Goal: Transaction & Acquisition: Purchase product/service

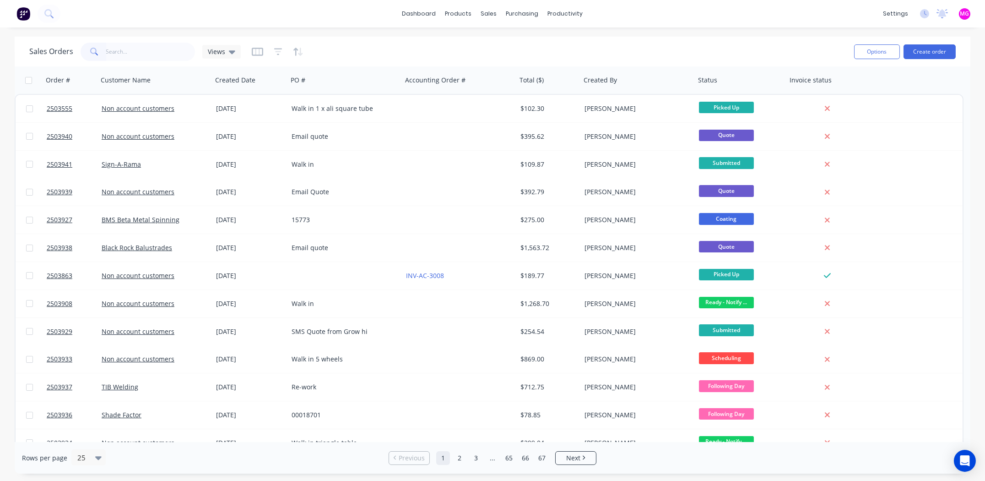
click at [143, 45] on input "text" at bounding box center [150, 52] width 89 height 18
click at [141, 49] on input "text" at bounding box center [150, 52] width 89 height 18
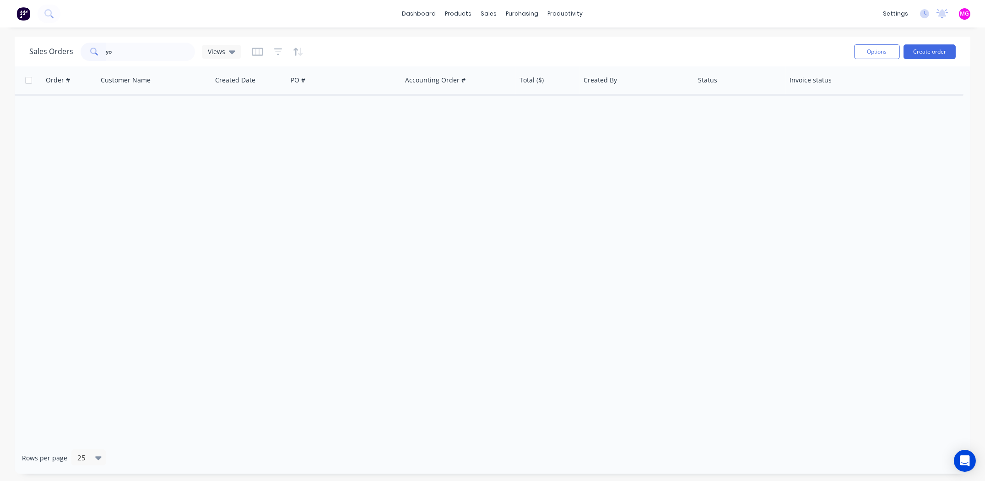
type input "y"
type input "d"
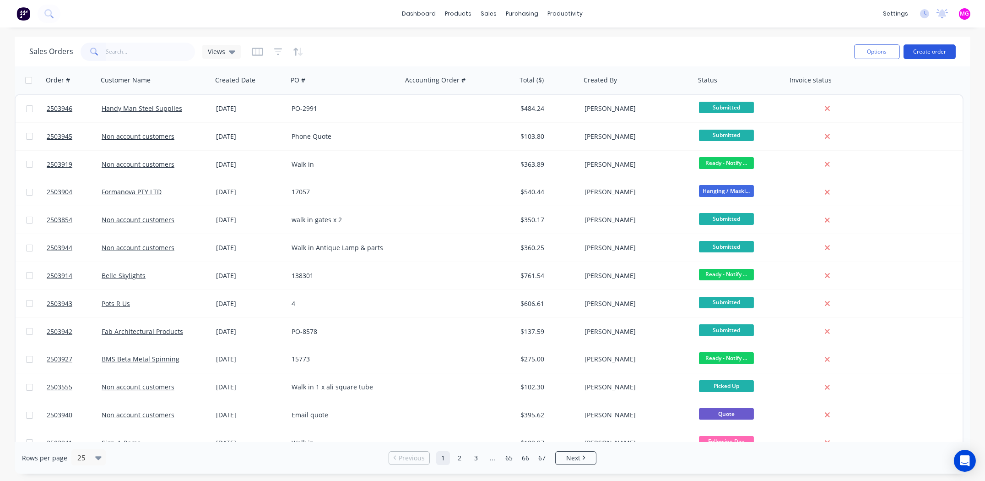
click at [927, 47] on button "Create order" at bounding box center [930, 51] width 52 height 15
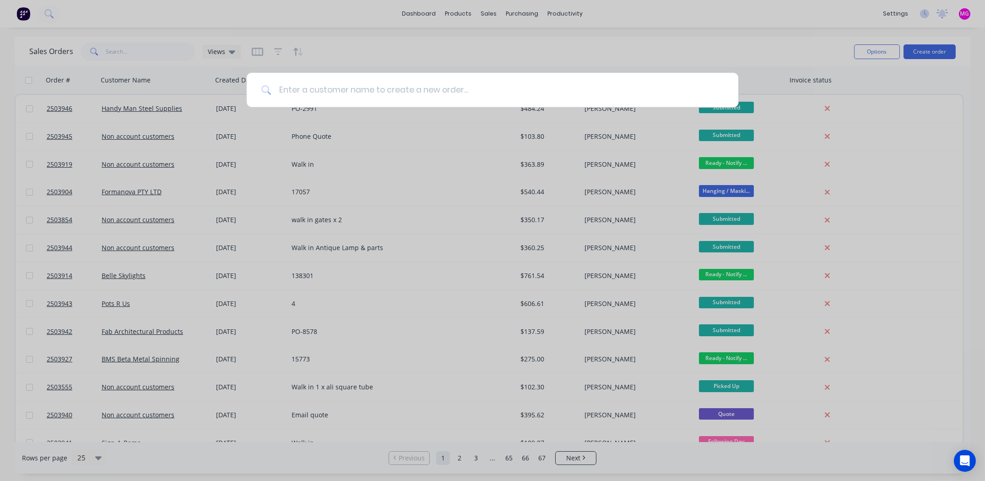
click at [421, 88] on input at bounding box center [497, 90] width 452 height 34
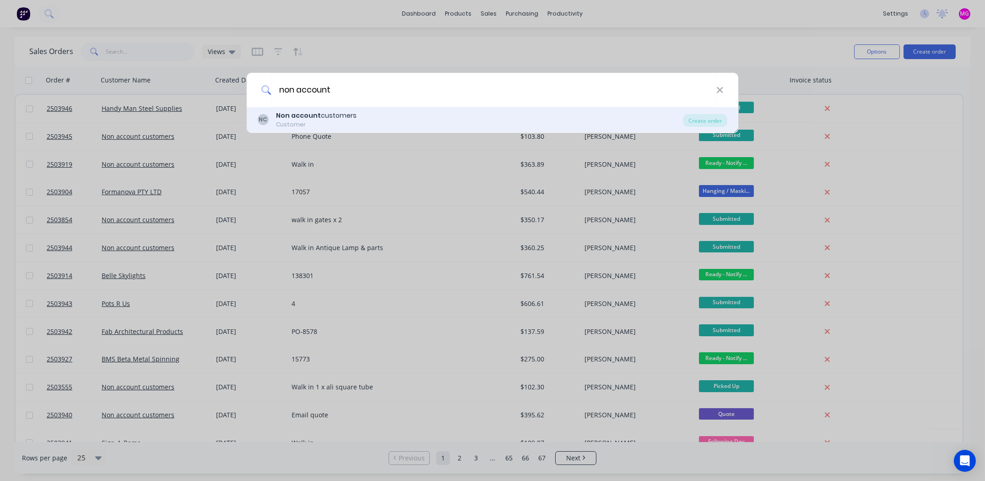
type input "non account"
click at [308, 112] on b "Non account" at bounding box center [298, 115] width 45 height 9
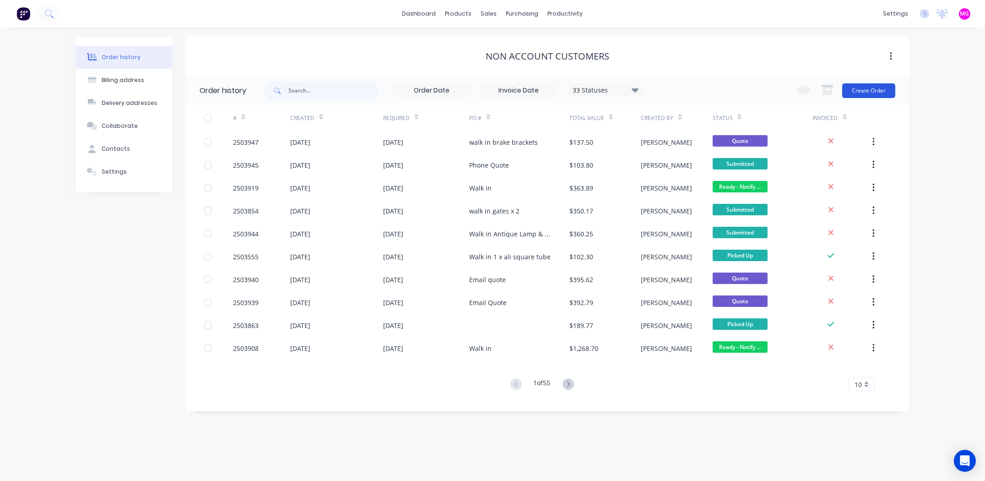
click at [858, 87] on button "Create Order" at bounding box center [868, 90] width 53 height 15
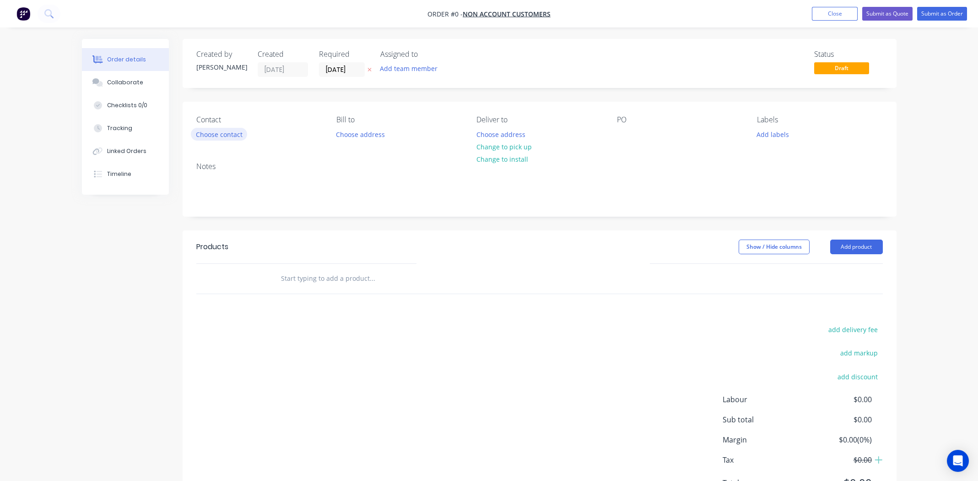
click at [199, 130] on button "Choose contact" at bounding box center [219, 134] width 56 height 12
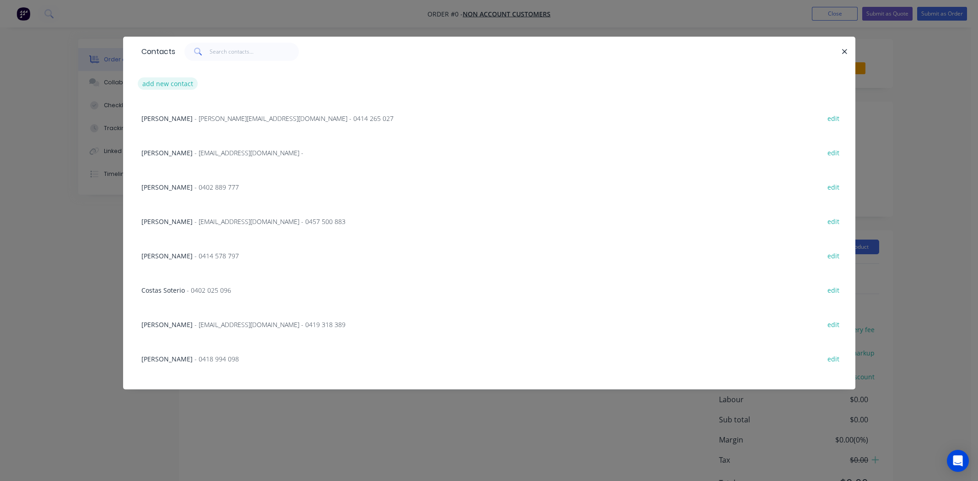
click at [176, 85] on button "add new contact" at bounding box center [168, 83] width 60 height 12
select select "AU"
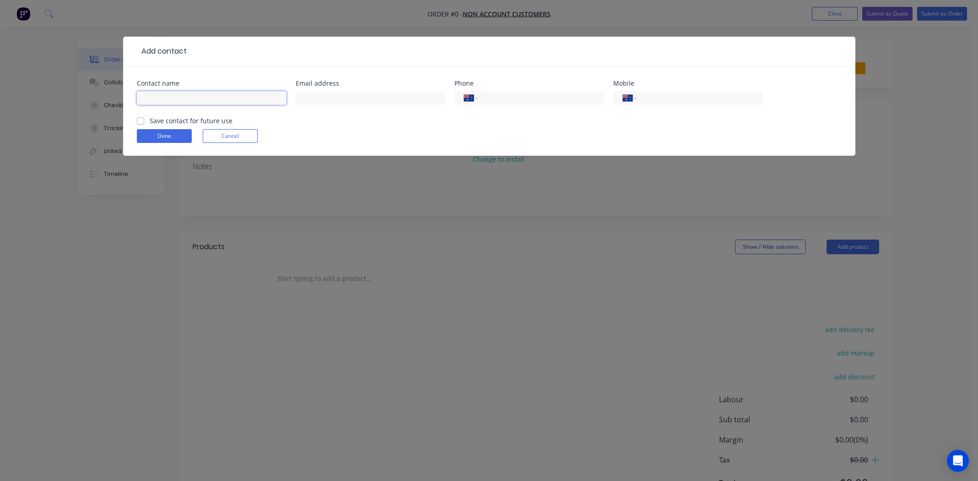
click at [184, 95] on input "text" at bounding box center [212, 98] width 150 height 14
type input "[PERSON_NAME]"
click at [318, 96] on input "text" at bounding box center [371, 98] width 150 height 14
type input "[EMAIL_ADDRESS][DOMAIN_NAME]"
click at [678, 96] on input "tel" at bounding box center [698, 98] width 110 height 11
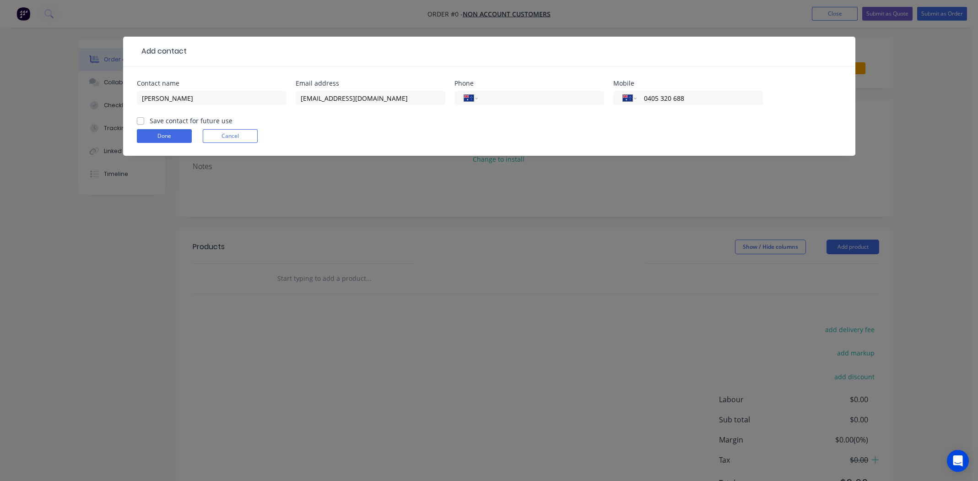
type input "0405 320 688"
click at [150, 119] on label "Save contact for future use" at bounding box center [191, 121] width 83 height 10
click at [141, 119] on input "Save contact for future use" at bounding box center [140, 120] width 7 height 9
checkbox input "true"
click at [146, 130] on button "Done" at bounding box center [164, 136] width 55 height 14
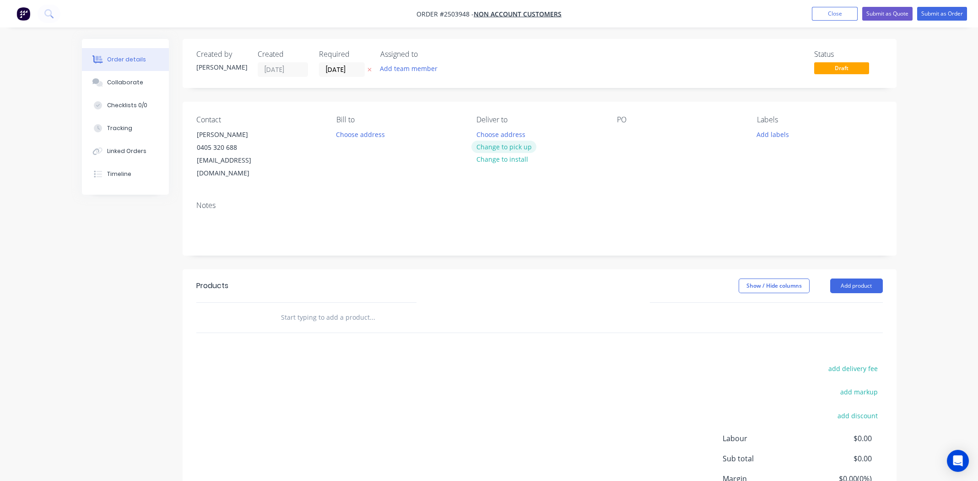
click at [501, 144] on button "Change to pick up" at bounding box center [504, 147] width 65 height 12
click at [624, 130] on div at bounding box center [624, 134] width 15 height 13
click at [779, 135] on button "Add labels" at bounding box center [773, 134] width 42 height 12
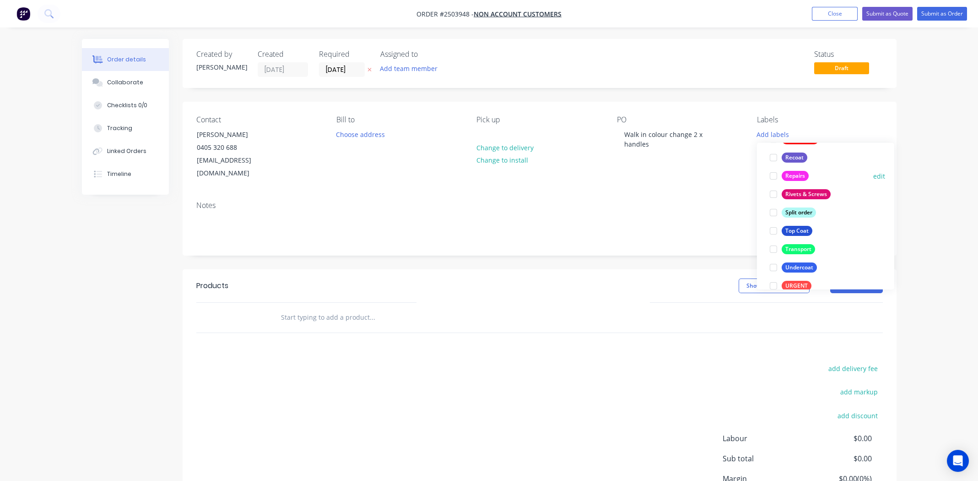
scroll to position [659, 0]
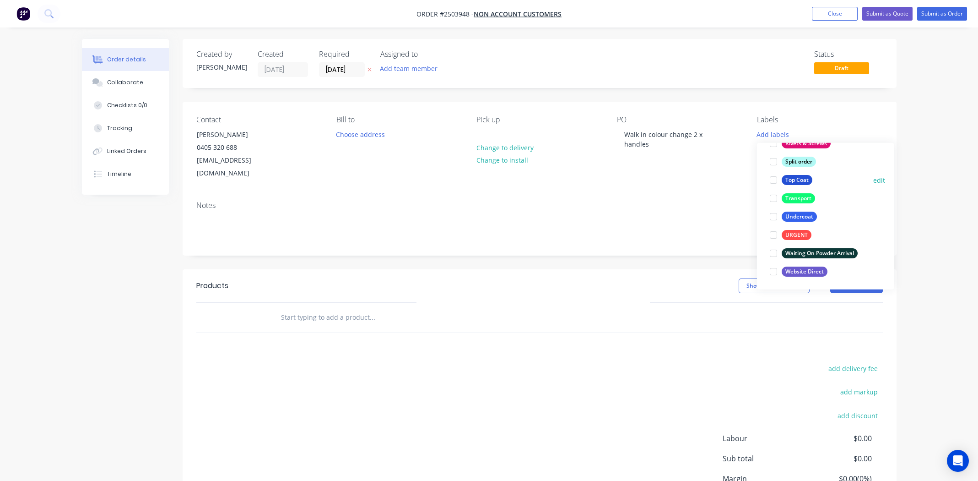
click at [775, 179] on div at bounding box center [773, 180] width 18 height 18
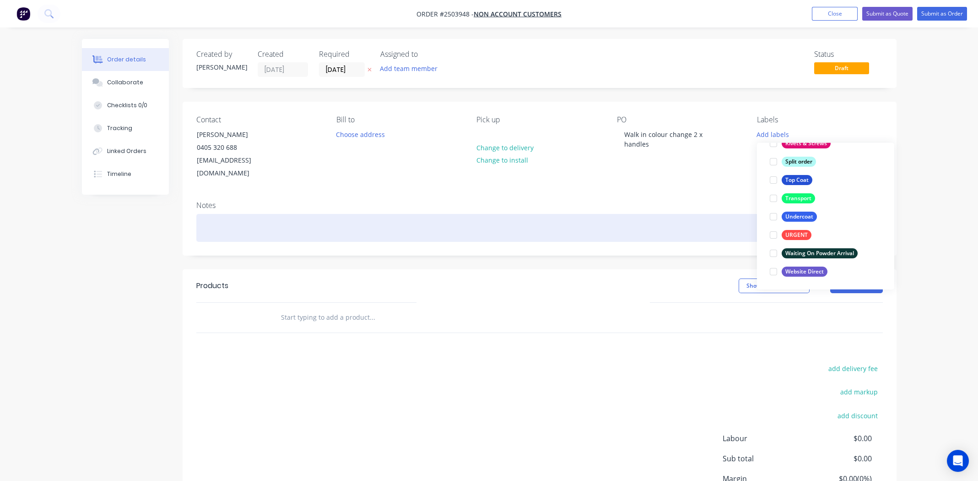
scroll to position [36, 0]
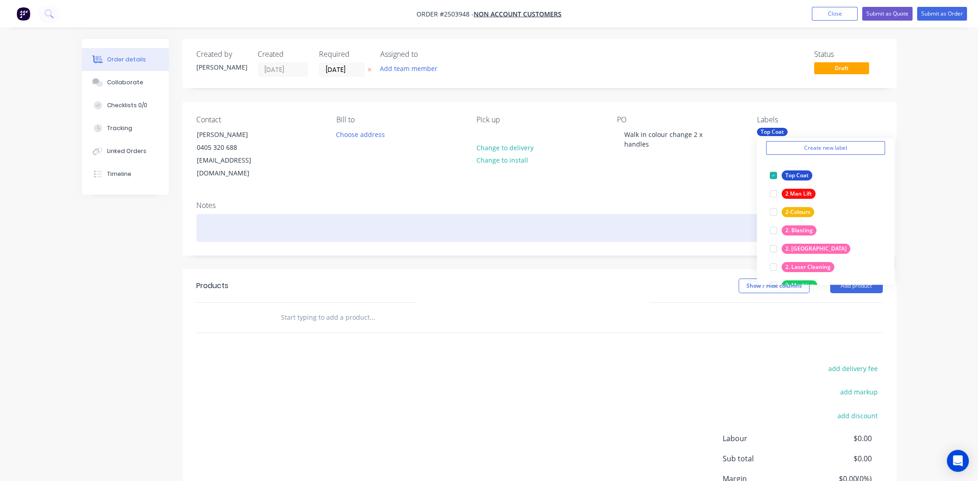
click at [653, 214] on div at bounding box center [539, 228] width 687 height 28
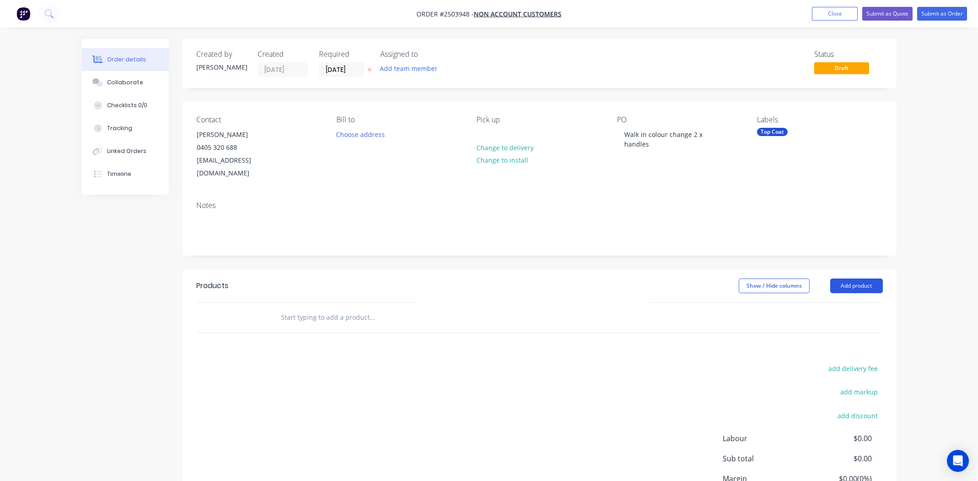
click at [860, 278] on button "Add product" at bounding box center [856, 285] width 53 height 15
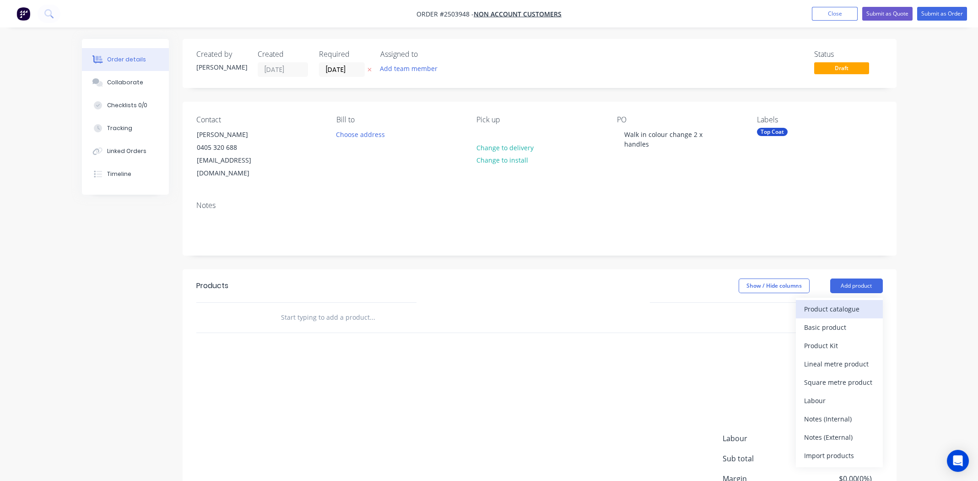
click at [848, 302] on div "Product catalogue" at bounding box center [839, 308] width 70 height 13
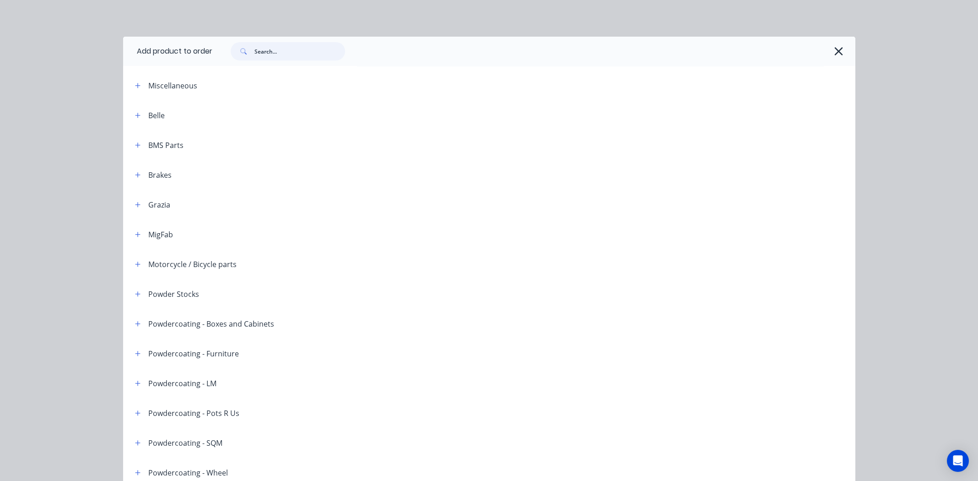
drag, startPoint x: 266, startPoint y: 52, endPoint x: 275, endPoint y: 48, distance: 9.4
click at [267, 51] on input "text" at bounding box center [300, 51] width 91 height 18
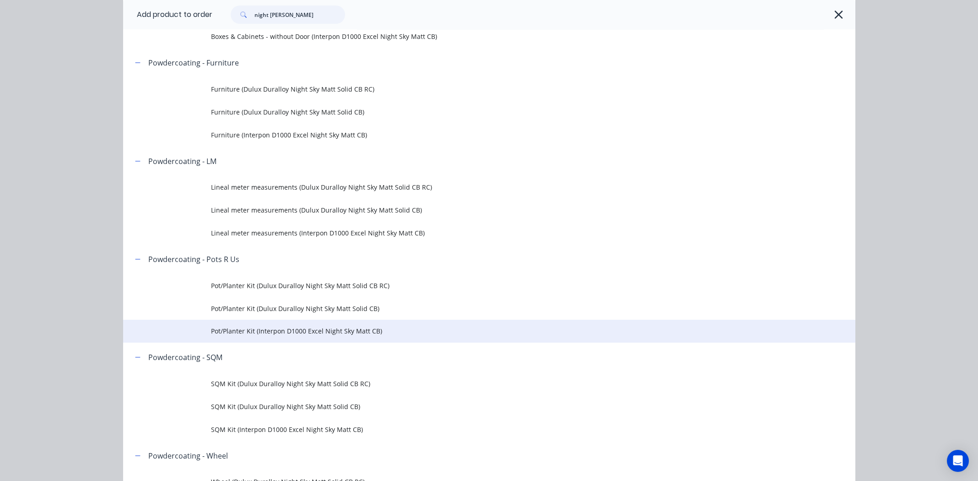
scroll to position [228, 0]
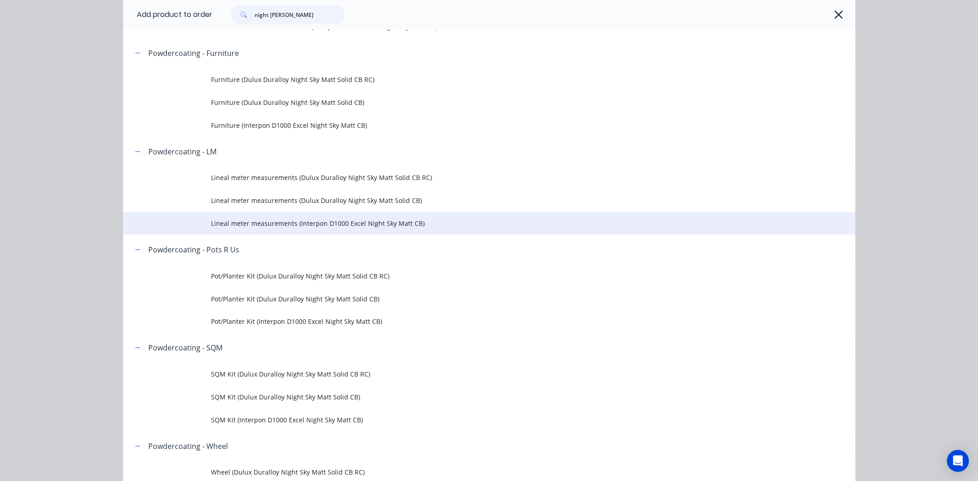
type input "night [PERSON_NAME]"
click at [315, 223] on span "Lineal meter measurements (Interpon D1000 Excel Night Sky Matt CB)" at bounding box center [468, 223] width 515 height 10
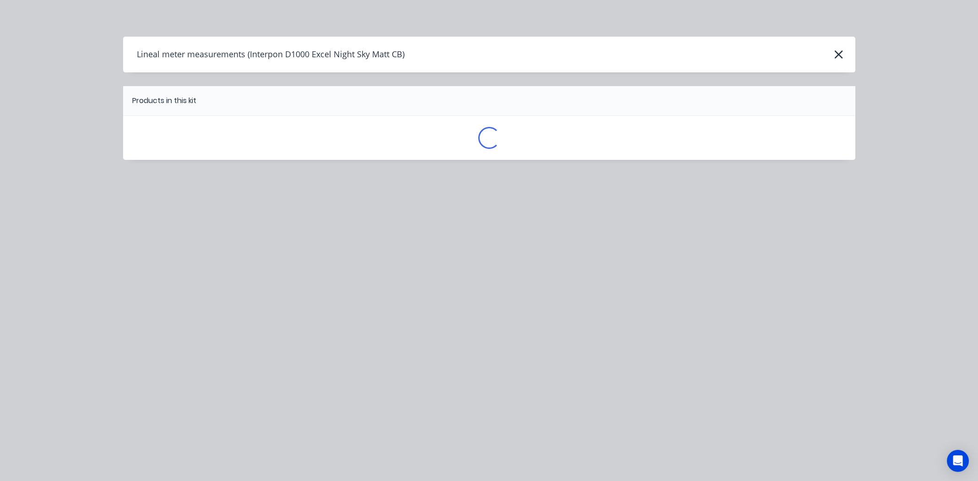
scroll to position [0, 0]
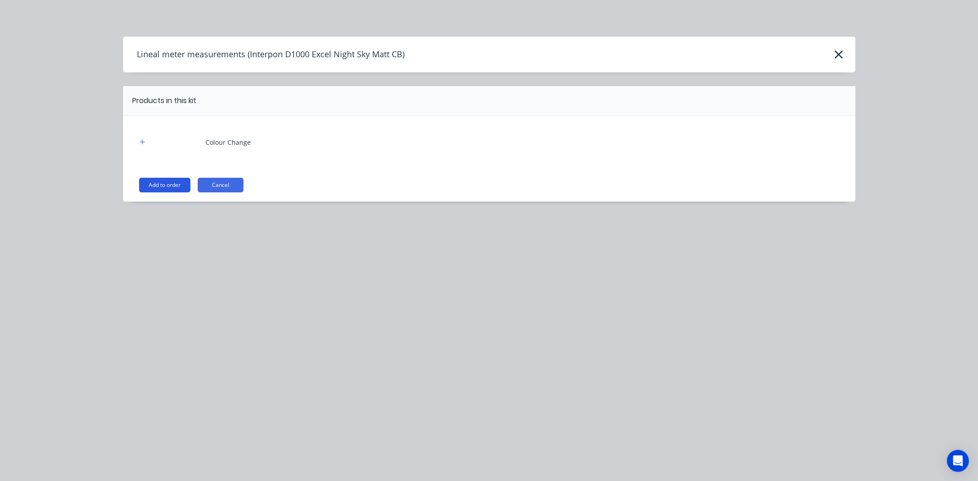
click at [173, 180] on button "Add to order" at bounding box center [164, 185] width 51 height 15
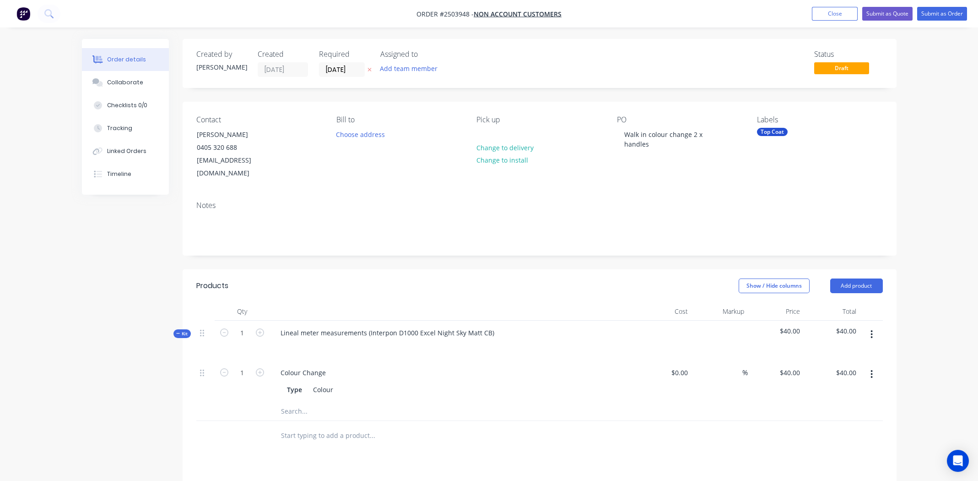
click at [870, 326] on button "button" at bounding box center [872, 334] width 22 height 16
click at [865, 352] on div "Add product to kit" at bounding box center [839, 358] width 70 height 13
click at [840, 388] on div "Product catalogue" at bounding box center [839, 394] width 70 height 13
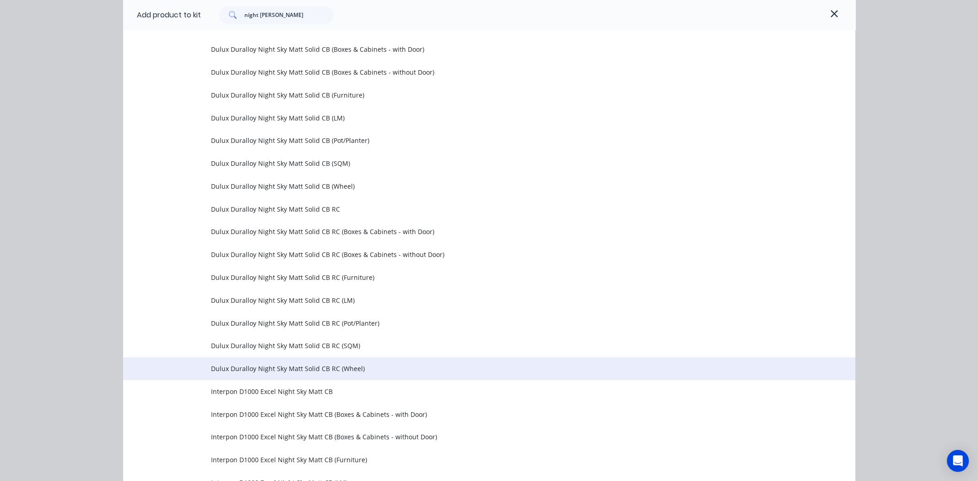
scroll to position [415, 0]
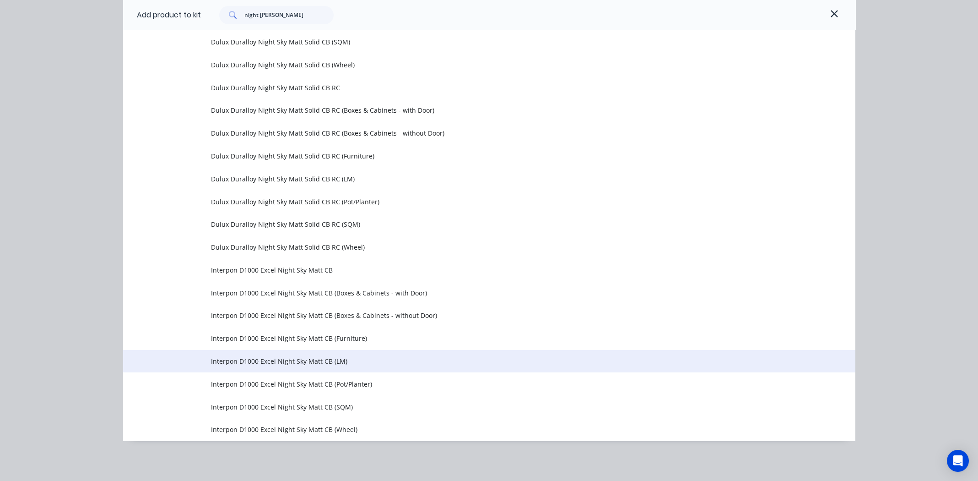
click at [265, 360] on span "Interpon D1000 Excel Night Sky Matt CB (LM)" at bounding box center [468, 361] width 515 height 10
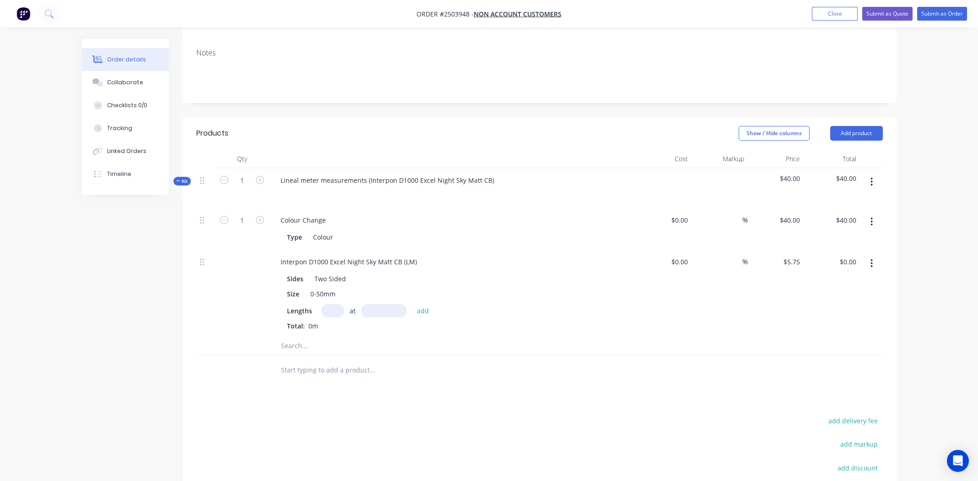
scroll to position [183, 0]
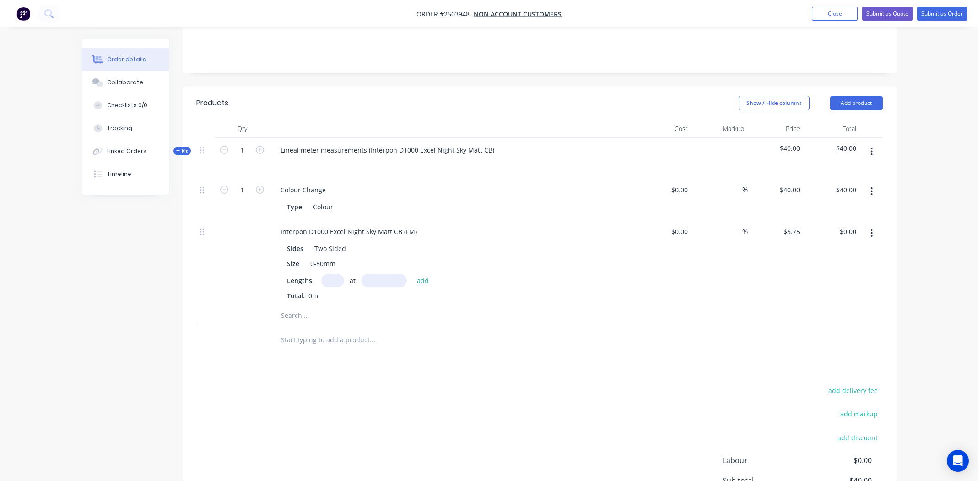
click at [332, 274] on input "text" at bounding box center [332, 280] width 23 height 13
type input "2"
type input "330mm"
click at [421, 274] on button "add" at bounding box center [423, 280] width 22 height 12
type input "$3.80"
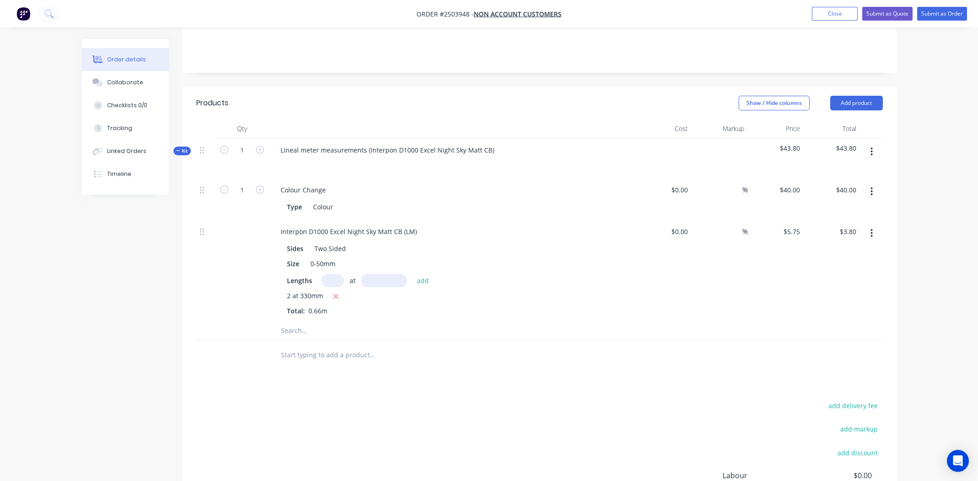
click at [479, 276] on div "Lengths at add 2 at 330mm Total: 0.66m" at bounding box center [452, 295] width 331 height 42
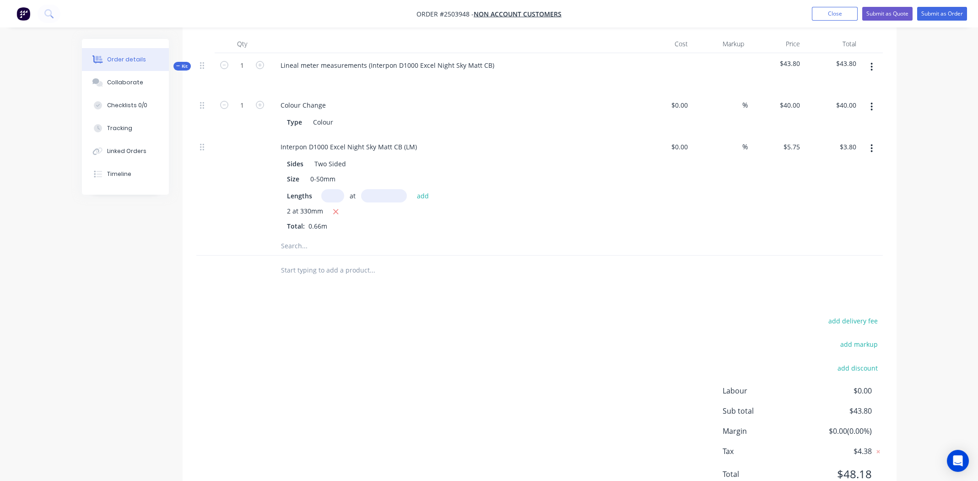
scroll to position [245, 0]
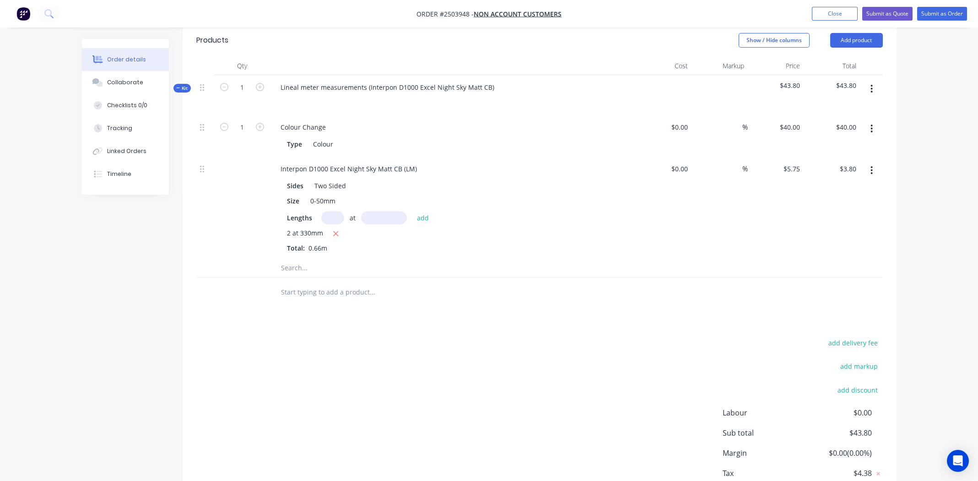
click at [455, 339] on div "add delivery fee add markup add discount Labour $0.00 Sub total $43.80 Margin $…" at bounding box center [539, 424] width 687 height 177
click at [474, 306] on div "Products Show / Hide columns Add product Qty Cost Markup Price Total Kit 1 Line…" at bounding box center [540, 275] width 714 height 503
click at [513, 306] on div "Products Show / Hide columns Add product Qty Cost Markup Price Total Kit 1 Line…" at bounding box center [540, 275] width 714 height 503
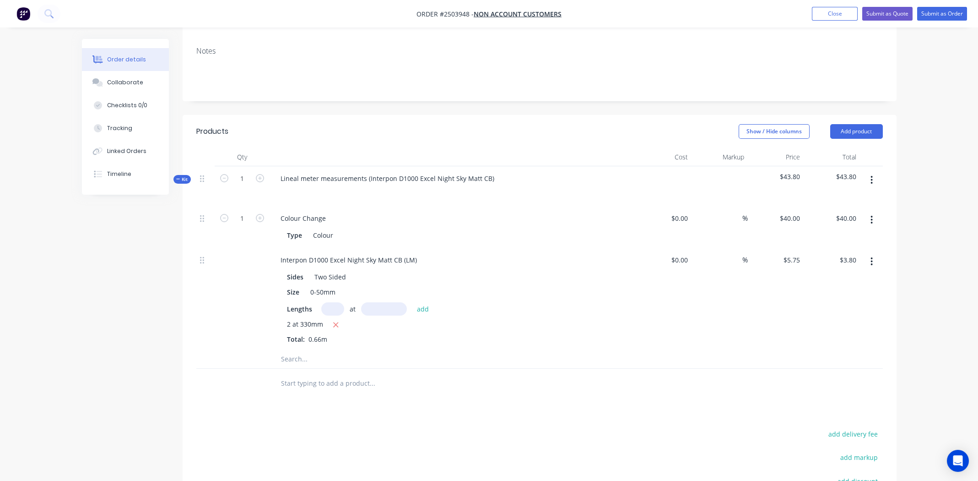
scroll to position [154, 0]
click at [492, 172] on div "Lineal meter measurements (Interpon D1000 Excel Night Sky Matt CB)" at bounding box center [387, 178] width 228 height 13
drag, startPoint x: 404, startPoint y: 164, endPoint x: 273, endPoint y: 165, distance: 130.5
click at [273, 172] on div "Interpon D1000 Excel Night Sky Matt CB" at bounding box center [341, 178] width 136 height 13
copy div "Interpon D1000 Excel Night Sky Matt CB"
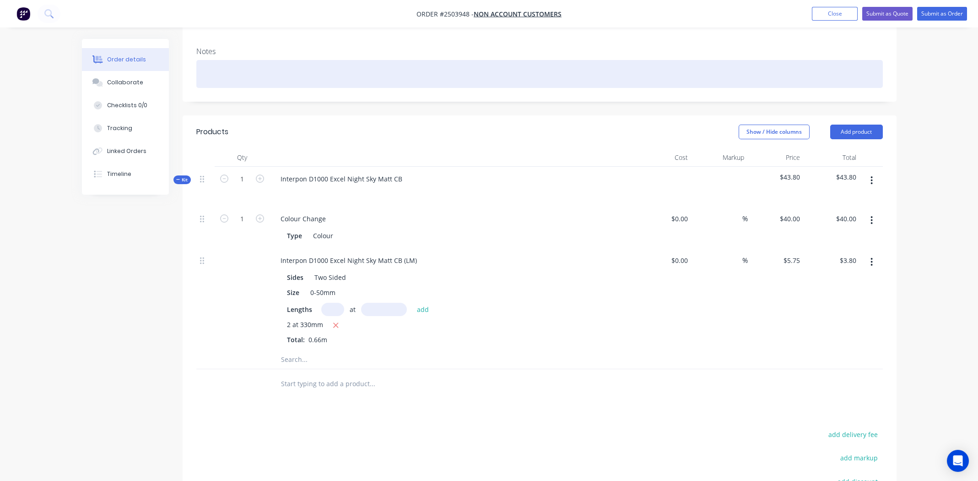
paste div
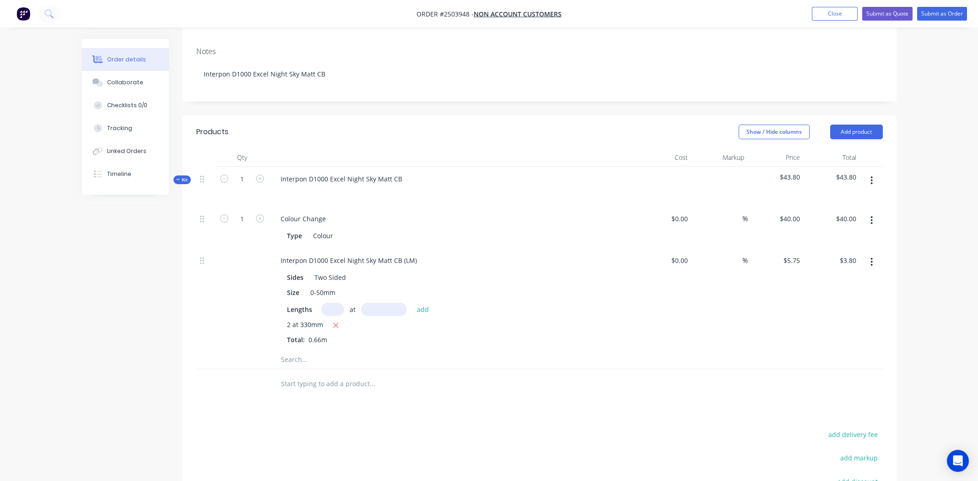
drag, startPoint x: 268, startPoint y: 432, endPoint x: 321, endPoint y: 431, distance: 52.7
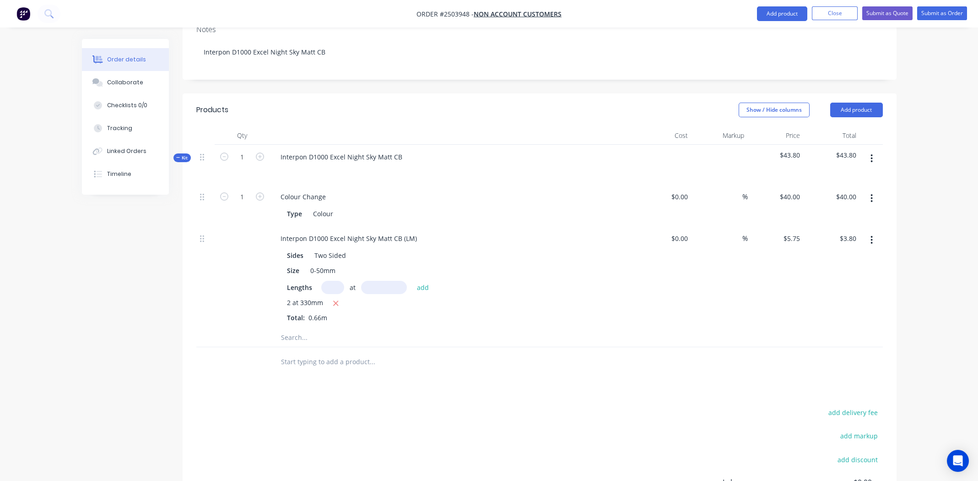
scroll to position [291, 0]
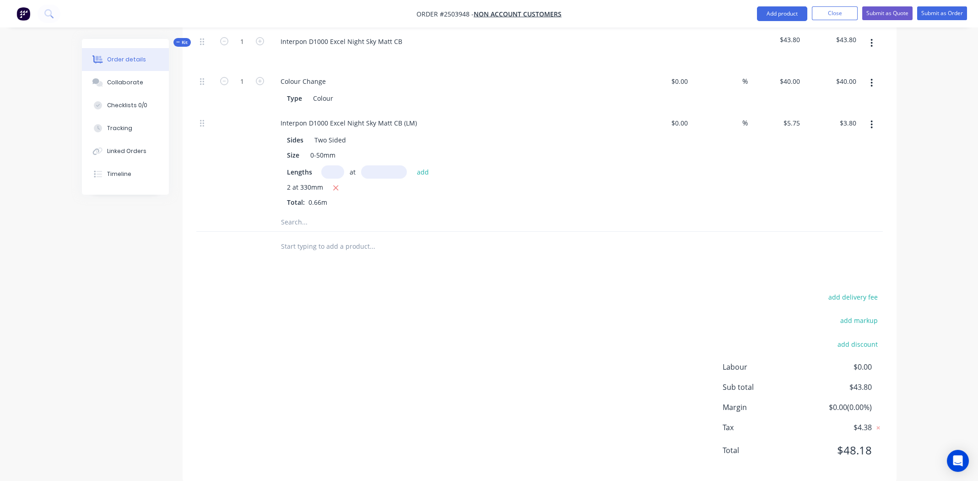
click at [464, 354] on div "add delivery fee add markup add discount Labour $0.00 Sub total $43.80 Margin $…" at bounding box center [539, 379] width 687 height 177
drag, startPoint x: 561, startPoint y: 191, endPoint x: 554, endPoint y: 195, distance: 7.8
click at [560, 192] on div "2 at 330mm Total: 0.66m" at bounding box center [452, 194] width 331 height 25
click at [951, 11] on button "Submit as Order" at bounding box center [942, 13] width 50 height 14
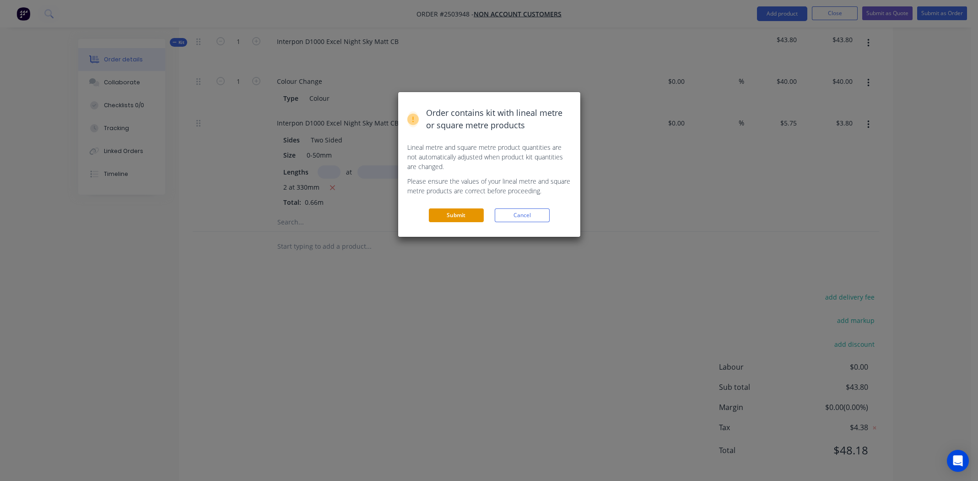
click at [448, 216] on button "Submit" at bounding box center [456, 215] width 55 height 14
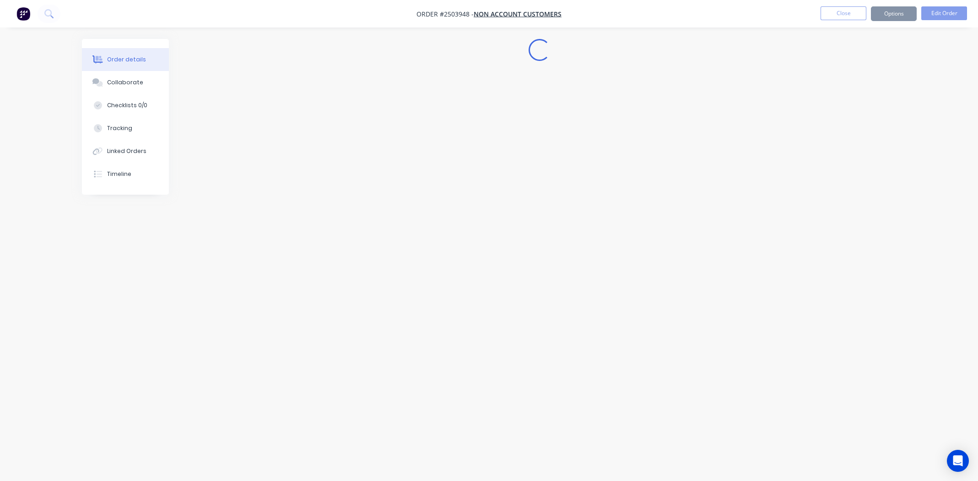
scroll to position [0, 0]
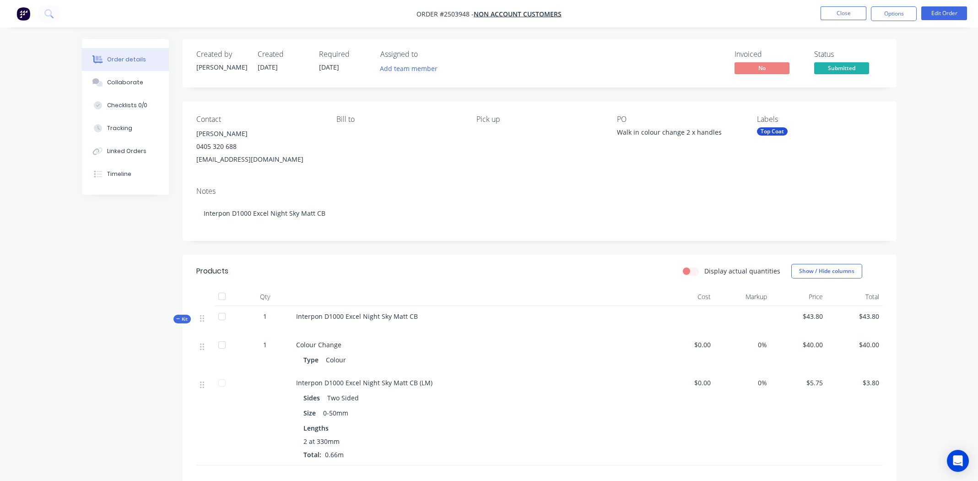
click at [499, 161] on div "Pick up" at bounding box center [539, 140] width 125 height 51
click at [894, 10] on button "Options" at bounding box center [894, 13] width 46 height 15
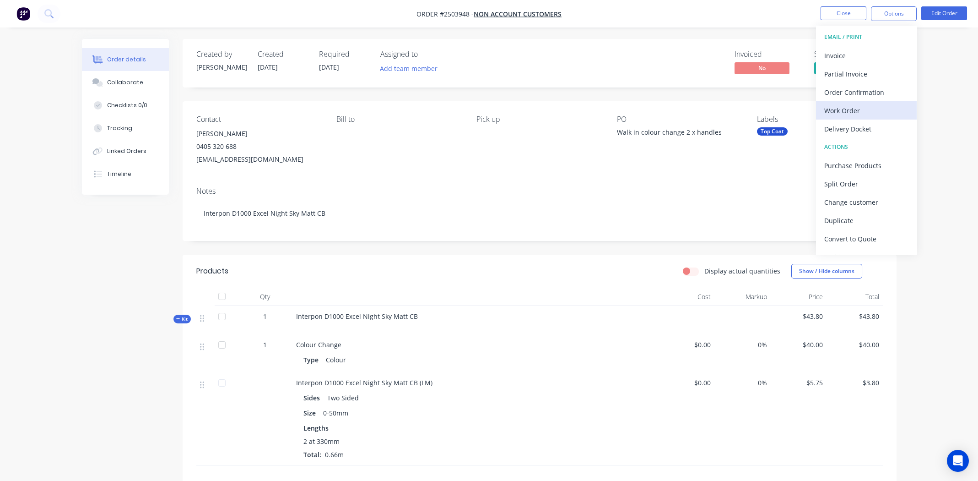
click at [836, 104] on div "Work Order" at bounding box center [866, 110] width 84 height 13
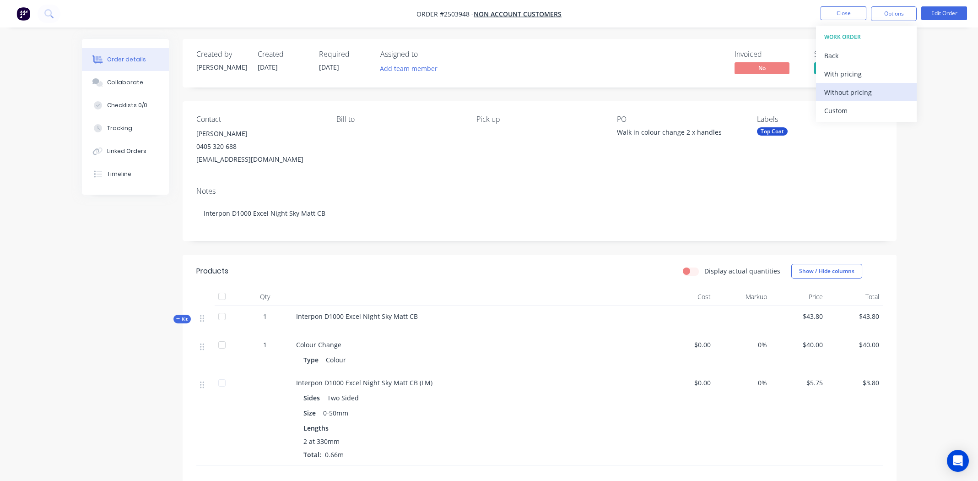
click at [837, 90] on div "Without pricing" at bounding box center [866, 92] width 84 height 13
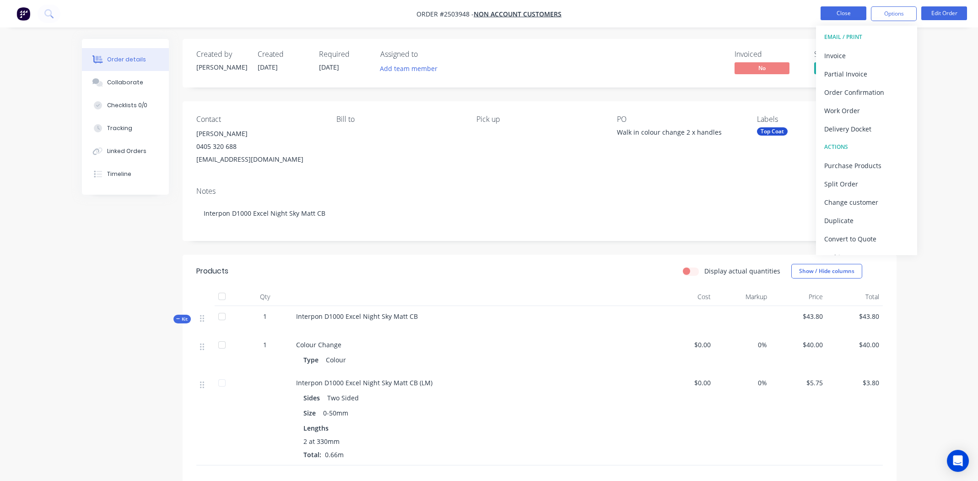
click at [840, 6] on button "Close" at bounding box center [844, 13] width 46 height 14
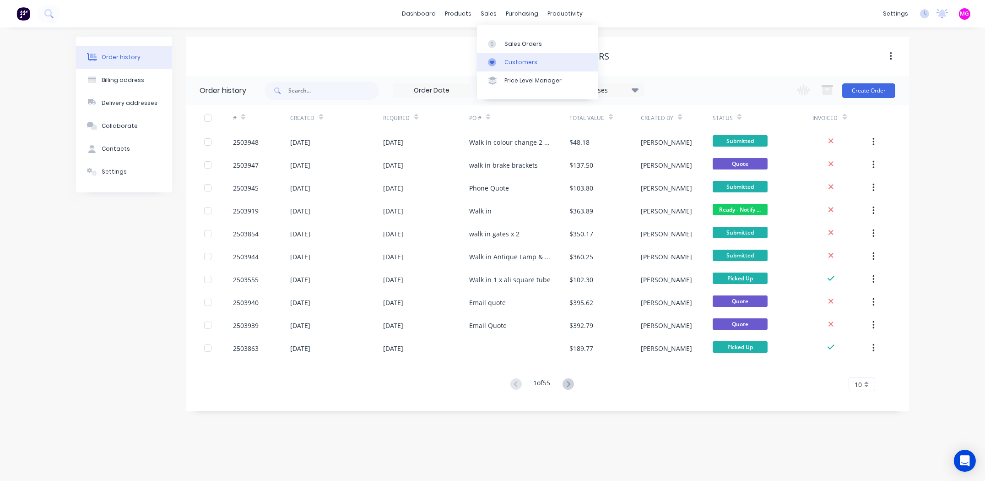
click at [486, 13] on div "sales" at bounding box center [489, 14] width 25 height 14
click at [528, 42] on div "Sales Orders" at bounding box center [523, 44] width 38 height 8
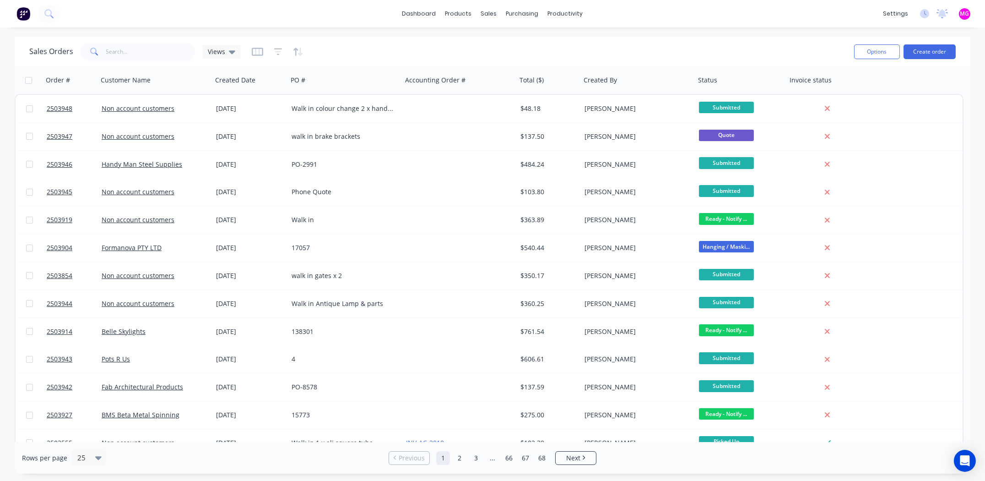
click at [631, 13] on div "dashboard products sales purchasing productivity dashboard products Product Cat…" at bounding box center [492, 13] width 985 height 27
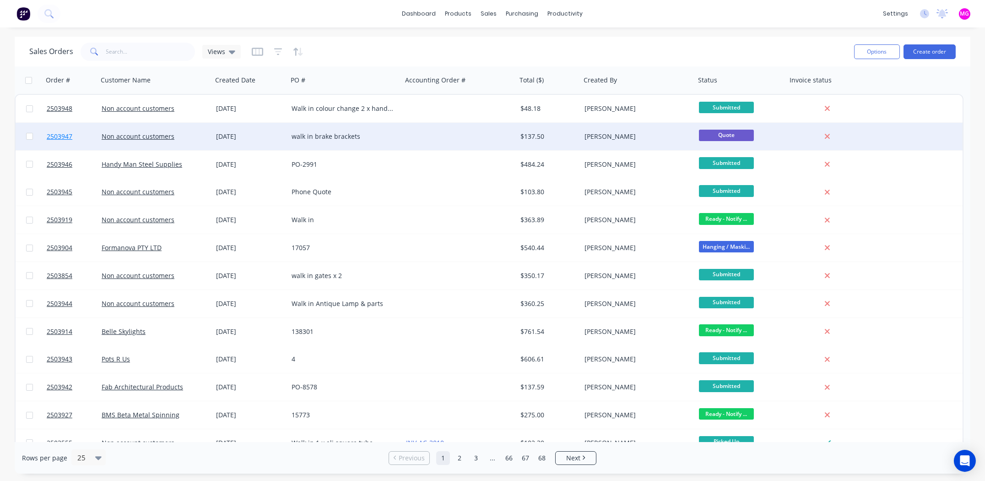
click at [60, 137] on span "2503947" at bounding box center [60, 136] width 26 height 9
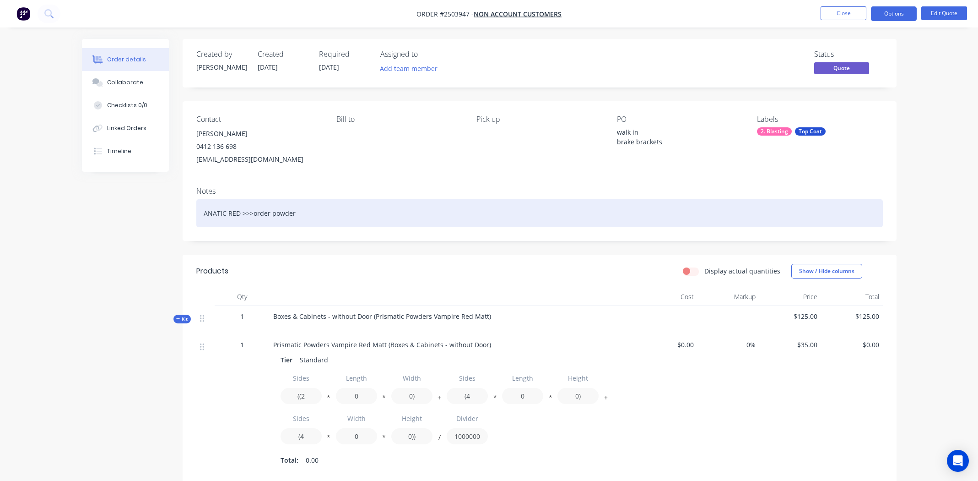
click at [318, 217] on div "ANATIC RED >>>order powder" at bounding box center [539, 213] width 687 height 28
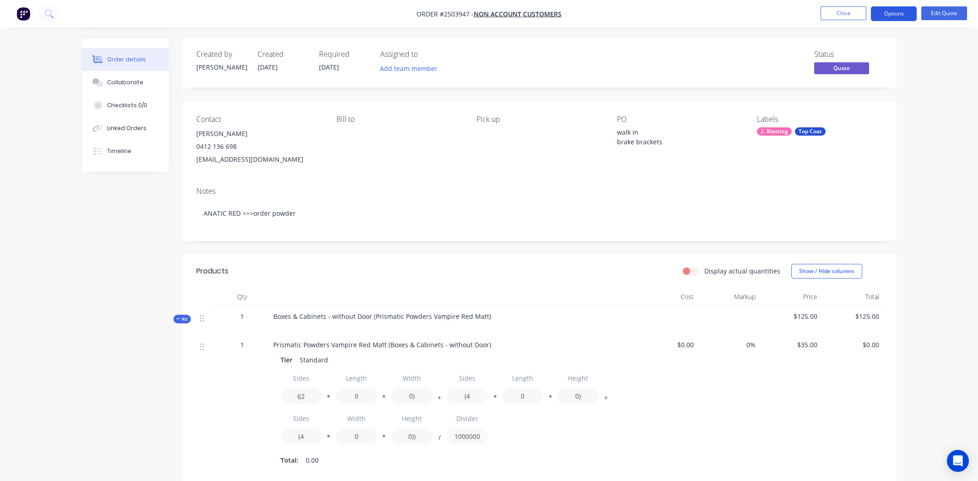
click at [894, 11] on button "Options" at bounding box center [894, 13] width 46 height 15
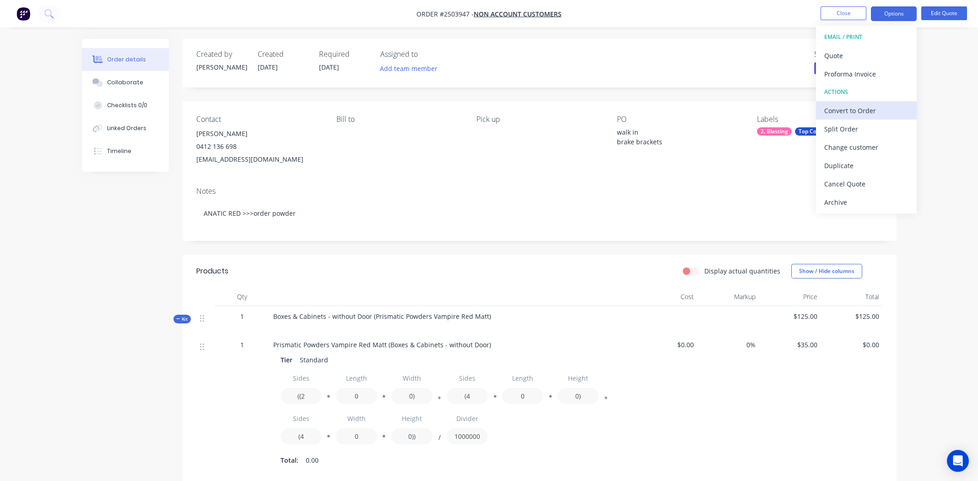
click at [849, 111] on div "Convert to Order" at bounding box center [866, 110] width 84 height 13
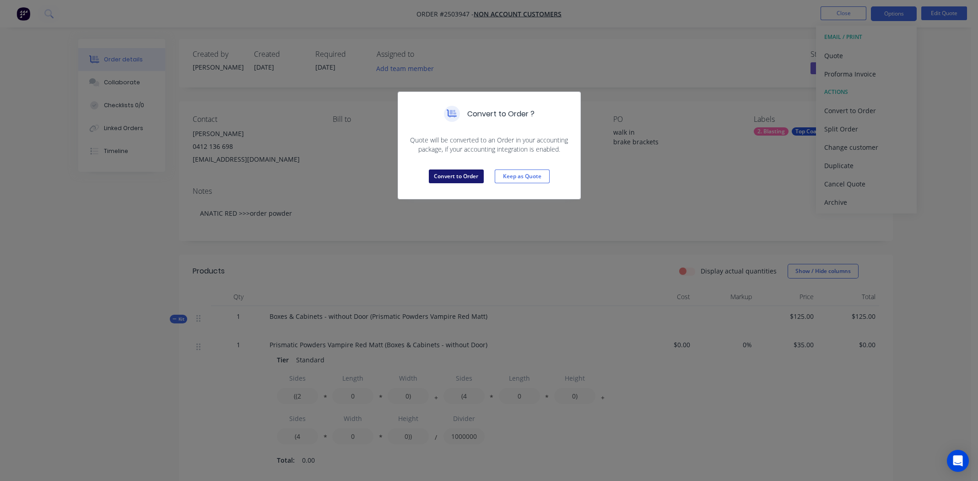
click at [454, 171] on button "Convert to Order" at bounding box center [456, 176] width 55 height 14
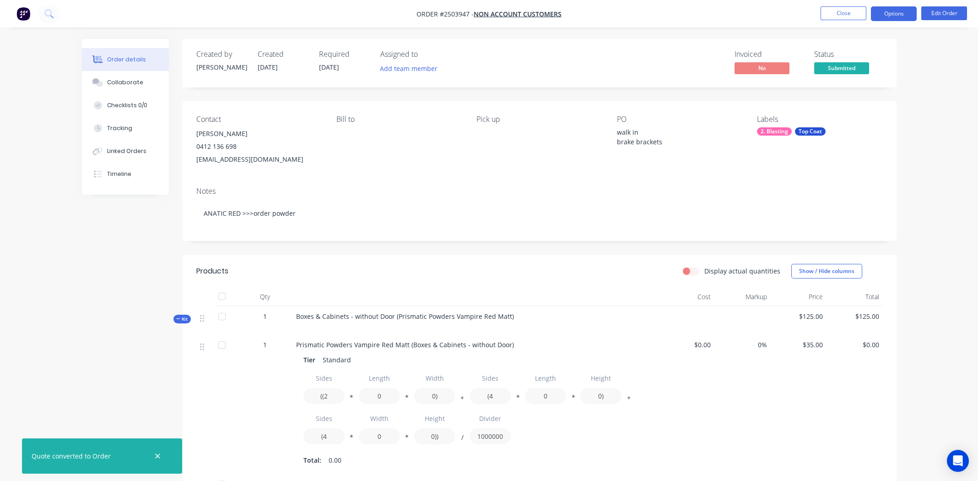
click at [888, 14] on button "Options" at bounding box center [894, 13] width 46 height 15
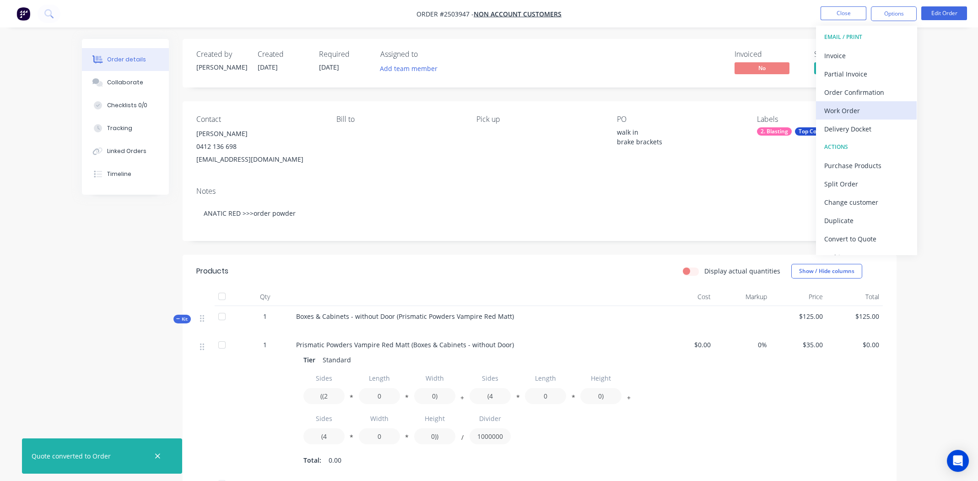
click at [852, 107] on div "Work Order" at bounding box center [866, 110] width 84 height 13
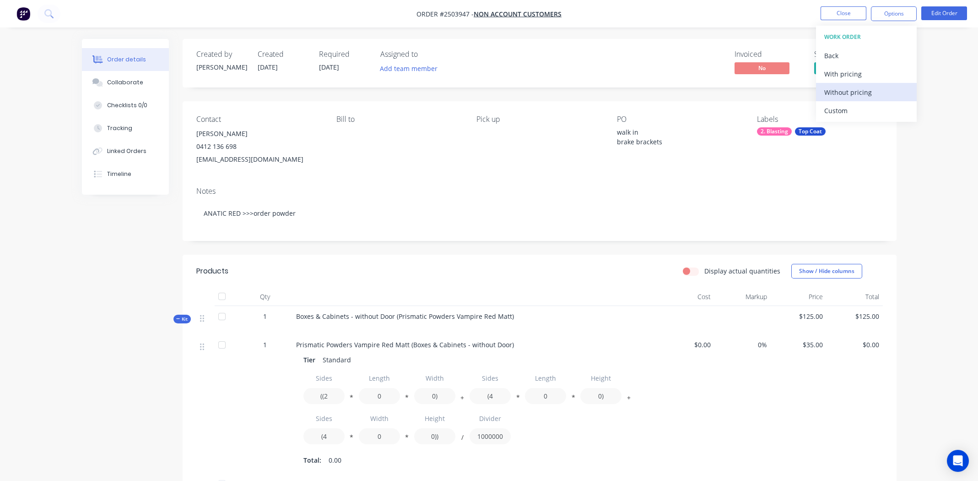
click at [831, 90] on div "Without pricing" at bounding box center [866, 92] width 84 height 13
click at [846, 10] on button "Close" at bounding box center [844, 13] width 46 height 14
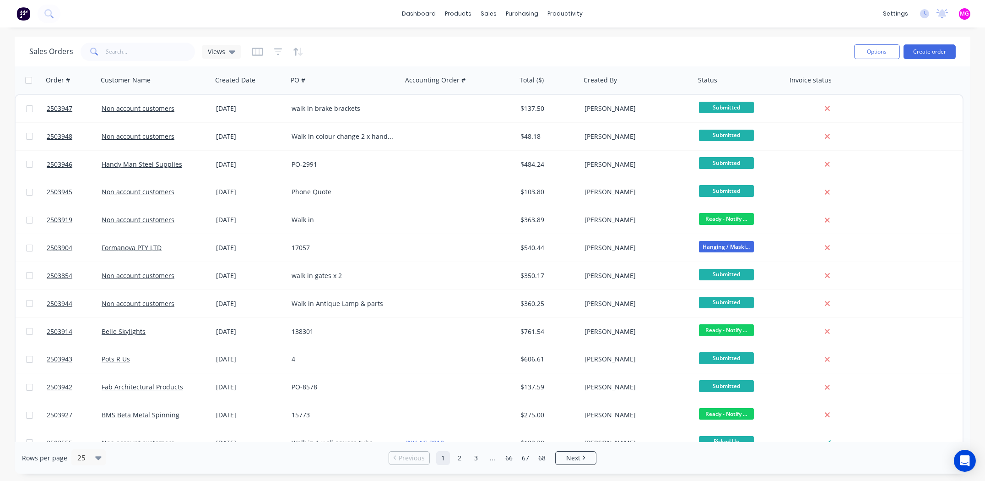
click at [625, 61] on div "Sales Orders Views" at bounding box center [438, 51] width 818 height 22
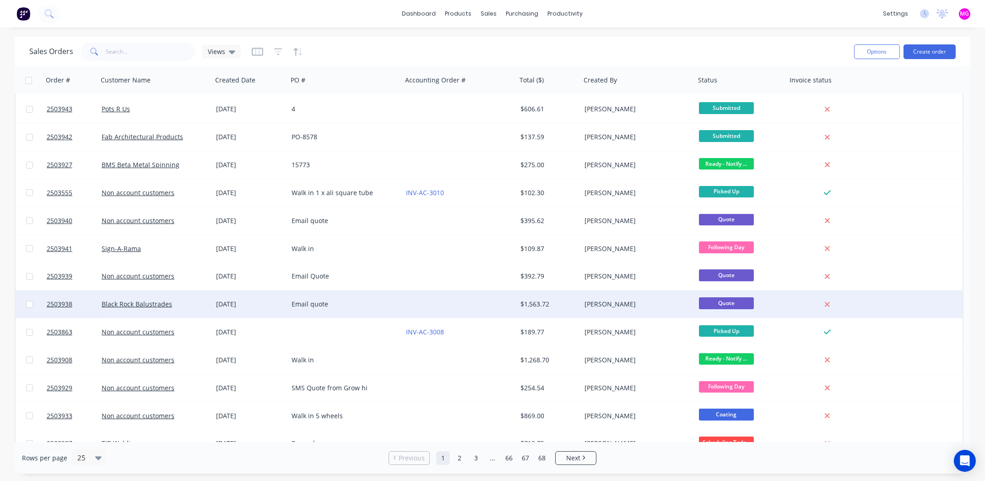
scroll to position [228, 0]
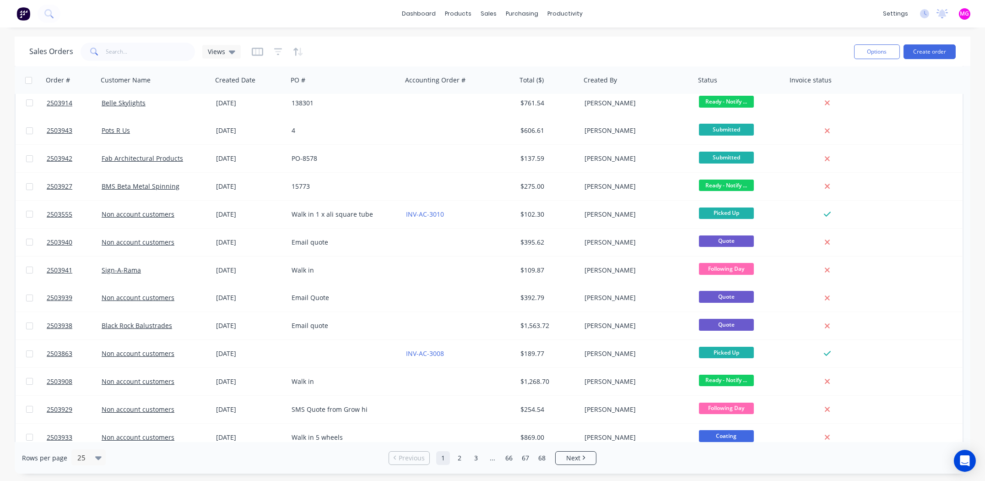
drag, startPoint x: 417, startPoint y: 50, endPoint x: 424, endPoint y: 47, distance: 8.0
click at [417, 50] on div "Sales Orders Views" at bounding box center [438, 51] width 818 height 22
click at [138, 51] on input "text" at bounding box center [150, 52] width 89 height 18
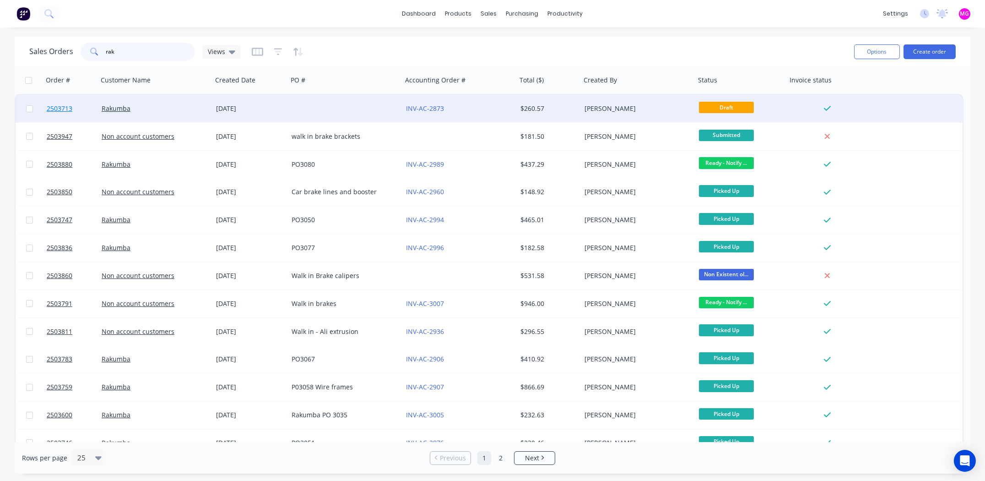
type input "rak"
click at [65, 107] on span "2503713" at bounding box center [60, 108] width 26 height 9
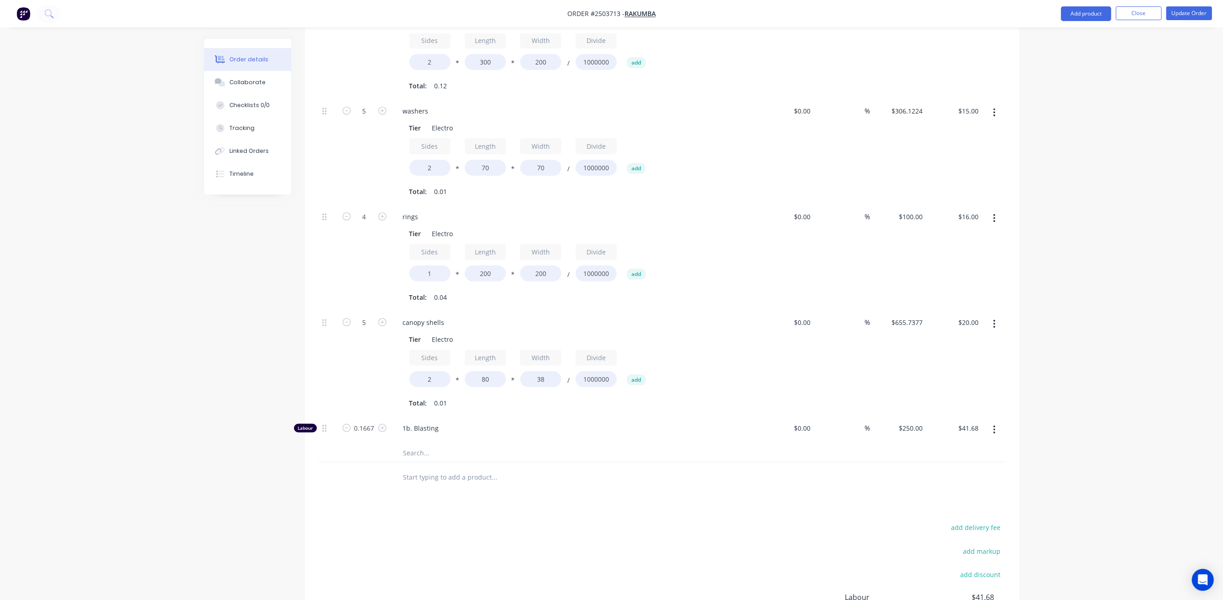
scroll to position [406, 0]
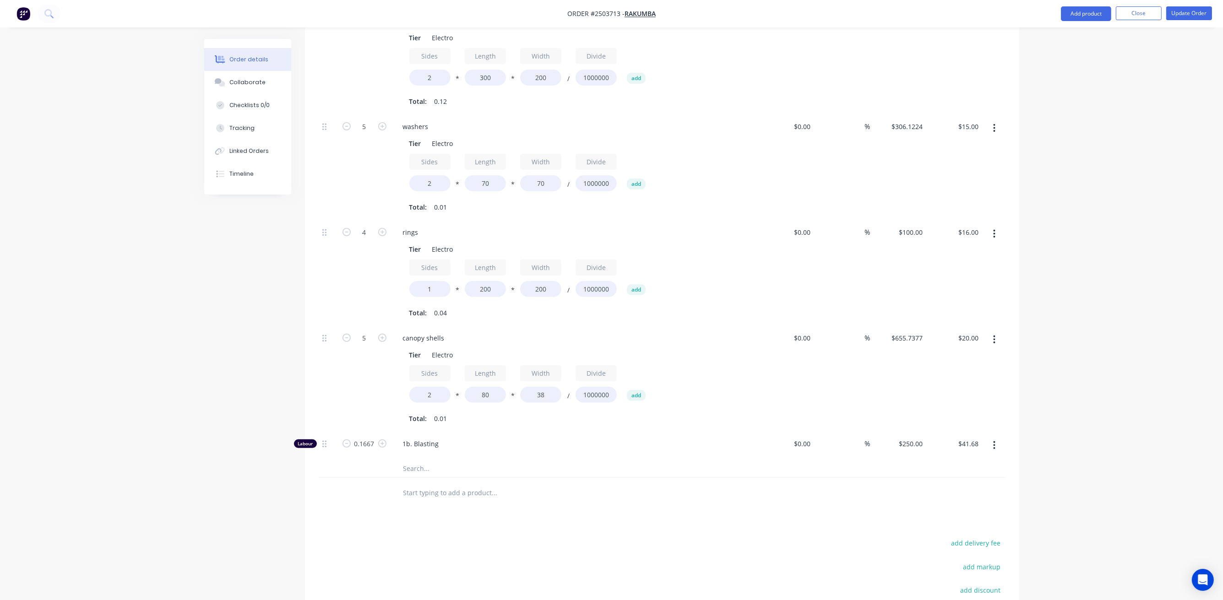
click at [985, 120] on button "button" at bounding box center [994, 128] width 22 height 16
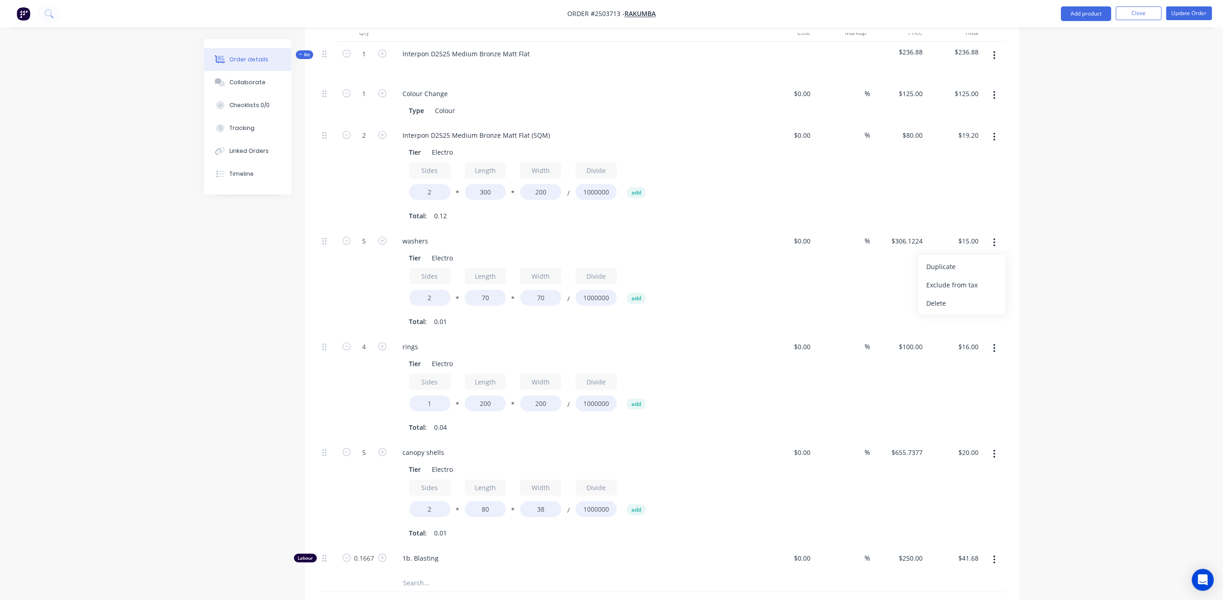
scroll to position [120, 0]
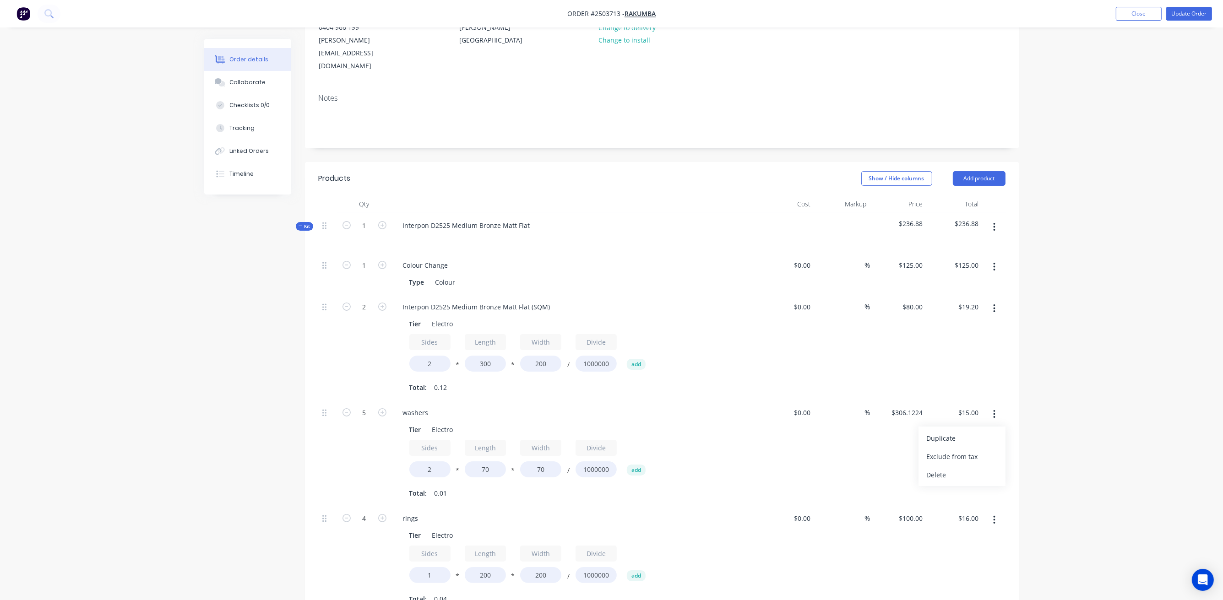
click at [985, 222] on icon "button" at bounding box center [994, 227] width 2 height 10
click at [985, 244] on div "Add product to kit" at bounding box center [962, 250] width 70 height 13
click at [949, 299] on div "Basic product" at bounding box center [962, 305] width 70 height 13
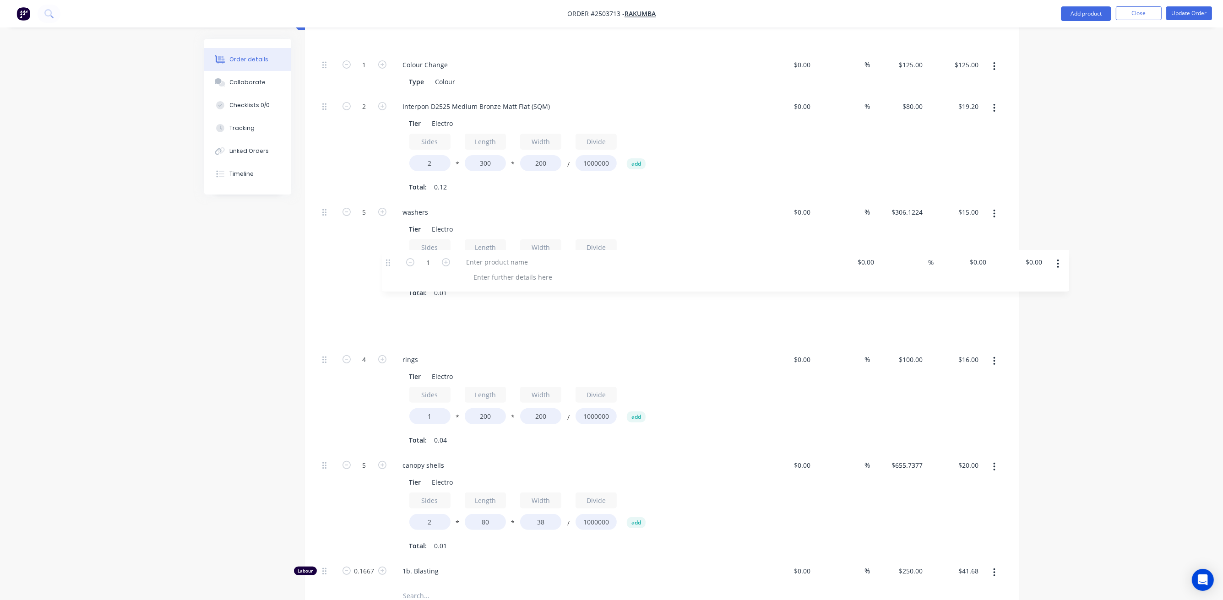
scroll to position [319, 0]
drag, startPoint x: 325, startPoint y: 390, endPoint x: 343, endPoint y: 278, distance: 113.1
click at [343, 278] on div "1 Colour Change Type Colour $0.00 $0.00 % $125.00 $125.00 $125.00 $125.00 2 Int…" at bounding box center [662, 321] width 687 height 534
click at [415, 207] on div "washers" at bounding box center [416, 213] width 40 height 13
click at [416, 207] on div "washers" at bounding box center [416, 213] width 40 height 13
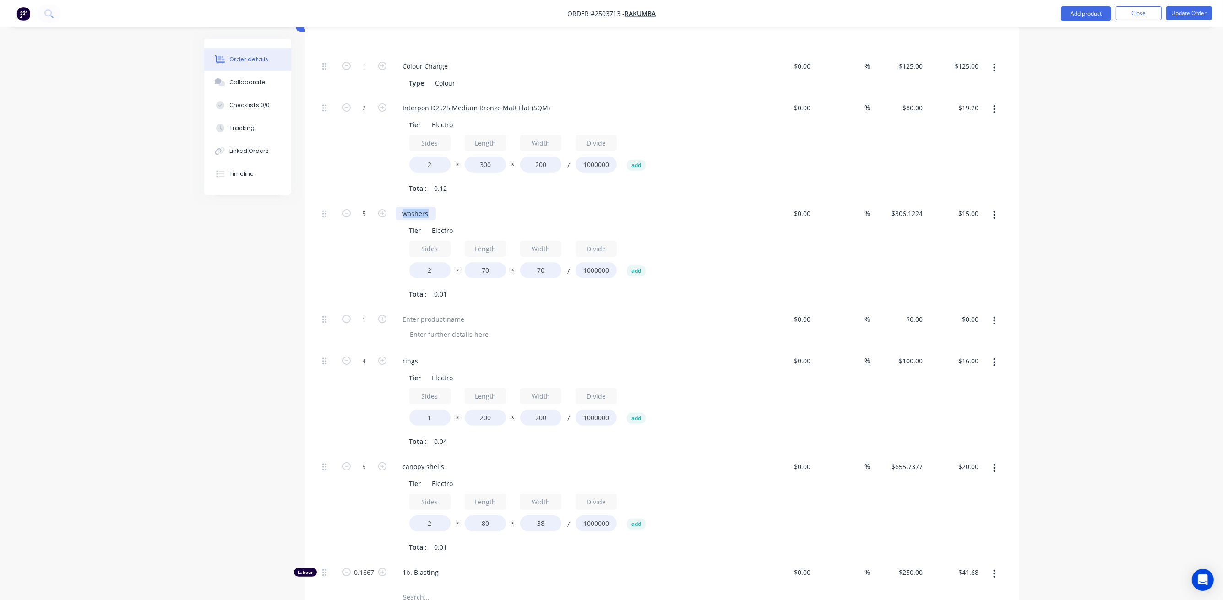
copy div "washers"
click at [444, 313] on div at bounding box center [434, 319] width 76 height 13
paste div
click at [436, 328] on div at bounding box center [449, 334] width 93 height 13
paste div
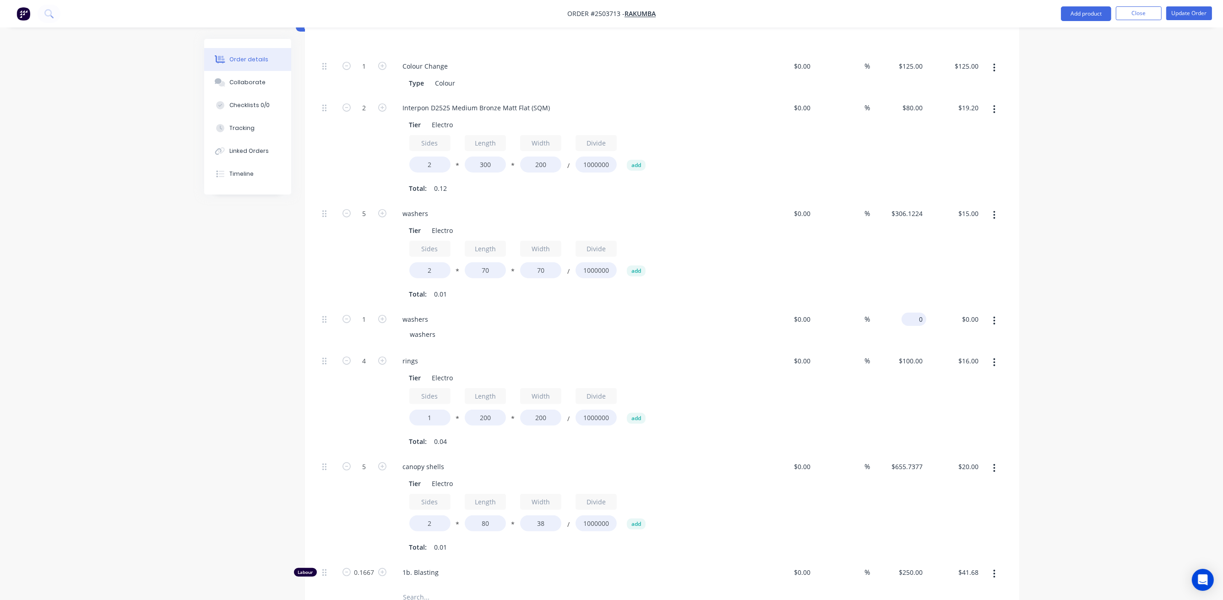
click at [921, 313] on input "0" at bounding box center [915, 319] width 21 height 13
type input "$3.00"
click at [368, 73] on input "1" at bounding box center [364, 67] width 24 height 14
type input "5"
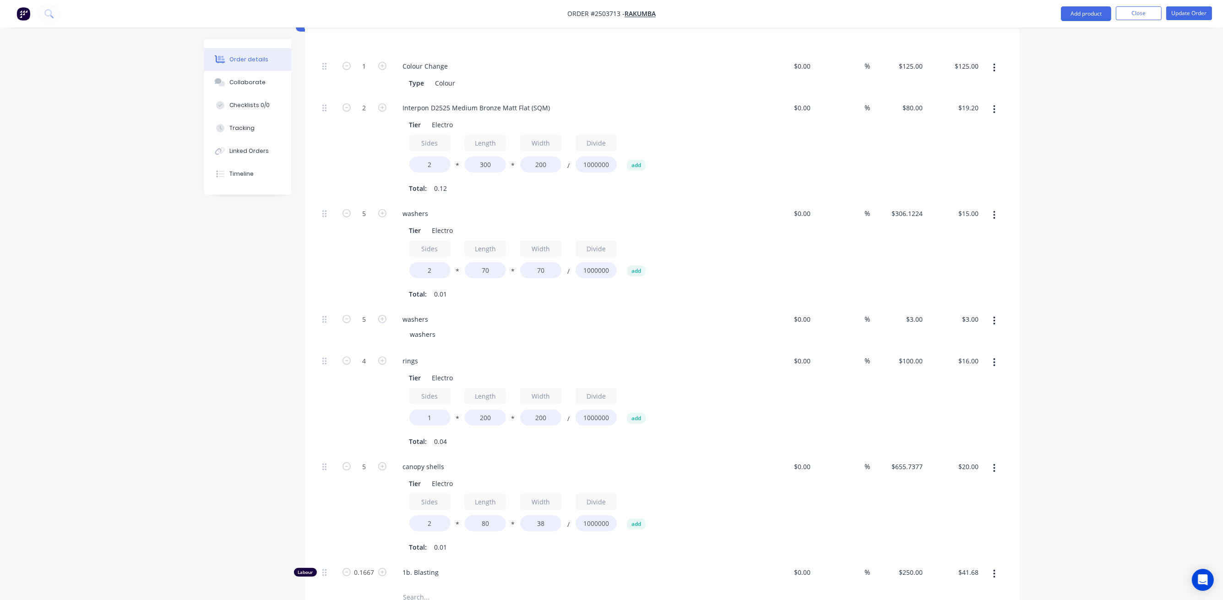
type input "$15.00"
click at [707, 354] on div "rings" at bounding box center [575, 360] width 359 height 13
click at [985, 210] on icon "button" at bounding box center [994, 215] width 2 height 10
click at [930, 269] on div "Delete" at bounding box center [962, 275] width 70 height 13
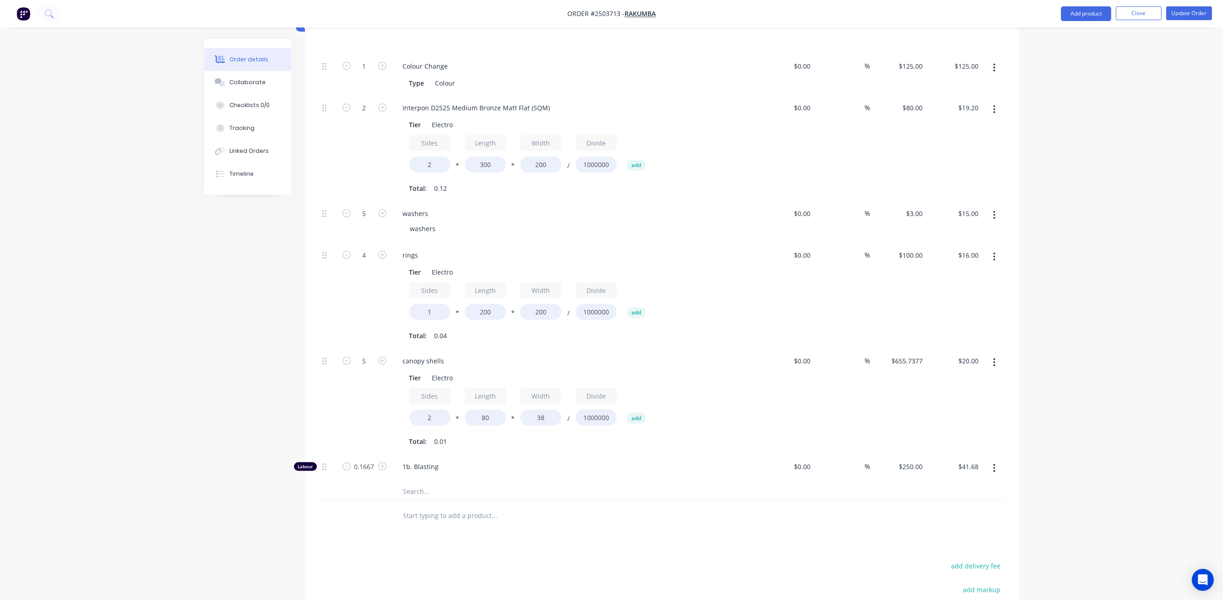
click at [985, 207] on button "button" at bounding box center [994, 215] width 22 height 16
click at [962, 251] on div "Duplicate" at bounding box center [962, 257] width 70 height 13
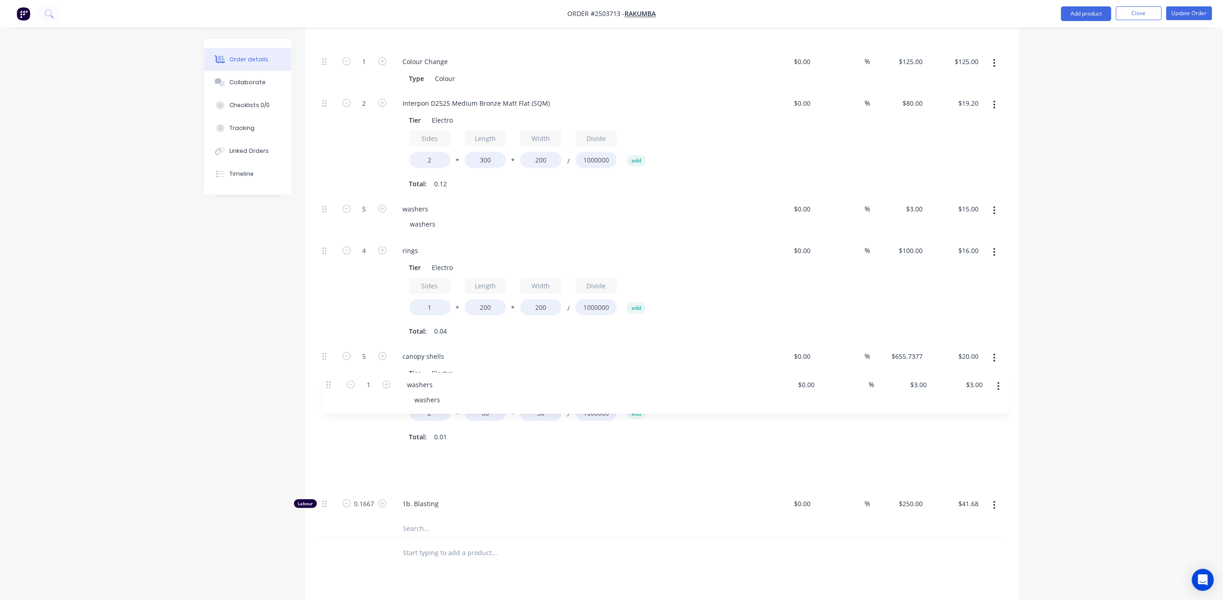
scroll to position [325, 0]
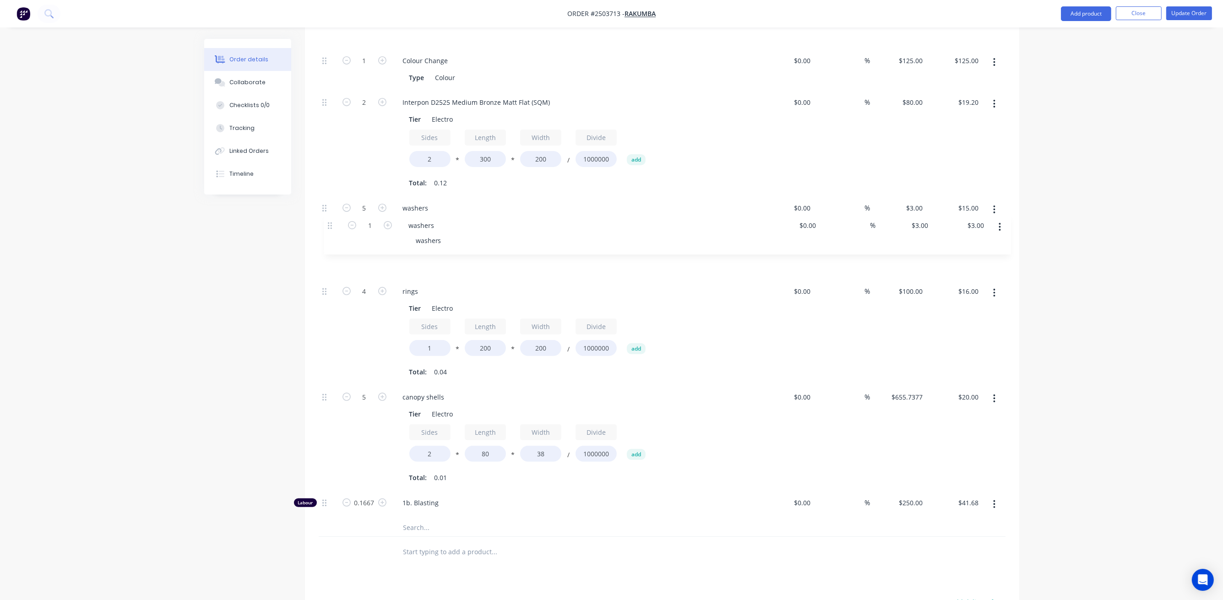
drag, startPoint x: 323, startPoint y: 468, endPoint x: 331, endPoint y: 224, distance: 244.1
click at [331, 224] on div "1 Colour Change Type Colour $0.00 $0.00 % $125.00 $125.00 $125.00 $125.00 2 Int…" at bounding box center [662, 284] width 687 height 470
click at [412, 243] on div "washers" at bounding box center [416, 249] width 40 height 13
click at [368, 68] on input "1" at bounding box center [364, 61] width 24 height 14
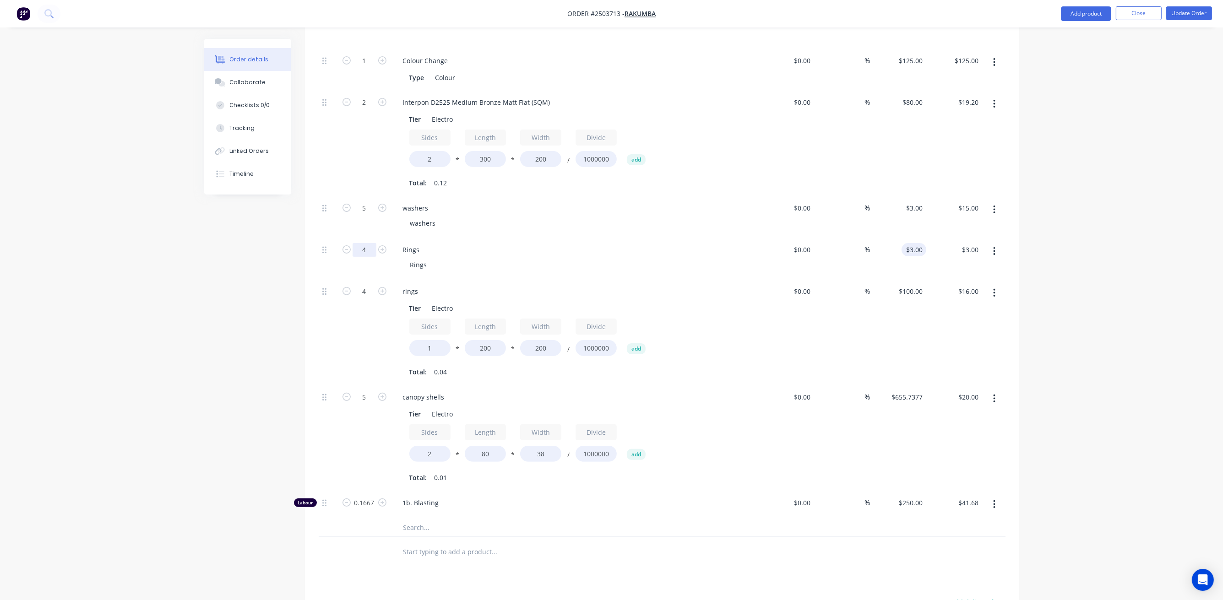
type input "4"
type input "3"
type input "$12.00"
click at [920, 243] on input "3" at bounding box center [915, 249] width 21 height 13
type input "$4.00"
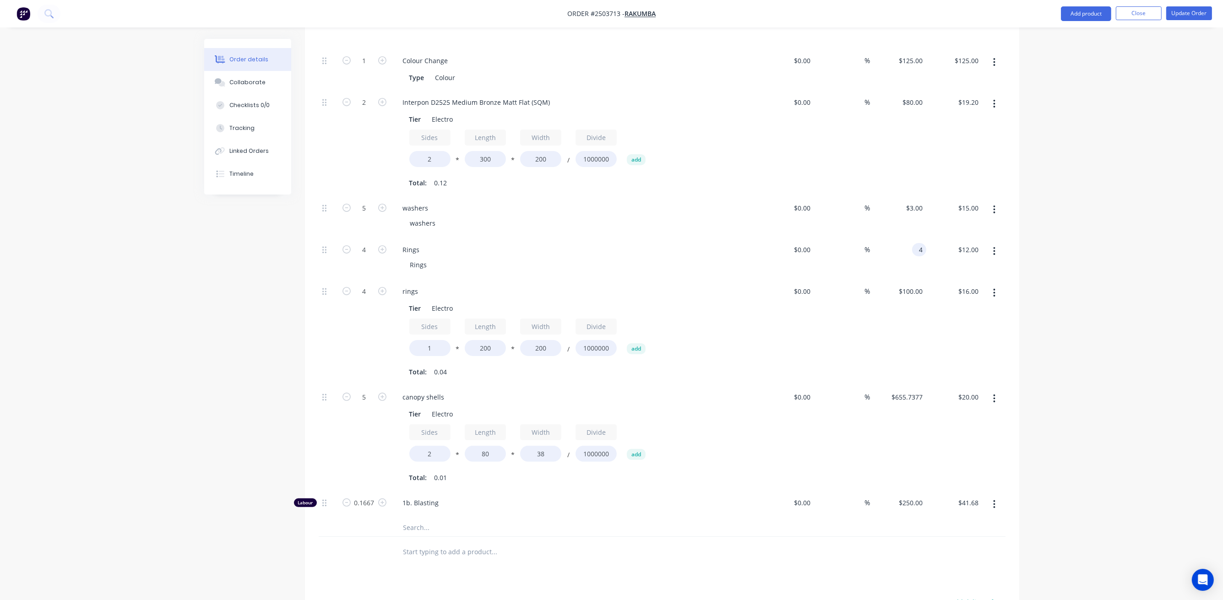
type input "$16.00"
click at [886, 327] on div "$100.00 $100.00" at bounding box center [898, 332] width 56 height 106
click at [985, 288] on icon "button" at bounding box center [994, 293] width 2 height 10
click at [967, 347] on div "Delete" at bounding box center [962, 353] width 70 height 13
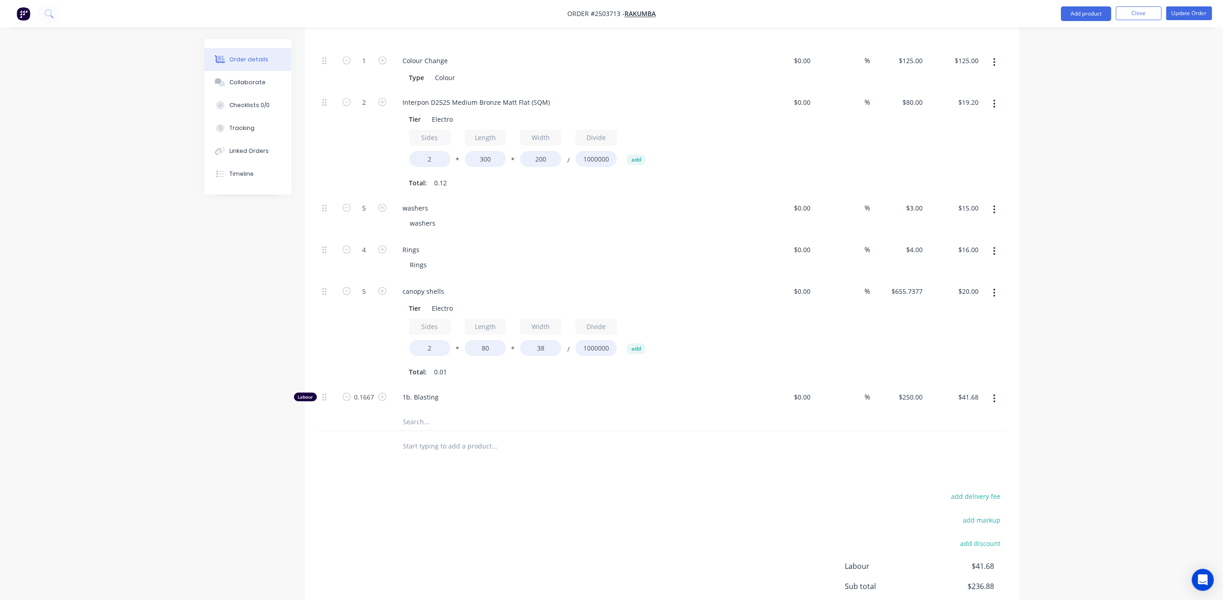
click at [985, 246] on icon "button" at bounding box center [994, 251] width 2 height 10
click at [972, 287] on div "Duplicate" at bounding box center [962, 293] width 70 height 13
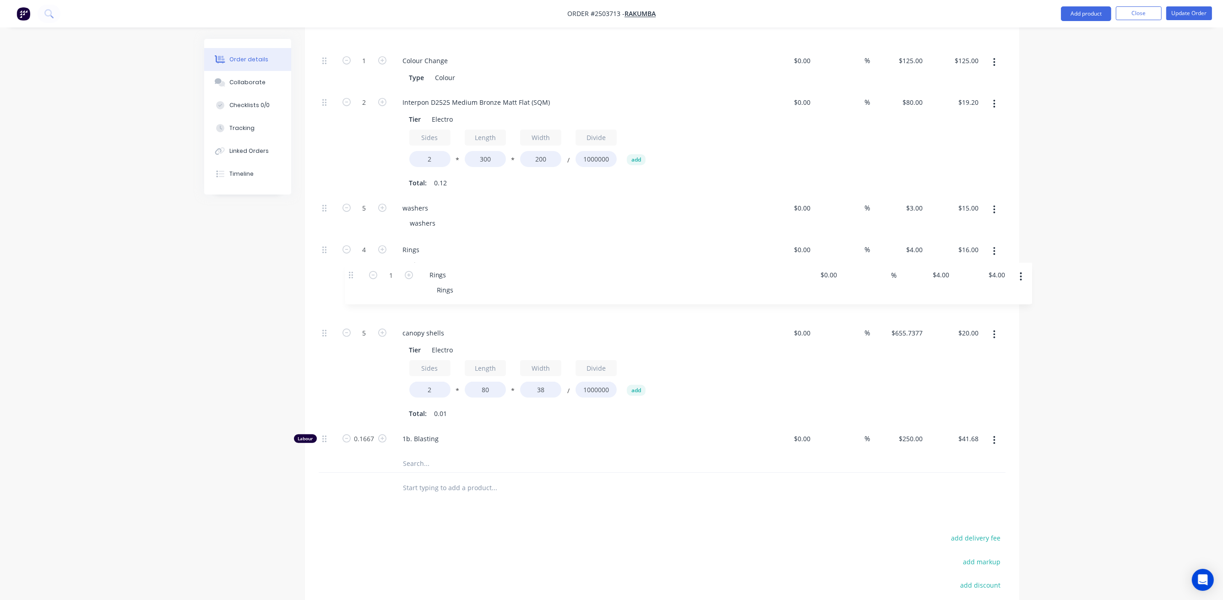
drag, startPoint x: 325, startPoint y: 399, endPoint x: 353, endPoint y: 273, distance: 128.6
click at [353, 273] on div "1 Colour Change Type Colour $0.00 $0.00 % $125.00 $125.00 $125.00 $125.00 2 Int…" at bounding box center [662, 252] width 687 height 406
click at [419, 326] on div "canopy shells" at bounding box center [424, 332] width 56 height 13
click at [420, 326] on div "canopy shells" at bounding box center [424, 332] width 56 height 13
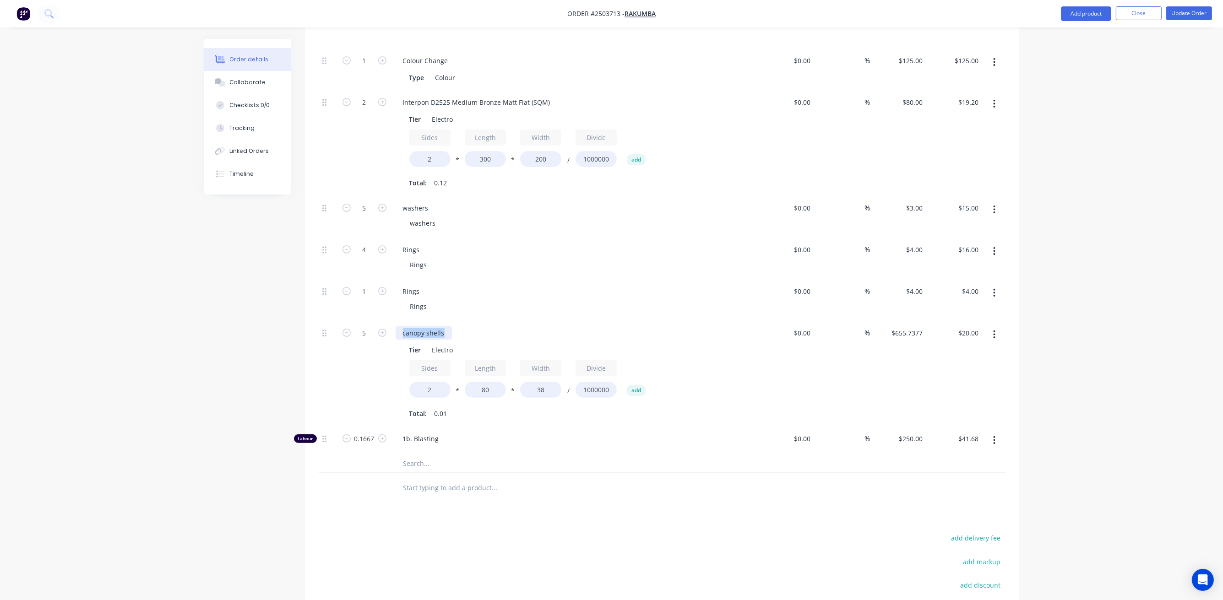
copy div "canopy shells"
click at [412, 285] on div "Rings" at bounding box center [412, 291] width 32 height 13
paste div
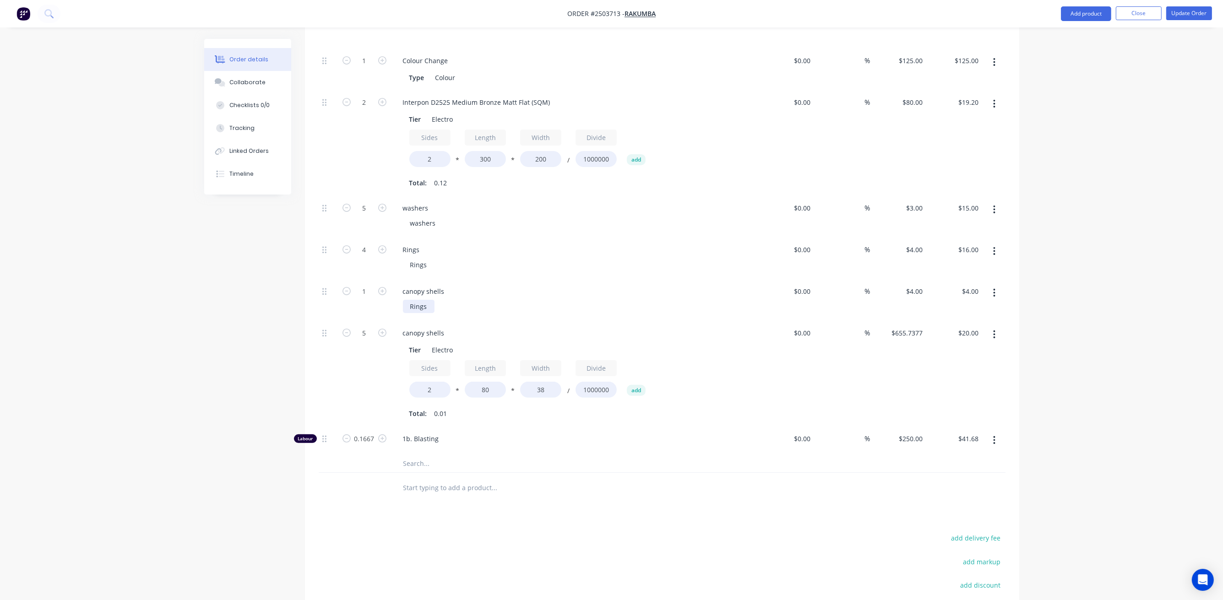
click at [421, 300] on div "Rings" at bounding box center [419, 306] width 32 height 13
paste div
click at [421, 300] on div "Rincanopy shellsgs" at bounding box center [439, 306] width 73 height 13
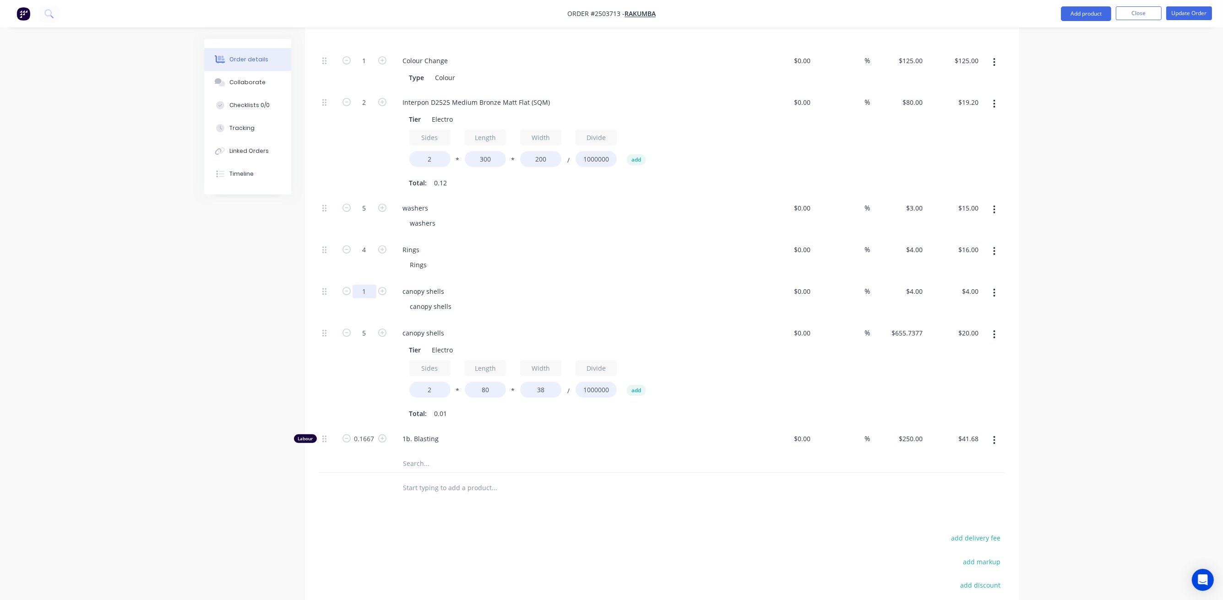
click at [362, 68] on input "1" at bounding box center [364, 61] width 24 height 14
type input "5"
type input "4"
type input "$20.00"
click at [920, 285] on input "4" at bounding box center [921, 291] width 11 height 13
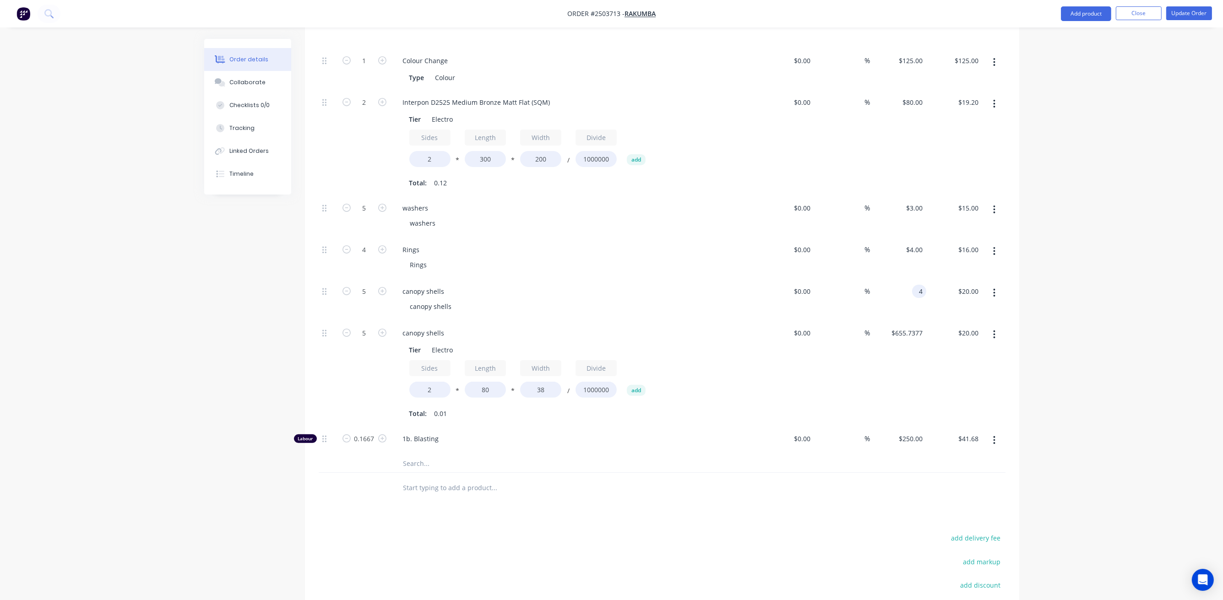
type input "$4.00"
click at [875, 360] on div "$655.7377 $655.7377" at bounding box center [898, 374] width 56 height 106
click at [985, 326] on button "button" at bounding box center [994, 334] width 22 height 16
click at [941, 389] on div "Delete" at bounding box center [962, 395] width 70 height 13
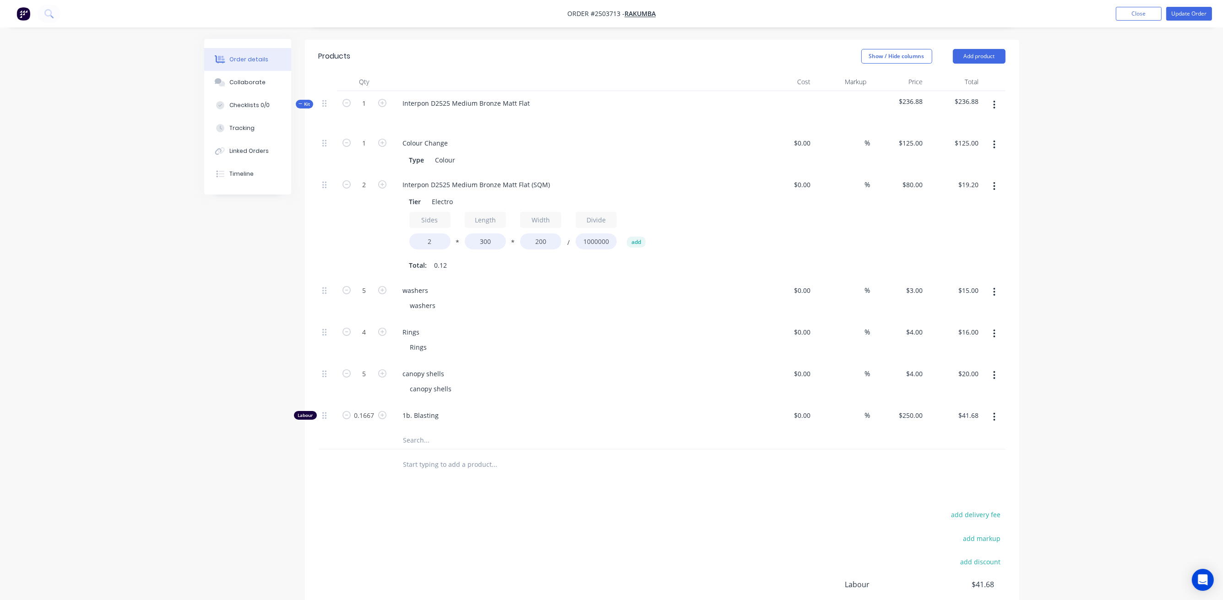
scroll to position [210, 0]
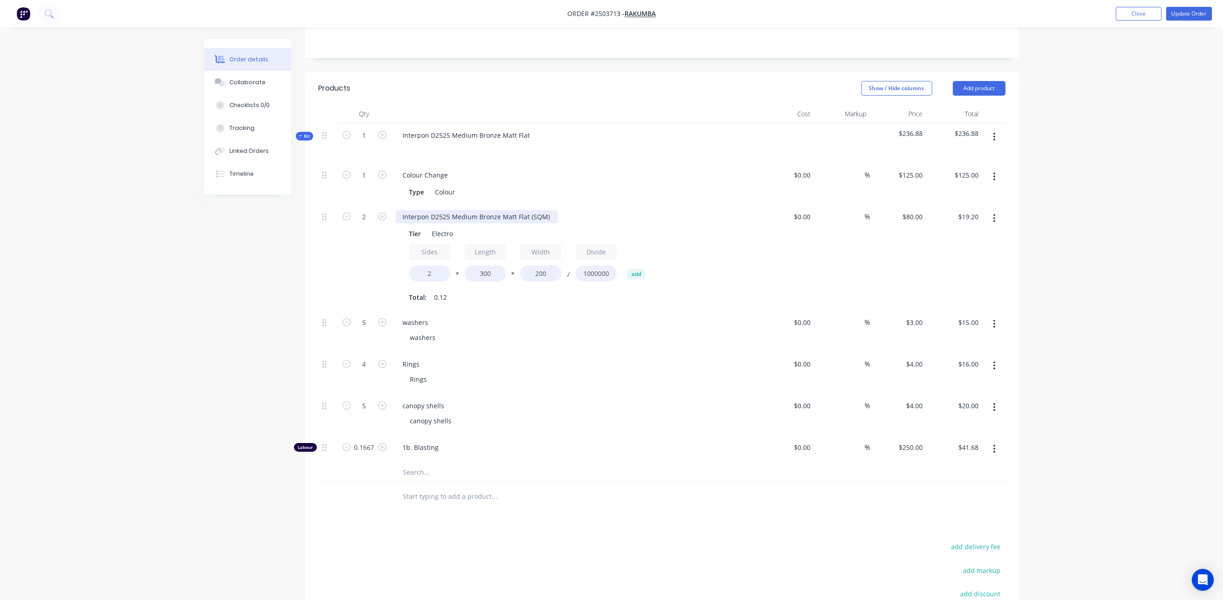
click at [551, 210] on div "Interpon D2525 Medium Bronze Matt Flat (SQM)" at bounding box center [477, 216] width 162 height 13
drag, startPoint x: 549, startPoint y: 190, endPoint x: 391, endPoint y: 190, distance: 157.9
click at [392, 205] on div "Interpon D2525 Medium Bronze Matt Flat (SQM) Tier Electro Sides 2 * Length 300 …" at bounding box center [575, 258] width 366 height 106
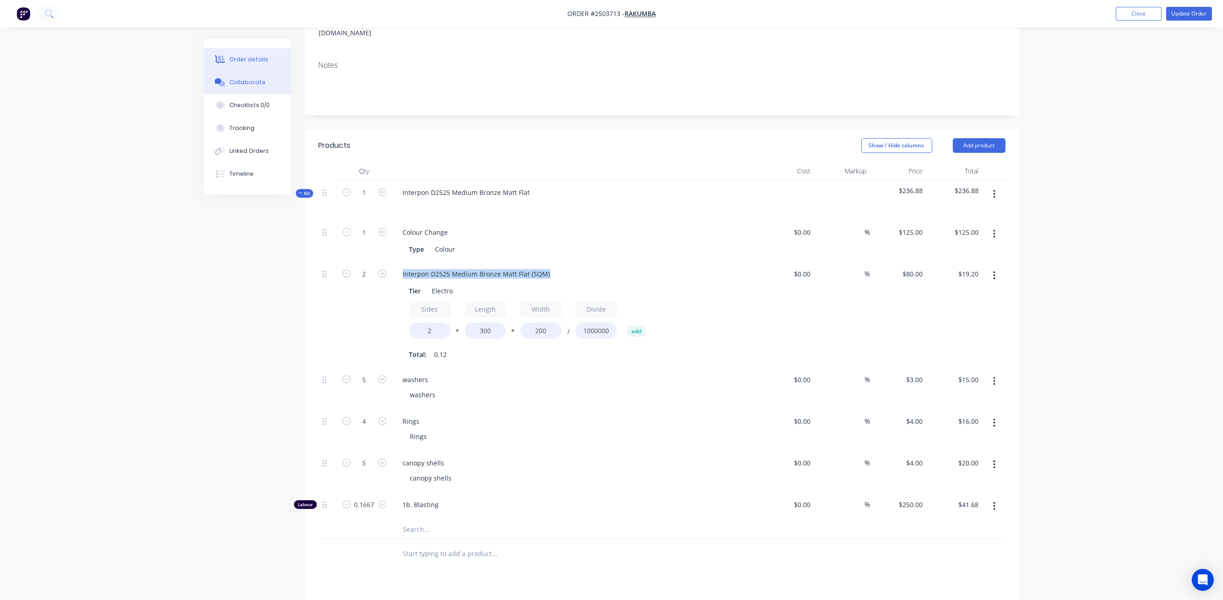
click at [244, 79] on div "Collaborate" at bounding box center [247, 82] width 36 height 8
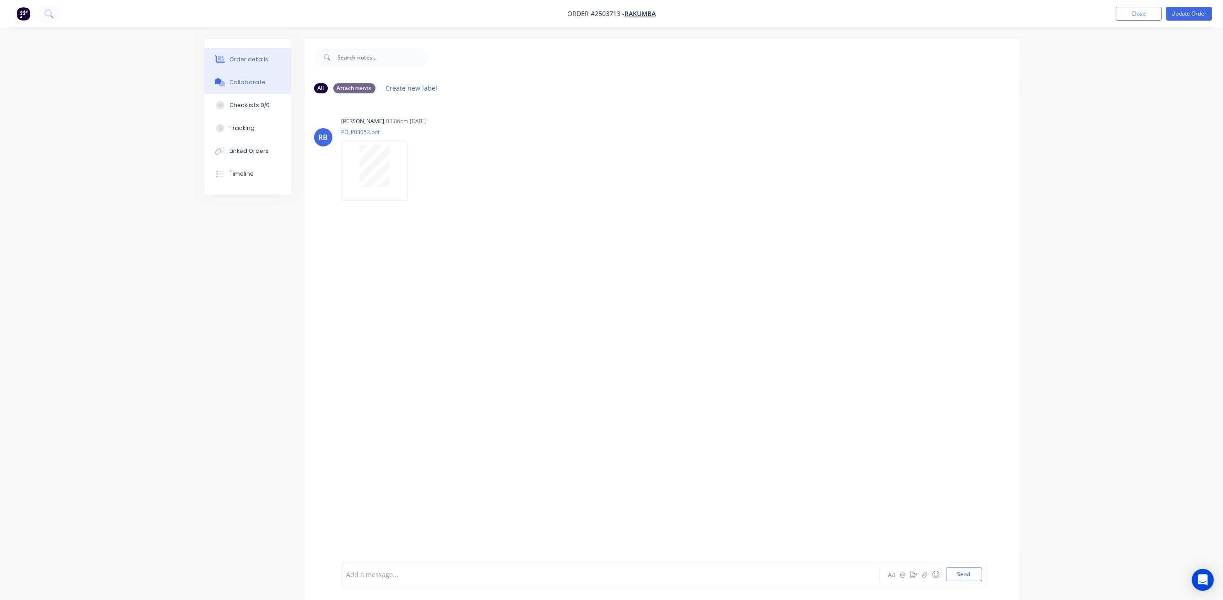
click at [243, 59] on div "Order details" at bounding box center [248, 59] width 39 height 8
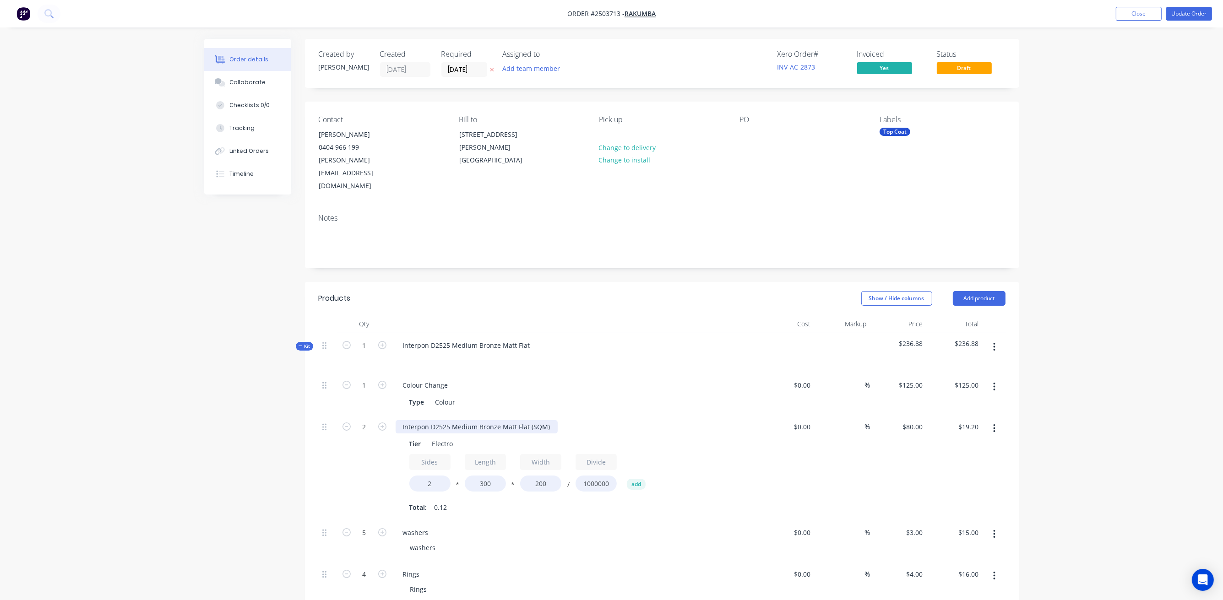
click at [439, 420] on div "Interpon D2525 Medium Bronze Matt Flat (SQM)" at bounding box center [477, 426] width 162 height 13
click at [440, 420] on div "Interpon D2525 Medium Bronze Matt Flat (SQM)" at bounding box center [477, 426] width 162 height 13
click at [442, 420] on div "Interpon D2525 Medium Bronze Matt Flat (SQM)" at bounding box center [477, 426] width 162 height 13
click at [408, 420] on div "REctangular plates" at bounding box center [432, 426] width 72 height 13
click at [607, 396] on div "Type Colour" at bounding box center [573, 402] width 335 height 13
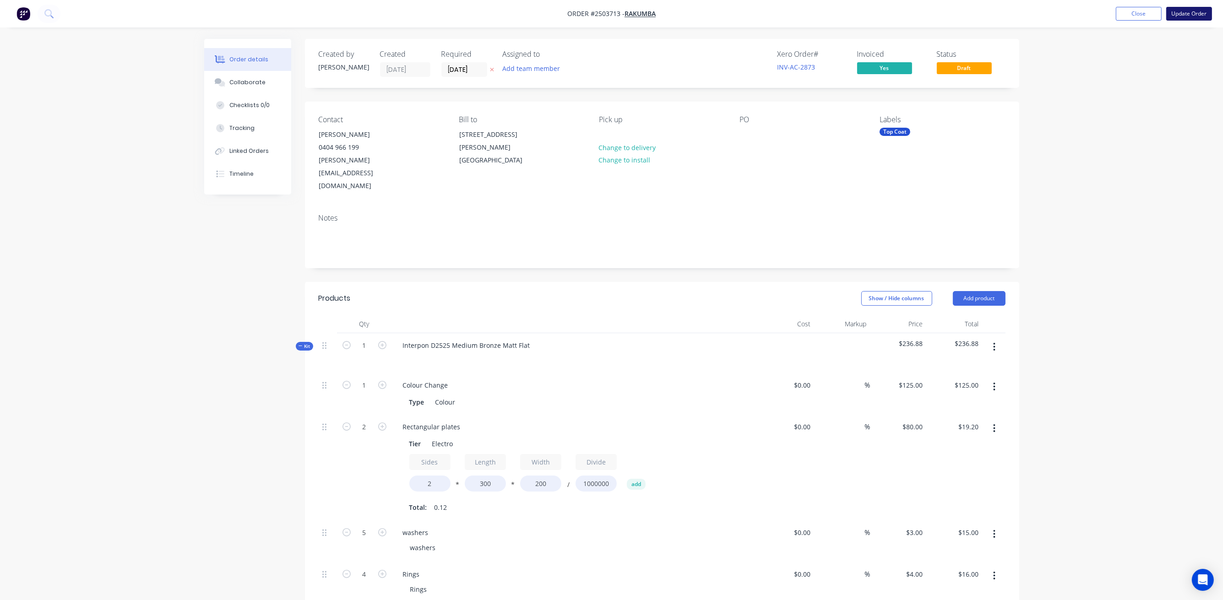
click at [985, 15] on button "Update Order" at bounding box center [1189, 14] width 46 height 14
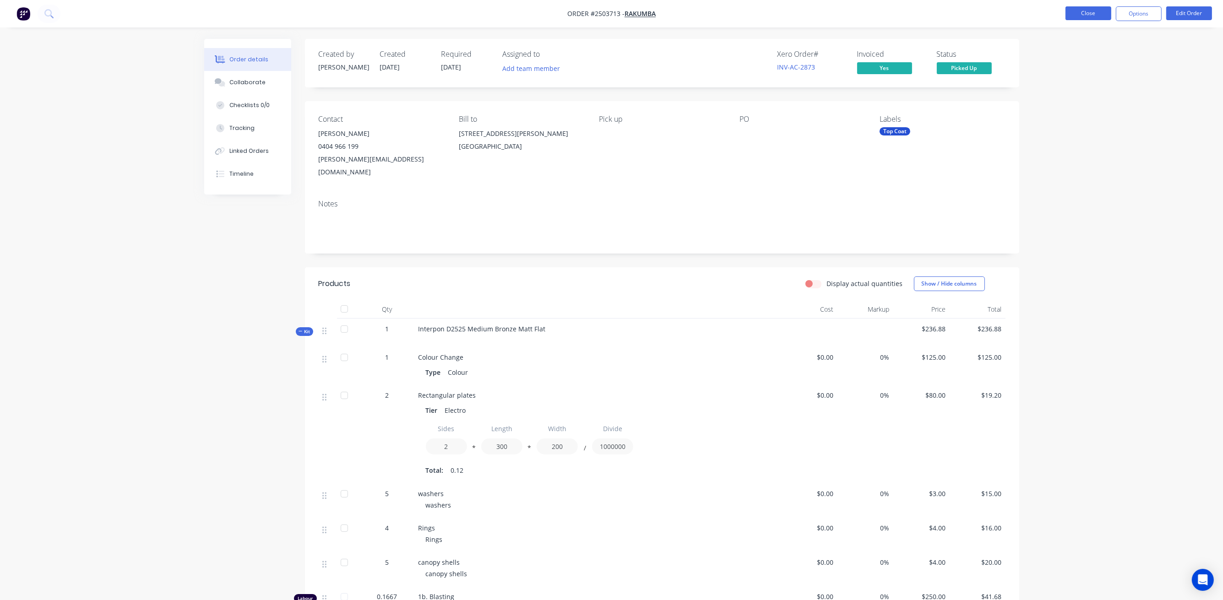
click at [985, 19] on button "Close" at bounding box center [1088, 13] width 46 height 14
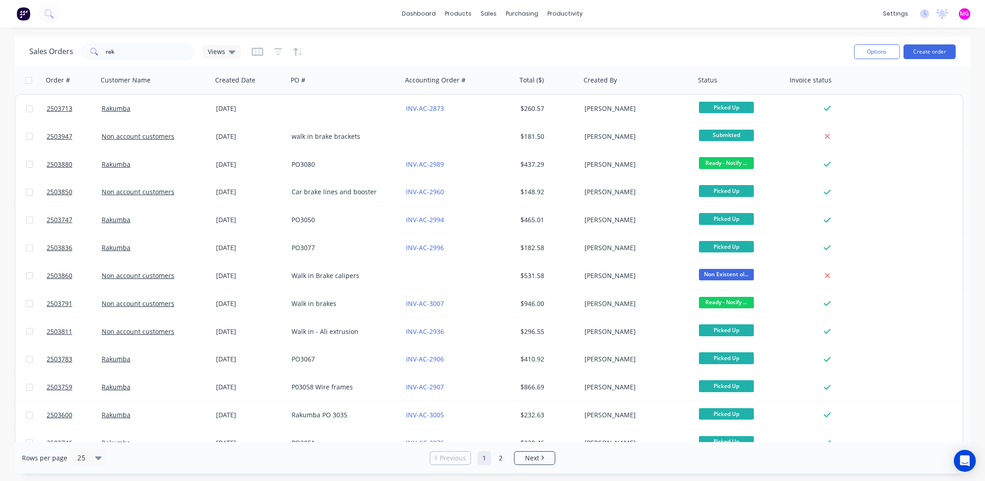
click at [682, 10] on div "dashboard products sales purchasing productivity dashboard products Product Cat…" at bounding box center [492, 13] width 985 height 27
click at [116, 54] on input "rak" at bounding box center [150, 52] width 89 height 18
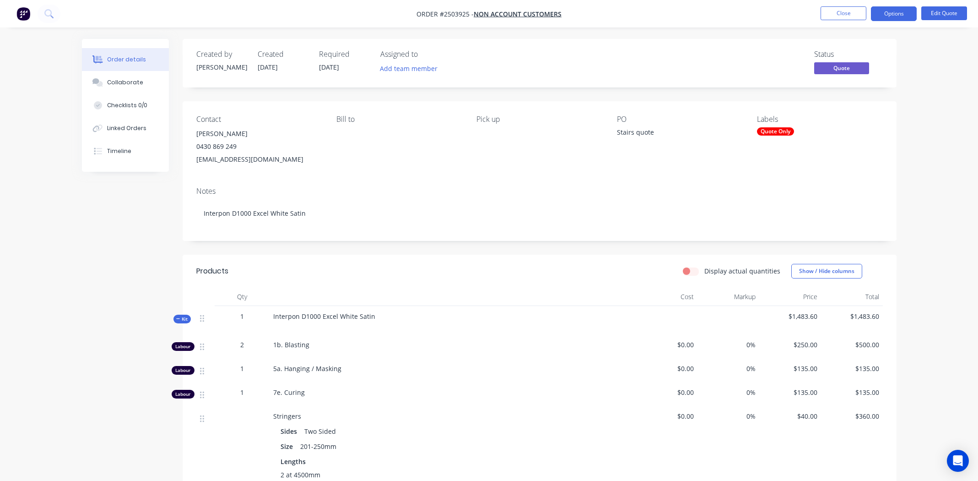
scroll to position [53, 0]
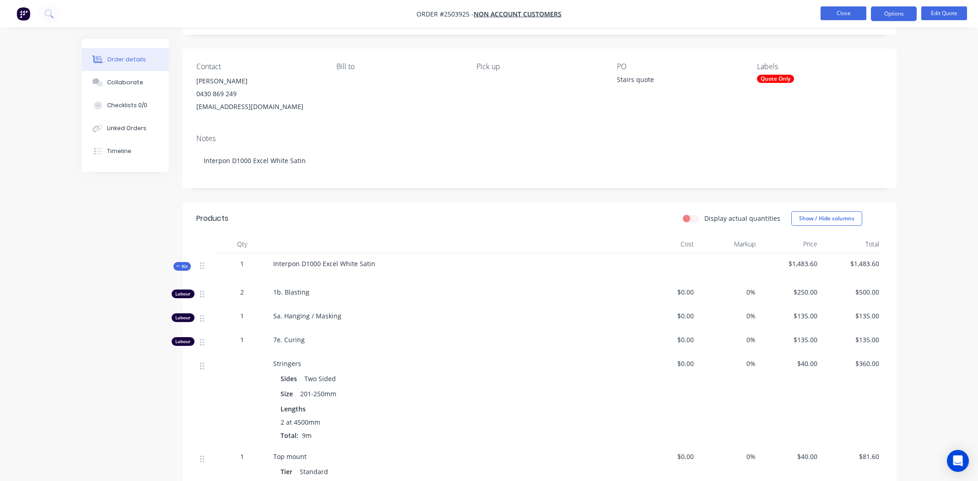
click at [848, 10] on button "Close" at bounding box center [844, 13] width 46 height 14
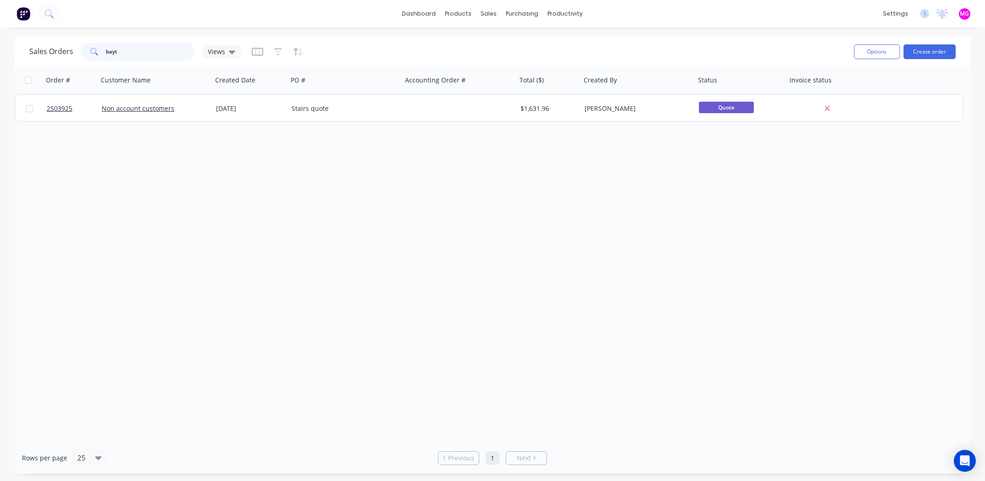
drag, startPoint x: 135, startPoint y: 56, endPoint x: 92, endPoint y: 60, distance: 43.2
click at [92, 60] on div "bayt" at bounding box center [138, 52] width 114 height 18
type input "balthazar"
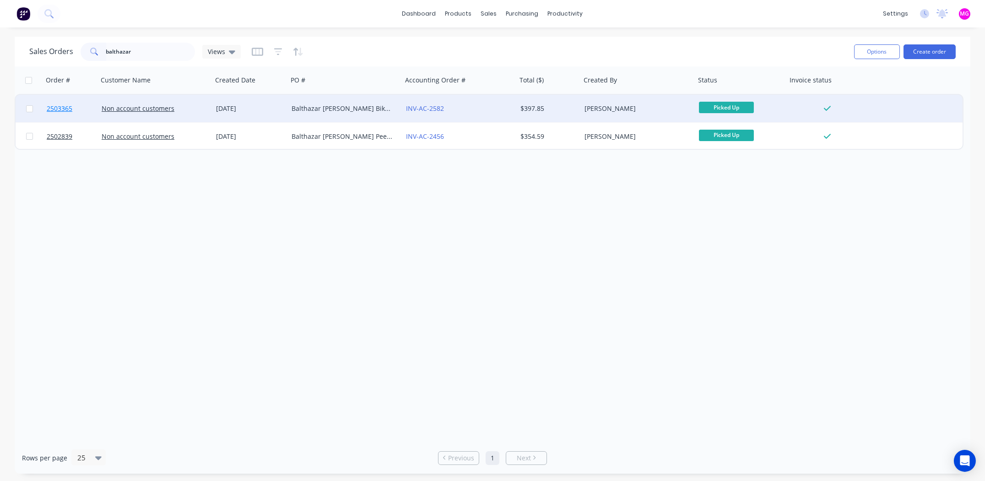
click at [57, 111] on span "2503365" at bounding box center [60, 108] width 26 height 9
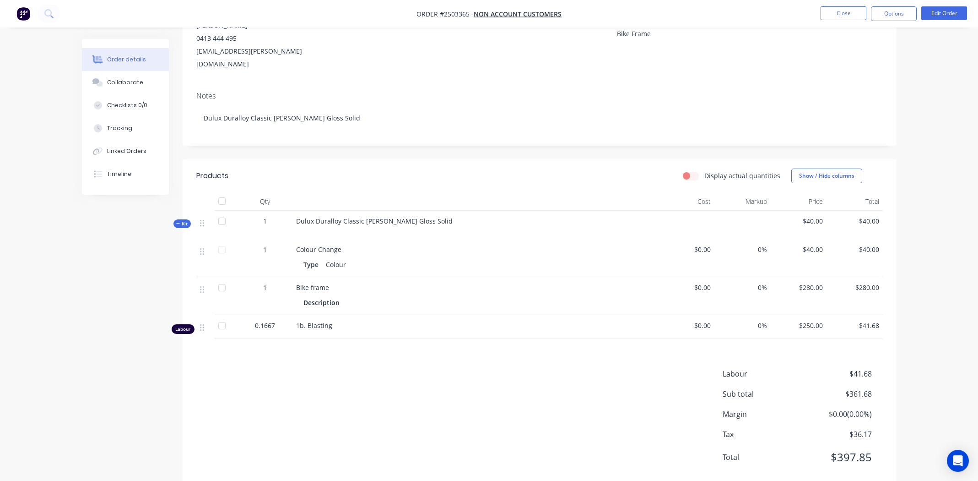
scroll to position [117, 0]
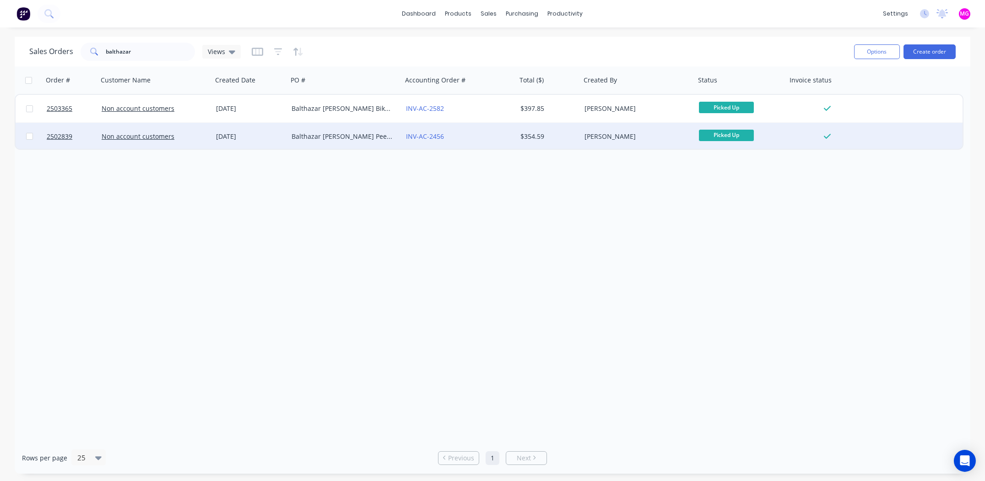
click at [348, 136] on div "Balthazar Beck Peeka Blue" at bounding box center [343, 136] width 102 height 9
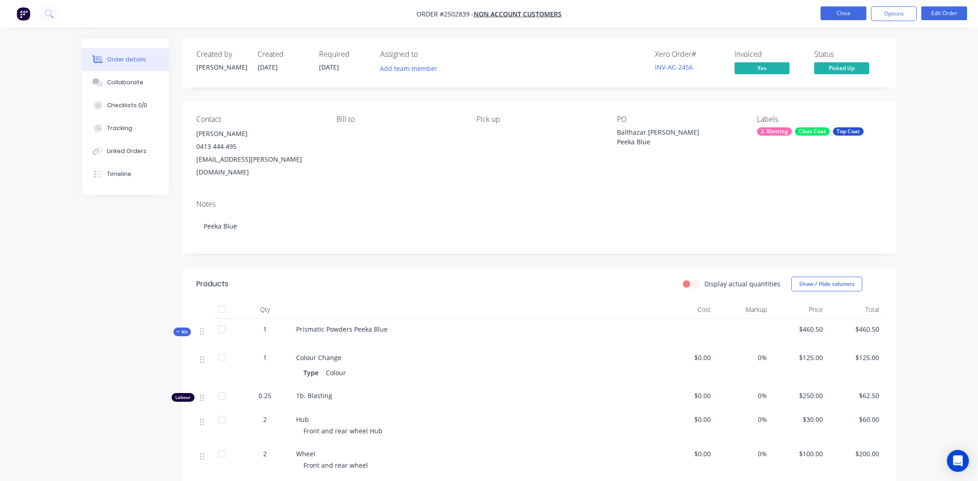
click at [846, 12] on button "Close" at bounding box center [844, 13] width 46 height 14
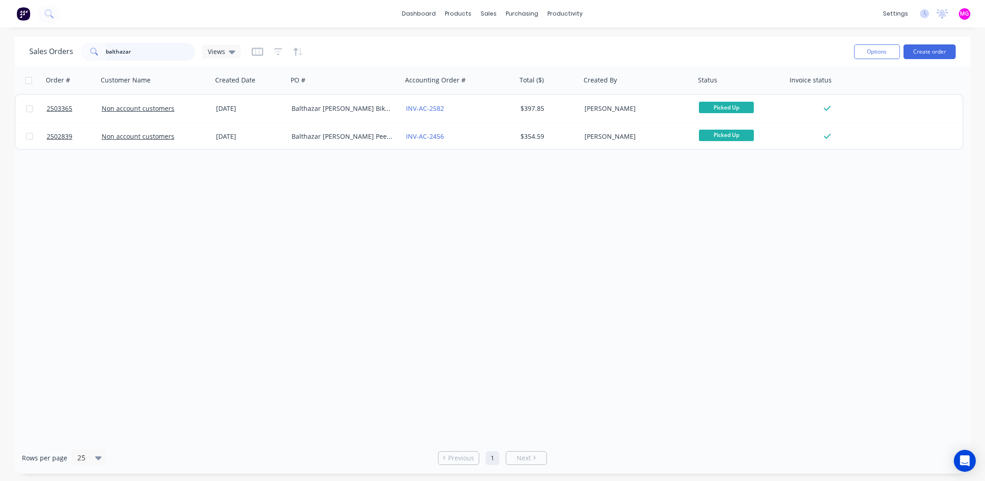
click at [148, 49] on input "balthazar" at bounding box center [150, 52] width 89 height 18
click at [147, 49] on input "balthazar" at bounding box center [150, 52] width 89 height 18
type input "3555"
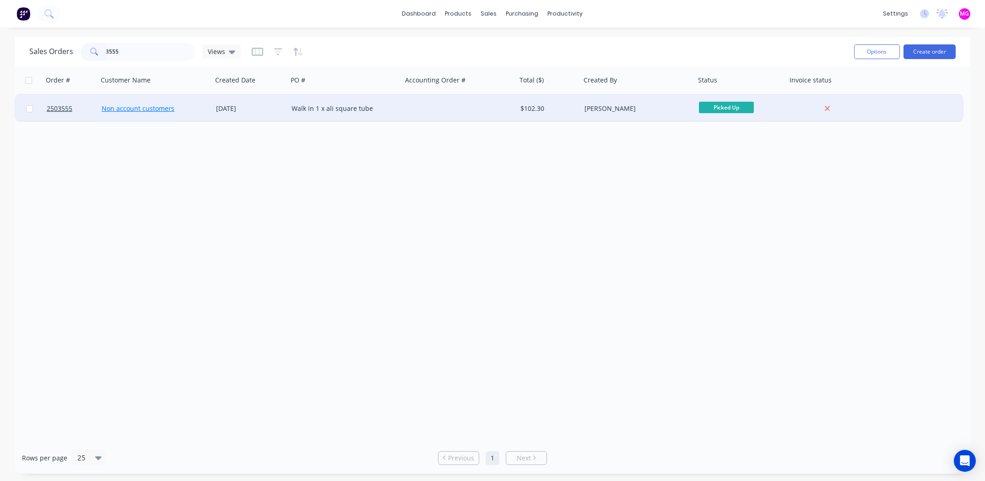
click at [149, 110] on link "Non account customers" at bounding box center [138, 108] width 73 height 9
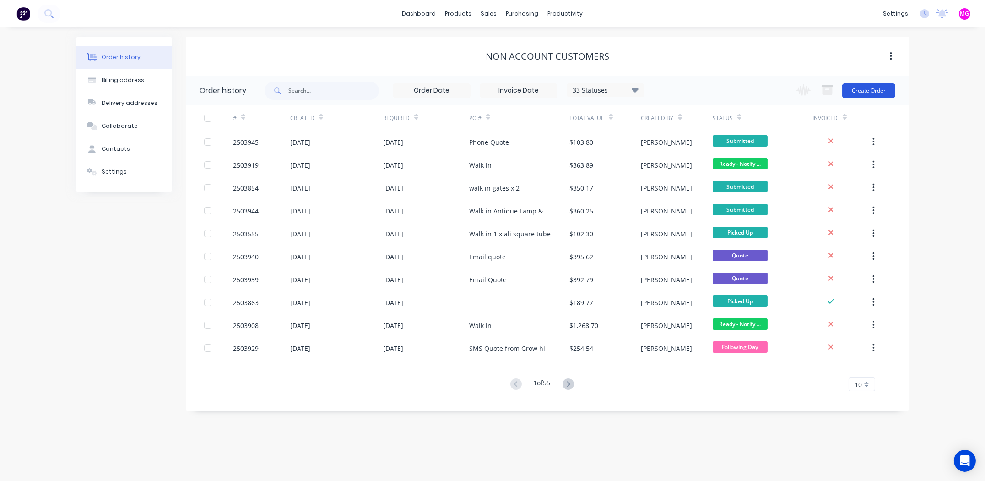
click at [878, 87] on button "Create Order" at bounding box center [868, 90] width 53 height 15
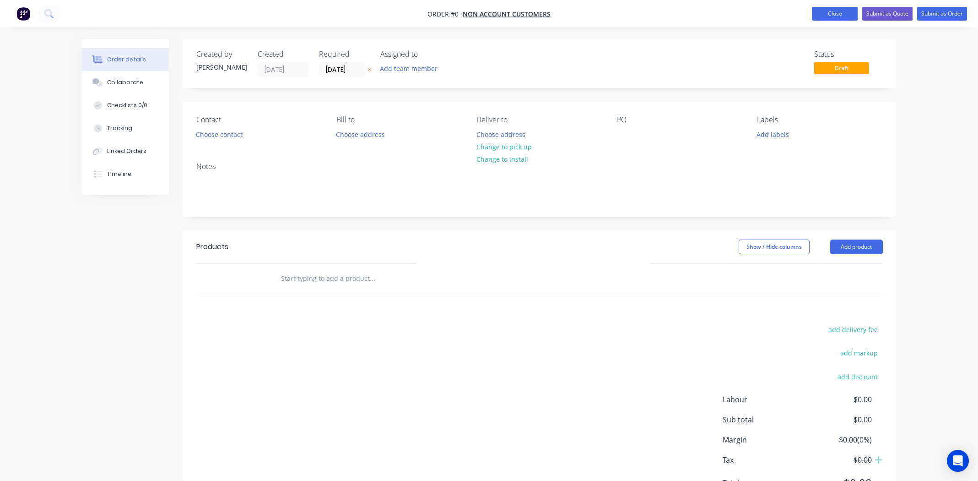
click at [832, 14] on button "Close" at bounding box center [835, 14] width 46 height 14
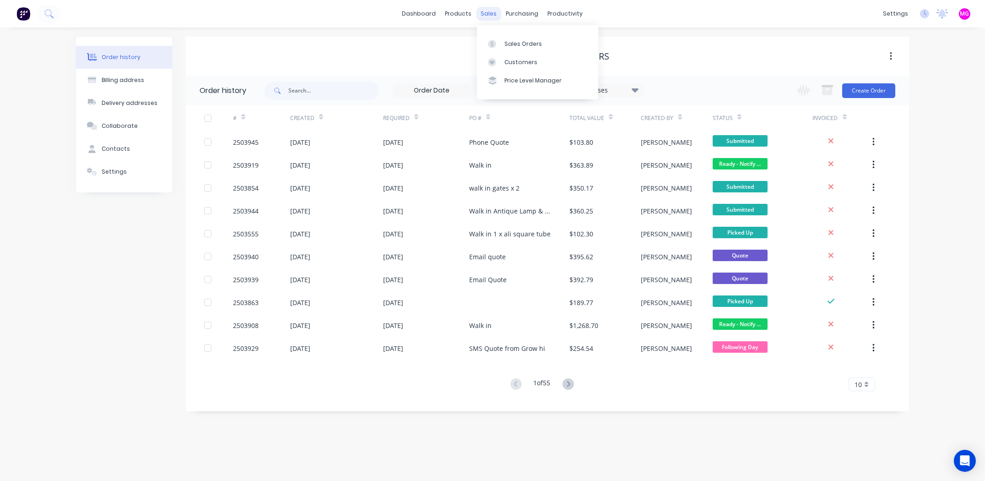
click at [489, 11] on div "sales" at bounding box center [489, 14] width 25 height 14
click at [510, 39] on link "Sales Orders" at bounding box center [537, 43] width 121 height 18
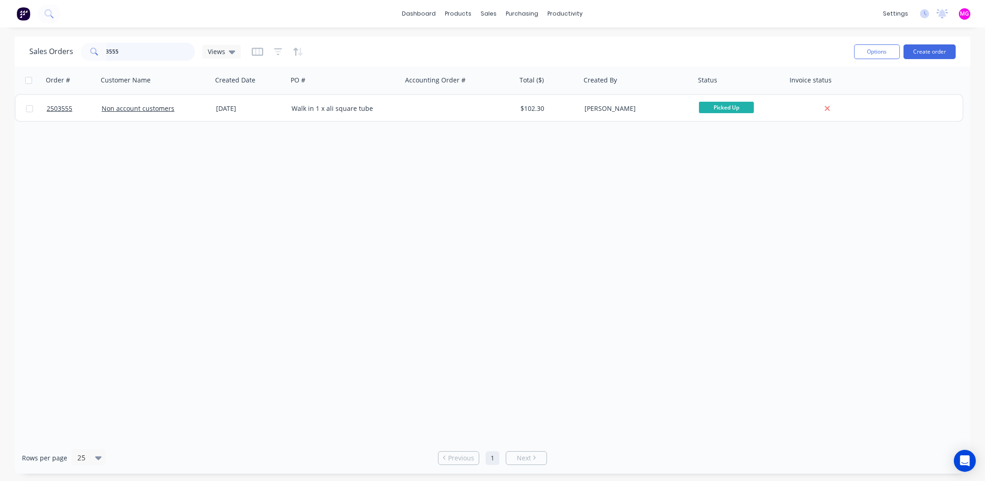
click at [132, 52] on input "3555" at bounding box center [150, 52] width 89 height 18
type input "2503555"
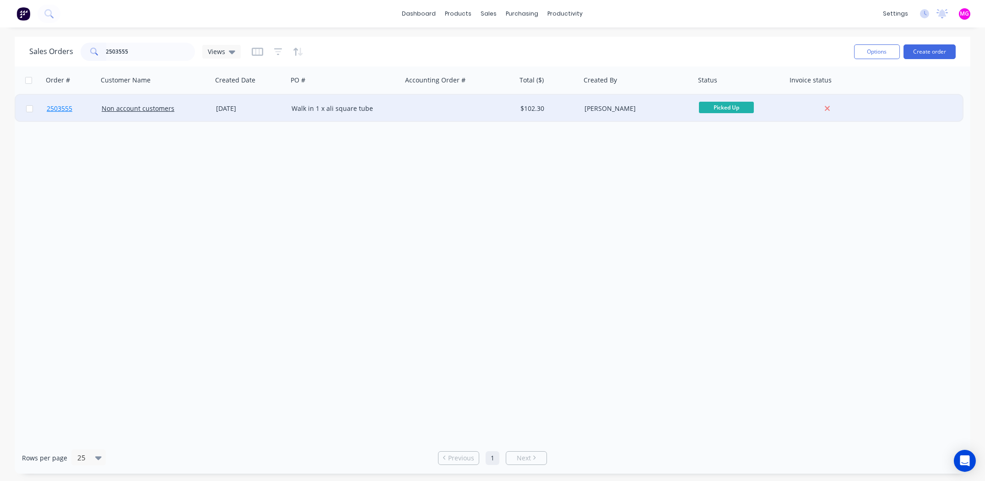
click at [52, 107] on span "2503555" at bounding box center [60, 108] width 26 height 9
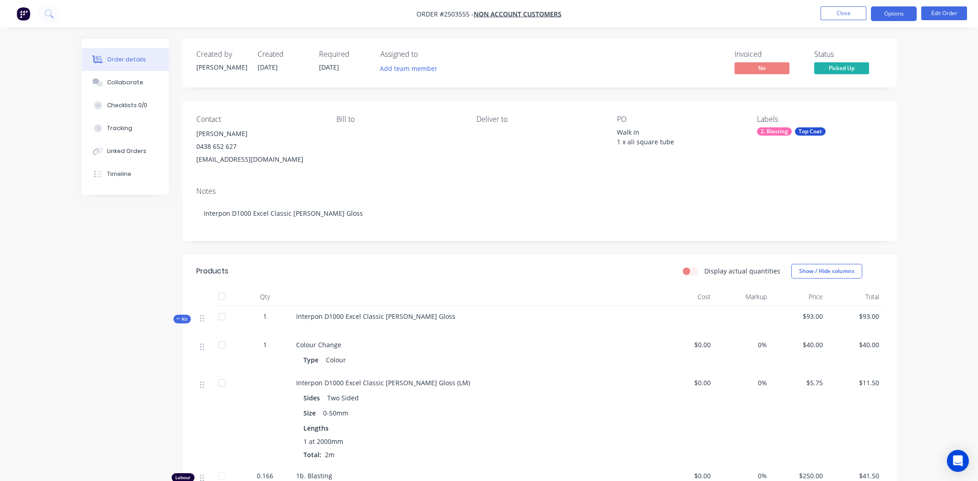
click at [896, 8] on button "Options" at bounding box center [894, 13] width 46 height 15
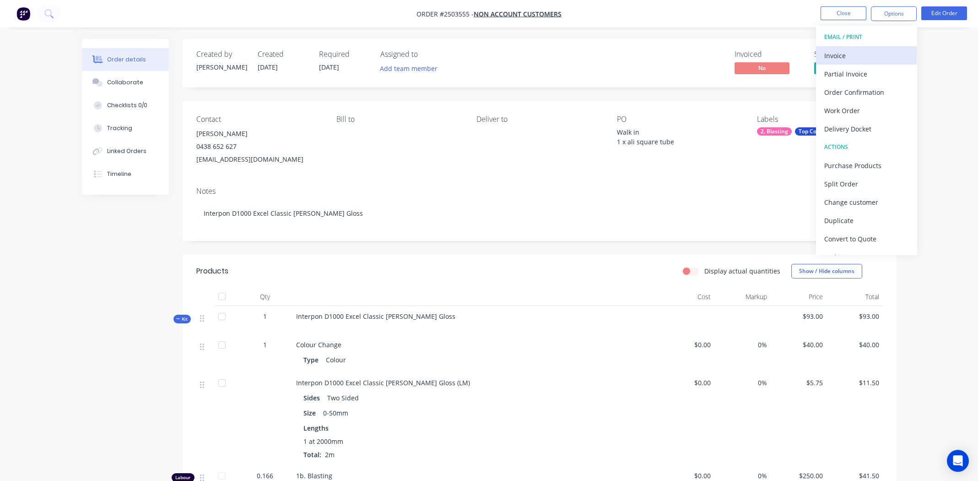
click at [840, 54] on div "Invoice" at bounding box center [866, 55] width 84 height 13
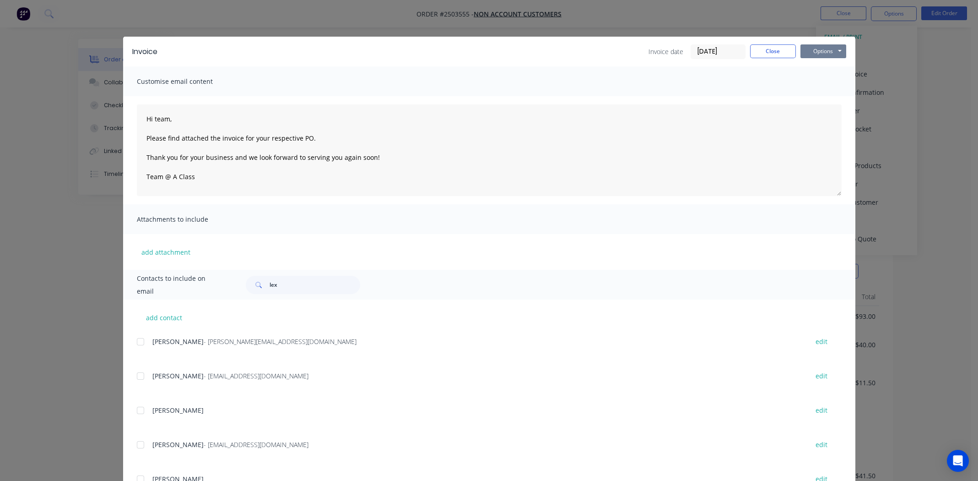
click at [817, 46] on button "Options" at bounding box center [824, 51] width 46 height 14
click at [820, 76] on button "Print" at bounding box center [830, 82] width 59 height 15
click at [759, 53] on button "Close" at bounding box center [773, 51] width 46 height 14
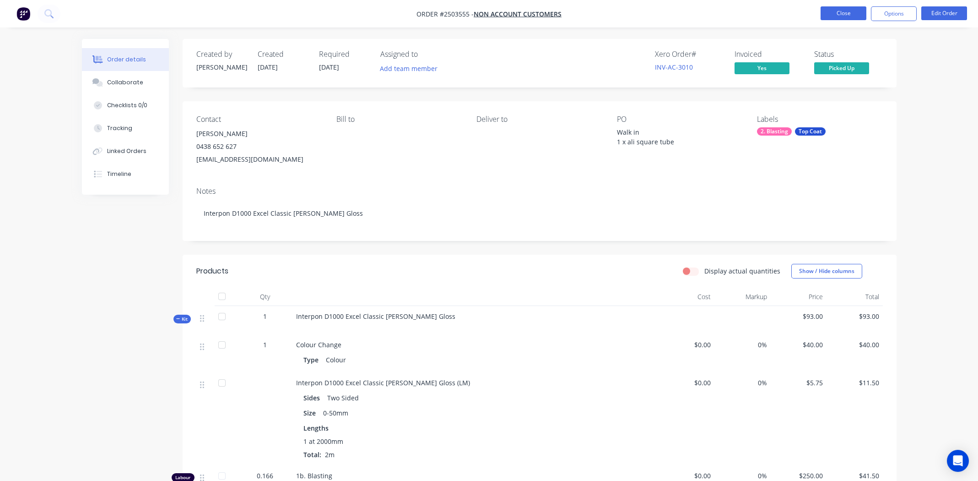
click at [838, 13] on button "Close" at bounding box center [844, 13] width 46 height 14
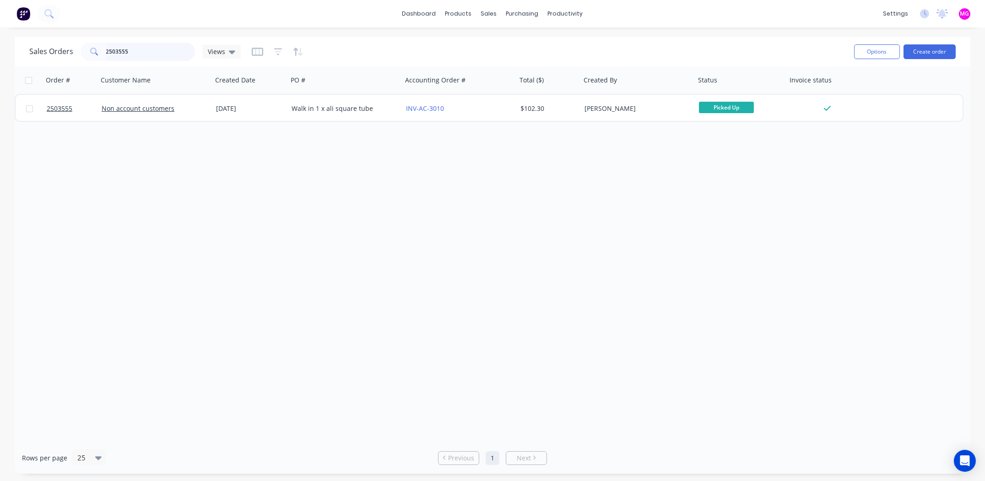
click at [145, 50] on input "2503555" at bounding box center [150, 52] width 89 height 18
click at [144, 53] on input "2503555" at bounding box center [150, 52] width 89 height 18
click at [139, 55] on input "2503555" at bounding box center [150, 52] width 89 height 18
click at [138, 55] on input "2503555" at bounding box center [150, 52] width 89 height 18
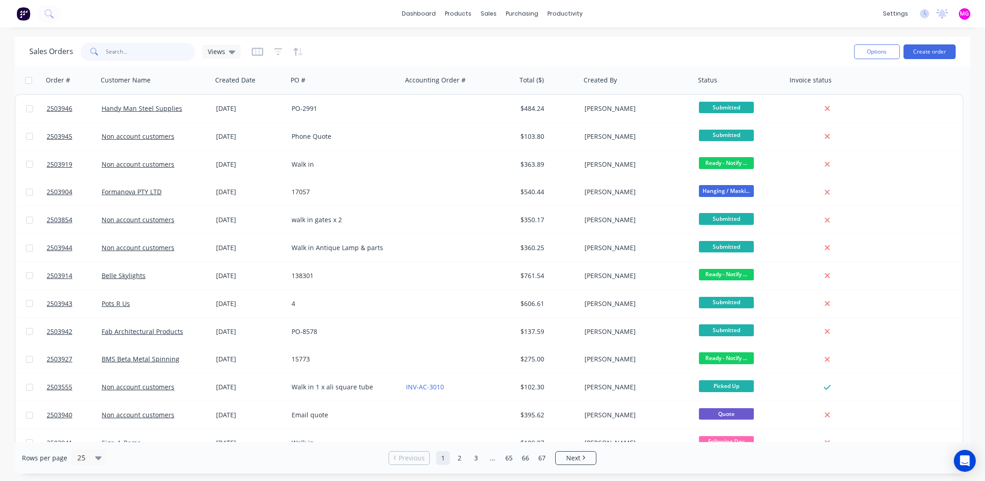
click at [137, 54] on input "text" at bounding box center [150, 52] width 89 height 18
click at [135, 53] on input "text" at bounding box center [150, 52] width 89 height 18
click at [932, 48] on button "Create order" at bounding box center [930, 51] width 52 height 15
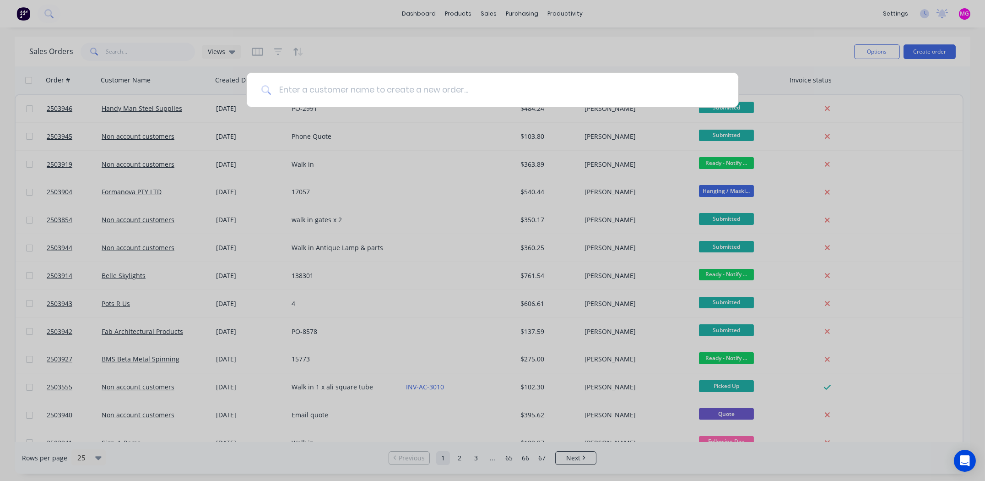
click at [383, 87] on input at bounding box center [497, 90] width 452 height 34
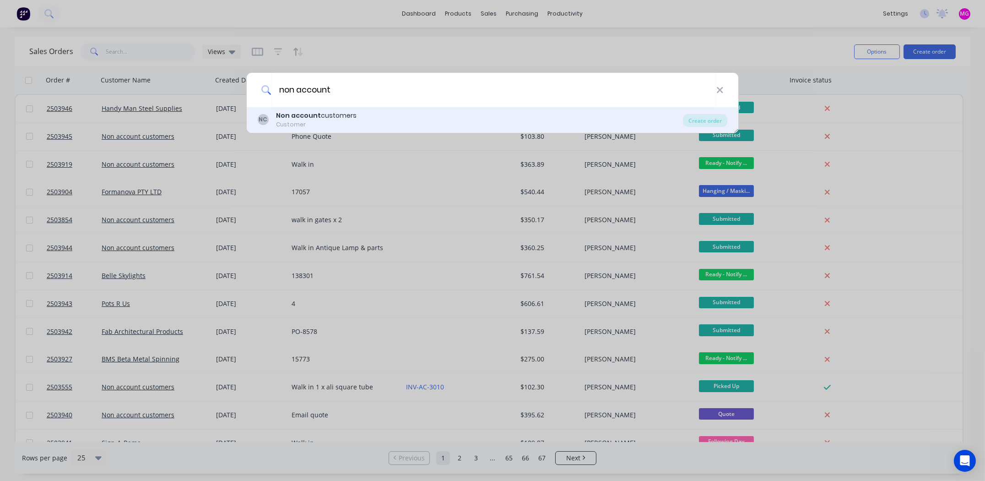
type input "non account"
click at [285, 121] on div "Customer" at bounding box center [316, 124] width 81 height 8
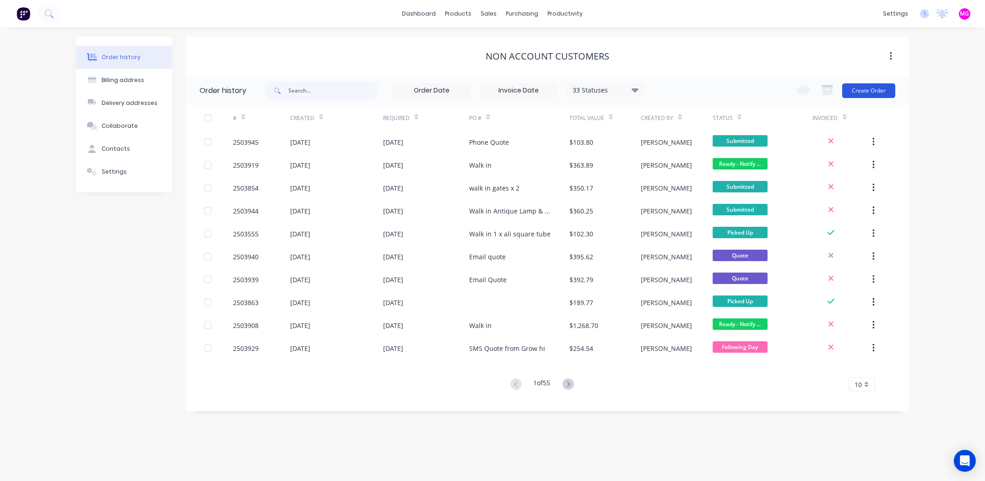
click at [862, 90] on button "Create Order" at bounding box center [868, 90] width 53 height 15
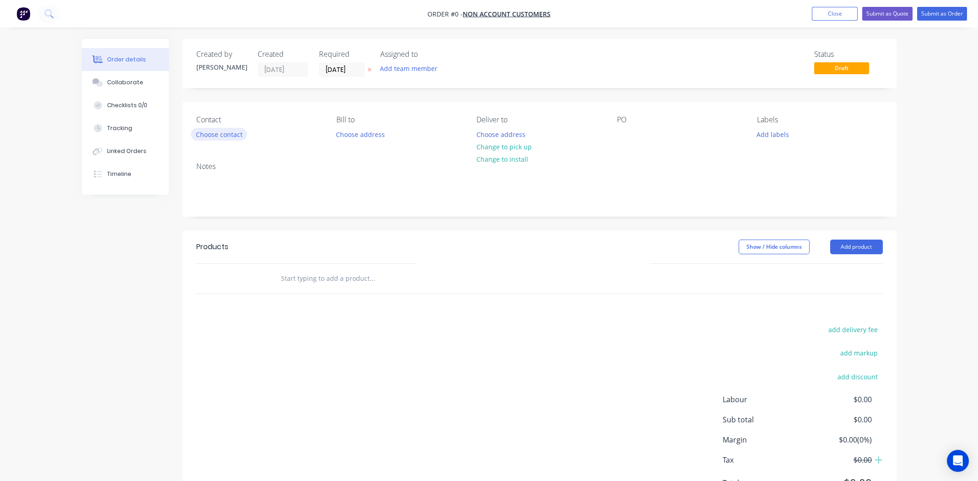
click at [232, 131] on button "Choose contact" at bounding box center [219, 134] width 56 height 12
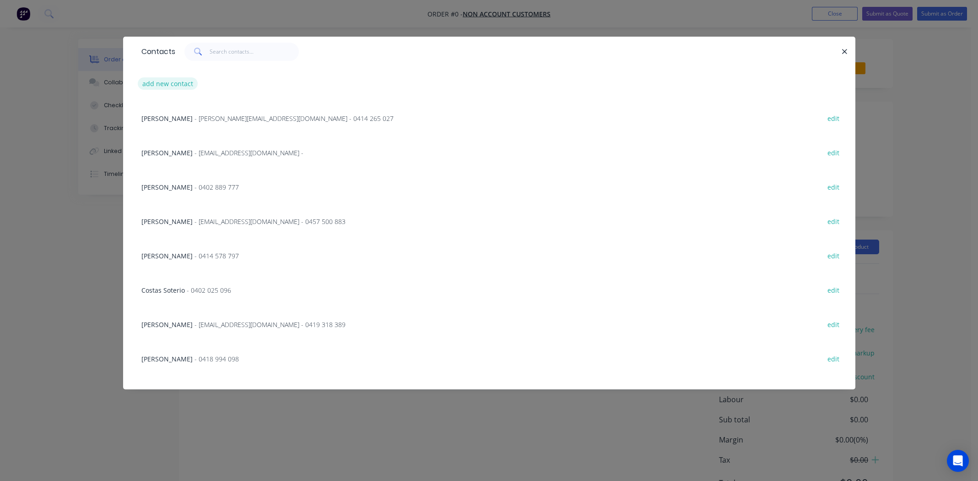
click at [164, 83] on button "add new contact" at bounding box center [168, 83] width 60 height 12
select select "AU"
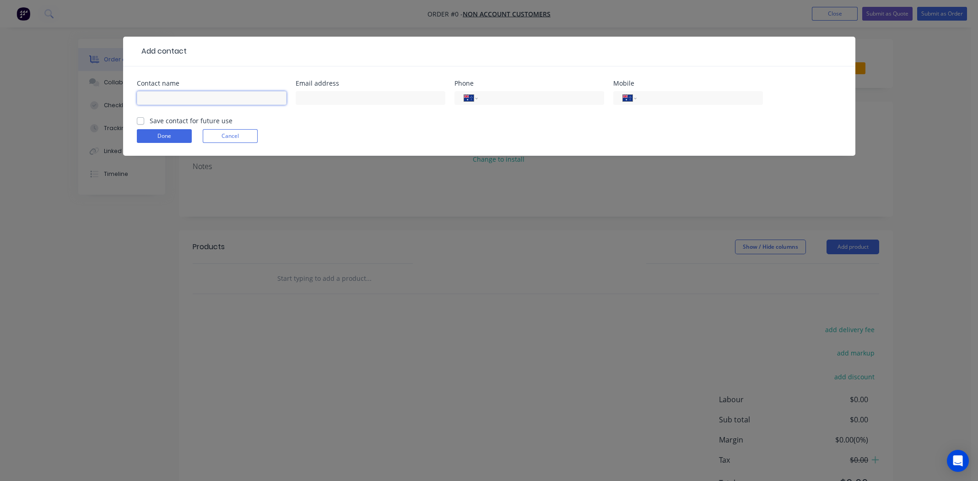
click at [202, 98] on input "text" at bounding box center [212, 98] width 150 height 14
type input "[PERSON_NAME]"
click at [684, 97] on input "tel" at bounding box center [698, 98] width 110 height 11
type input "0412 136 698"
click at [311, 98] on input "text" at bounding box center [371, 98] width 150 height 14
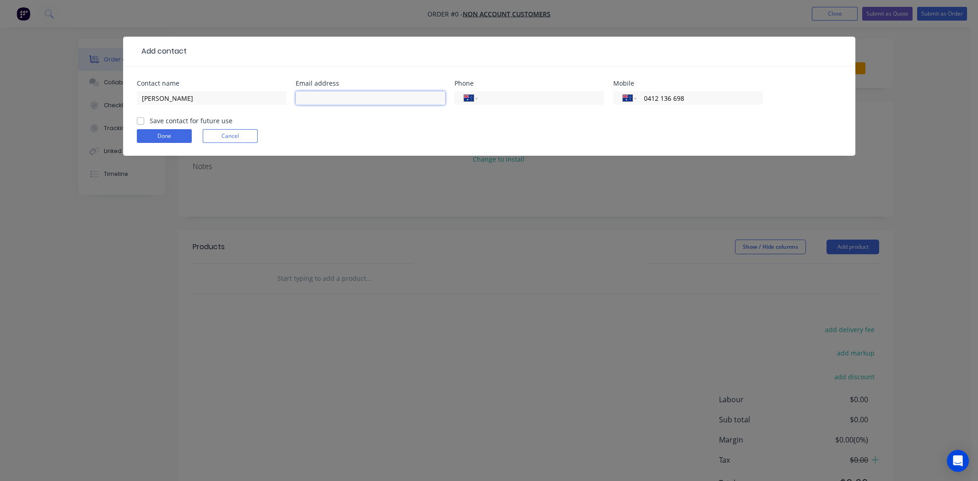
click at [329, 97] on input "text" at bounding box center [371, 98] width 150 height 14
type input "[EMAIL_ADDRESS][DOMAIN_NAME]"
click at [150, 120] on label "Save contact for future use" at bounding box center [191, 121] width 83 height 10
click at [141, 120] on input "Save contact for future use" at bounding box center [140, 120] width 7 height 9
checkbox input "true"
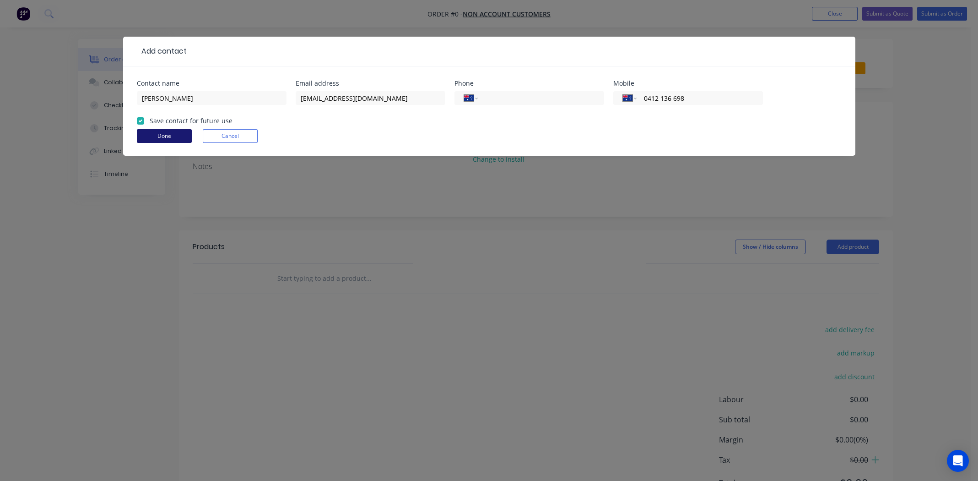
click at [168, 135] on button "Done" at bounding box center [164, 136] width 55 height 14
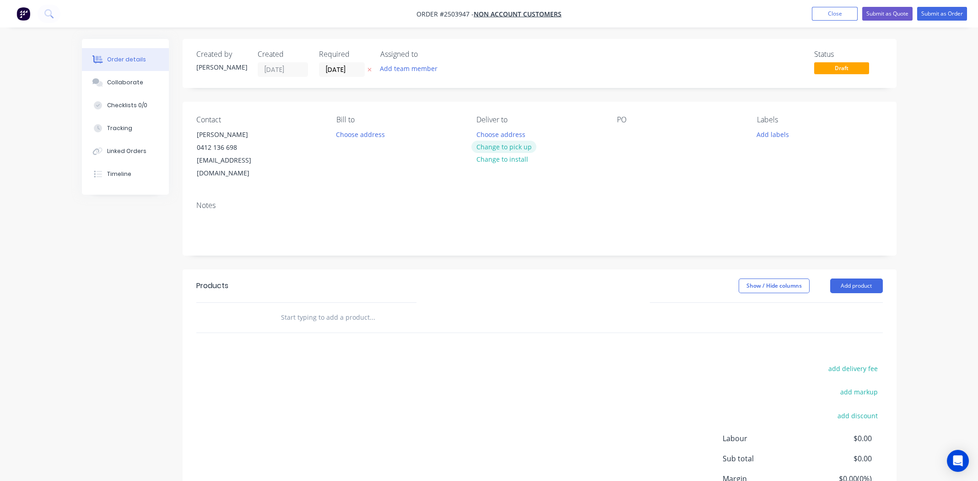
click at [508, 145] on button "Change to pick up" at bounding box center [504, 147] width 65 height 12
click at [629, 133] on div at bounding box center [624, 134] width 15 height 13
click at [784, 133] on button "Add labels" at bounding box center [773, 134] width 42 height 12
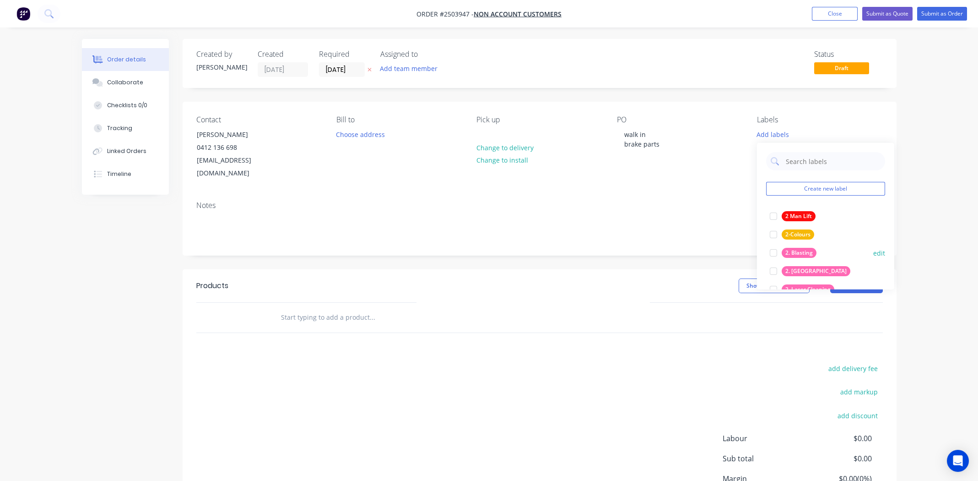
drag, startPoint x: 773, startPoint y: 252, endPoint x: 778, endPoint y: 248, distance: 6.5
click at [773, 252] on div at bounding box center [773, 253] width 18 height 18
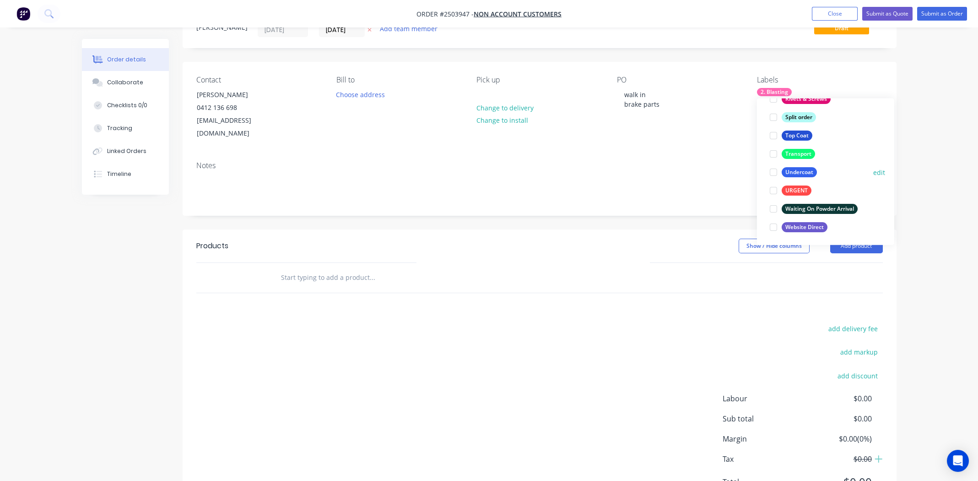
scroll to position [72, 0]
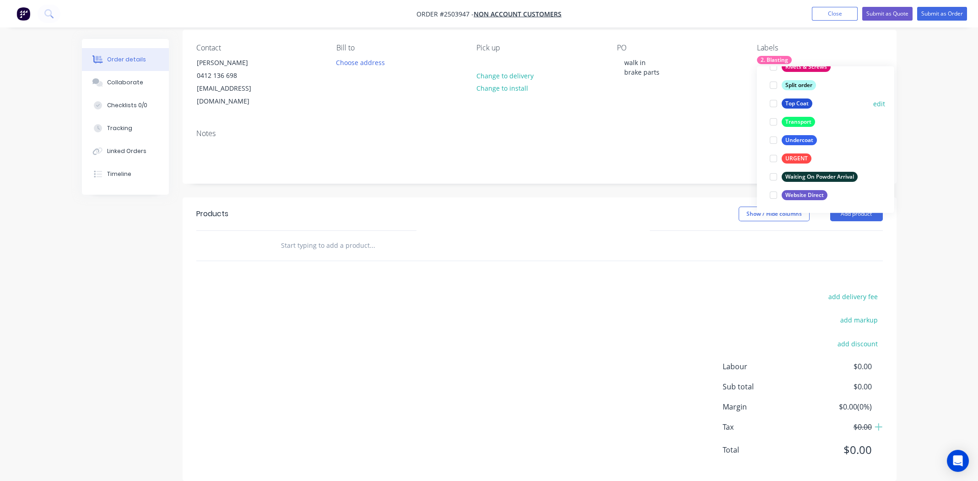
click at [776, 103] on div at bounding box center [773, 103] width 18 height 18
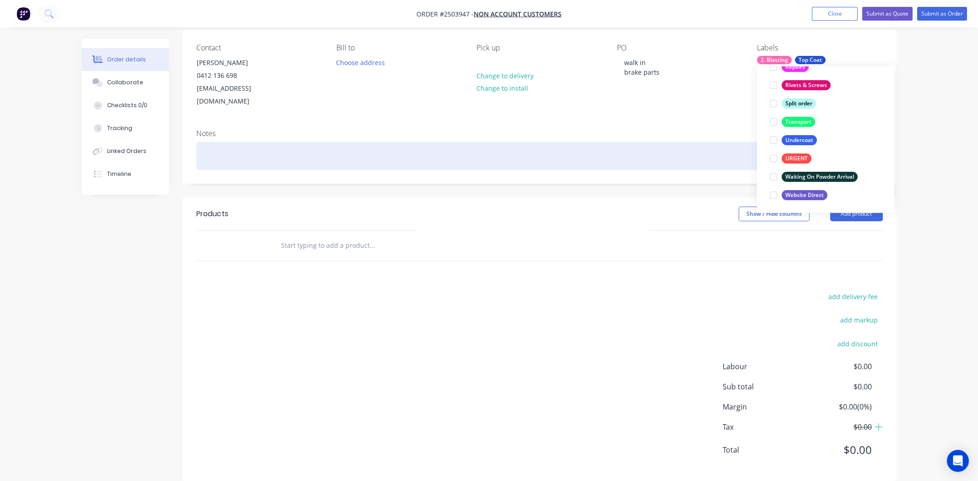
scroll to position [55, 0]
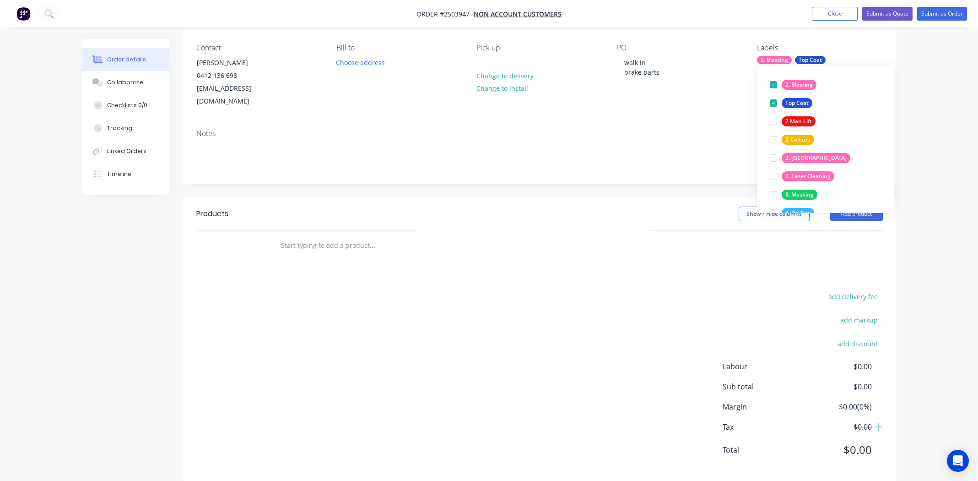
click at [597, 301] on div "add delivery fee add markup add discount Labour $0.00 Sub total $0.00 Margin $0…" at bounding box center [539, 378] width 687 height 177
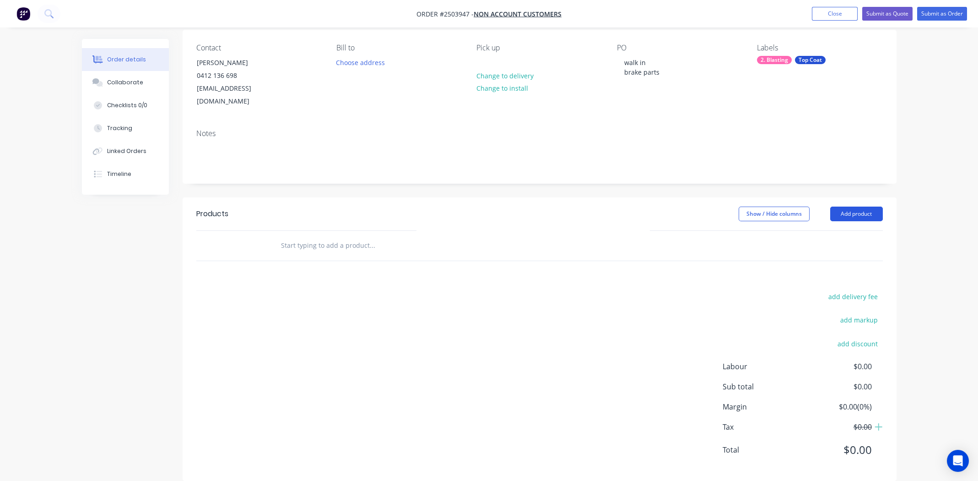
click at [859, 206] on button "Add product" at bounding box center [856, 213] width 53 height 15
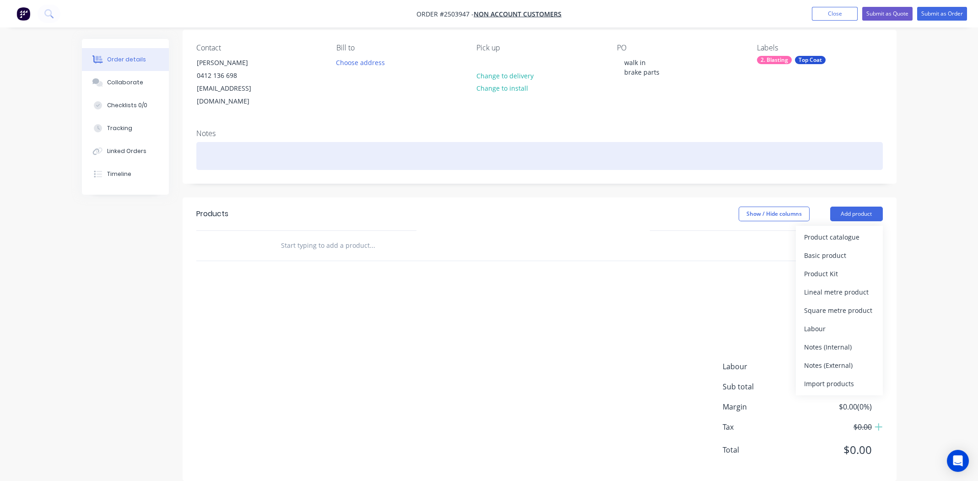
click at [219, 142] on div at bounding box center [539, 156] width 687 height 28
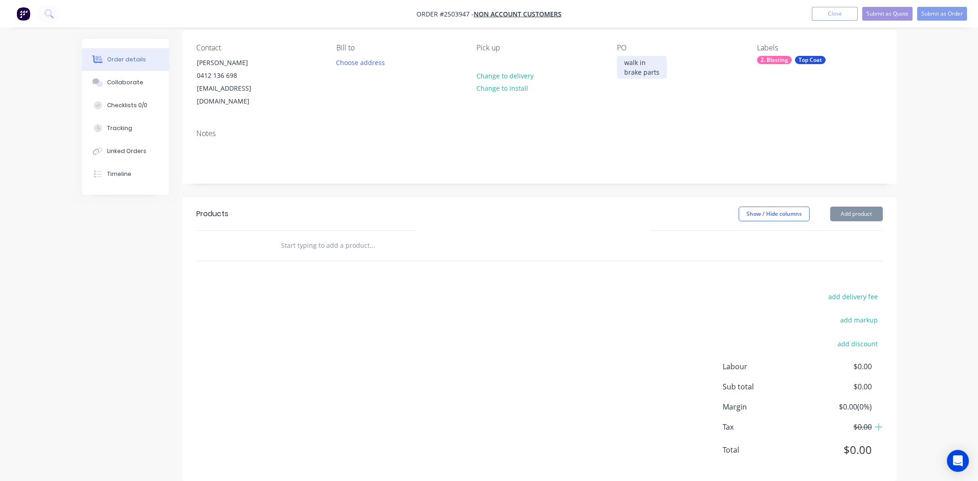
click at [650, 69] on div "walk in brake parts" at bounding box center [642, 67] width 50 height 23
click at [857, 206] on button "Add product" at bounding box center [856, 213] width 53 height 15
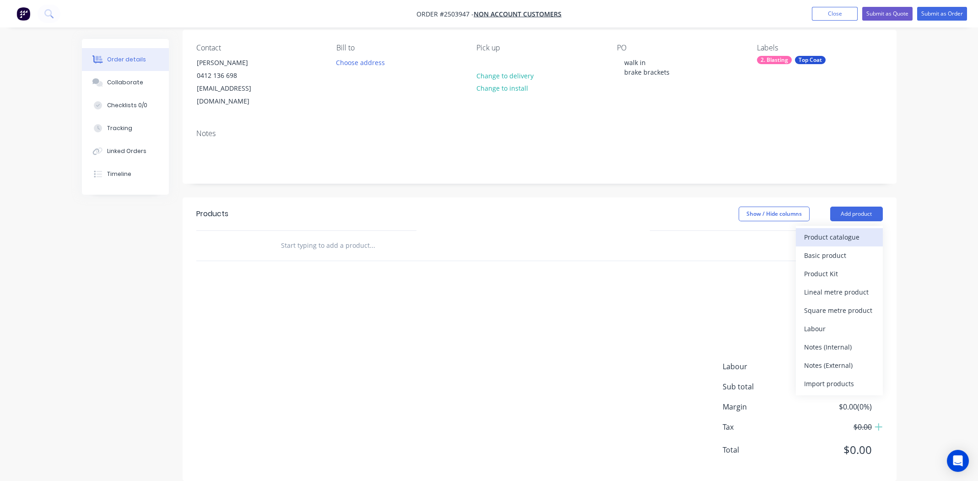
click at [844, 230] on div "Product catalogue" at bounding box center [839, 236] width 70 height 13
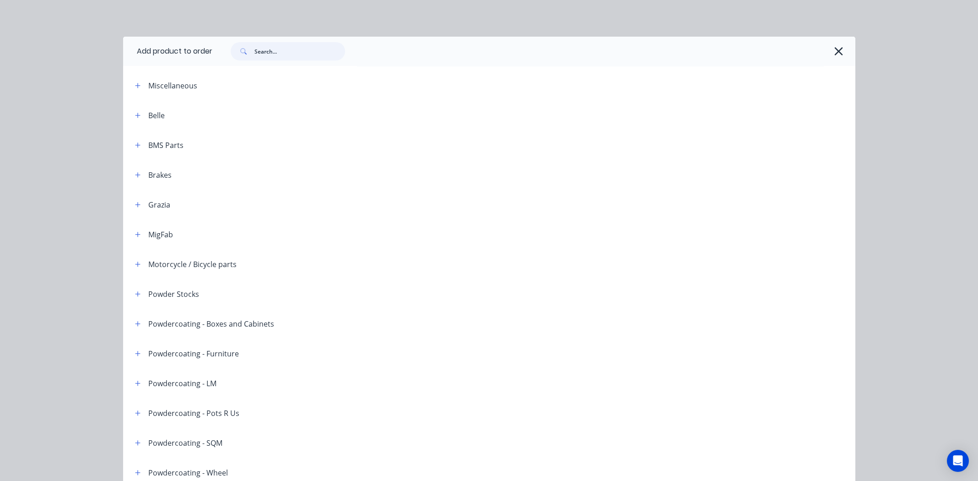
click at [284, 52] on input "text" at bounding box center [300, 51] width 91 height 18
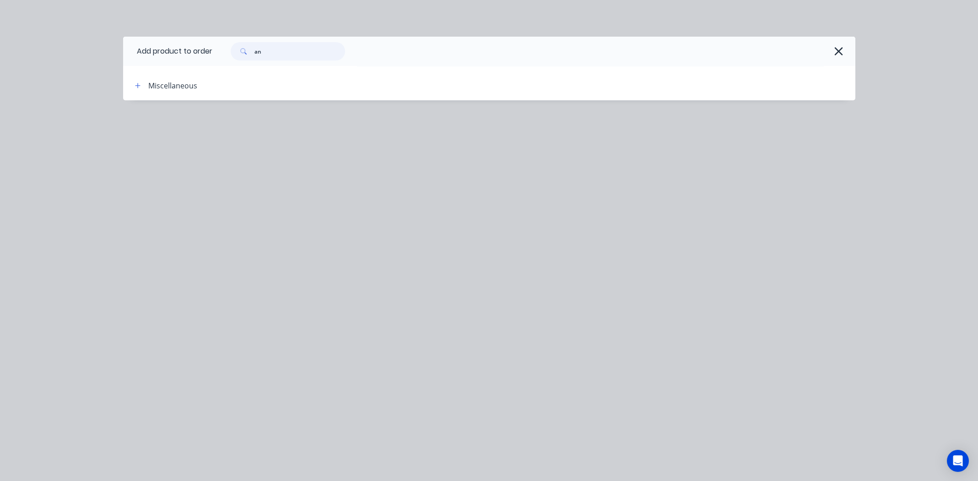
type input "a"
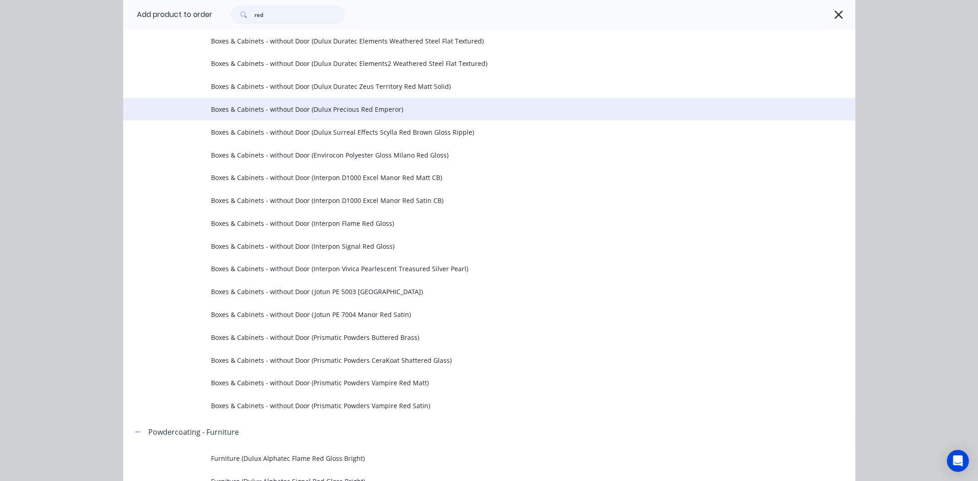
scroll to position [824, 0]
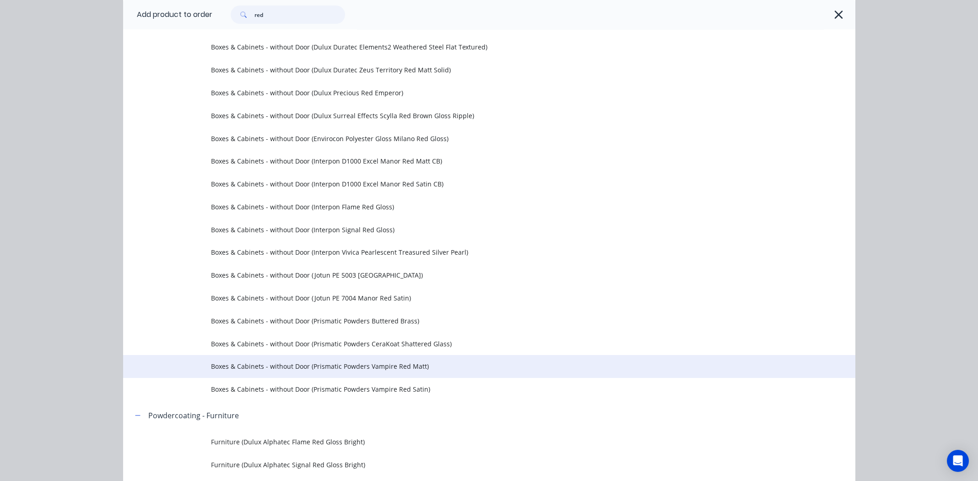
type input "red"
click at [276, 366] on span "Boxes & Cabinets - without Door (Prismatic Powders Vampire Red Matt)" at bounding box center [468, 366] width 515 height 10
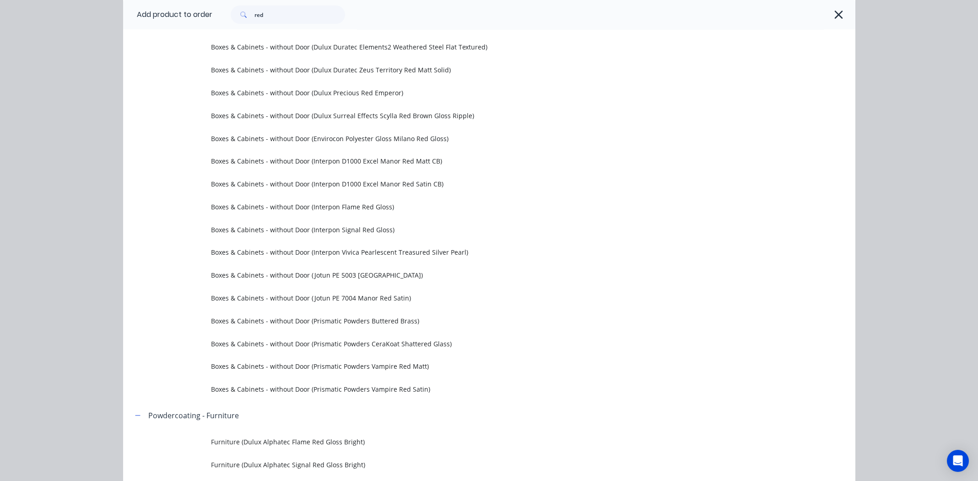
scroll to position [0, 0]
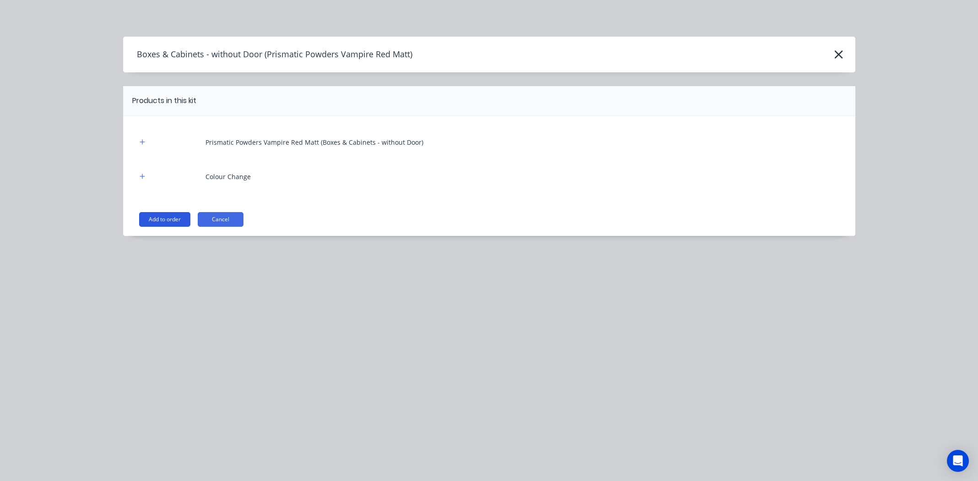
click at [157, 220] on button "Add to order" at bounding box center [164, 219] width 51 height 15
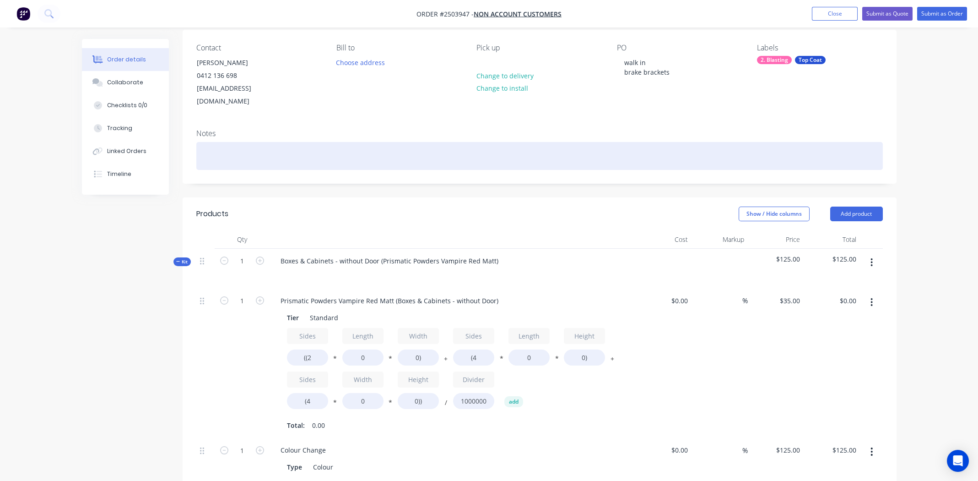
click at [247, 142] on div at bounding box center [539, 156] width 687 height 28
click at [330, 143] on div "ANATIC RED >>>order powder" at bounding box center [539, 156] width 687 height 28
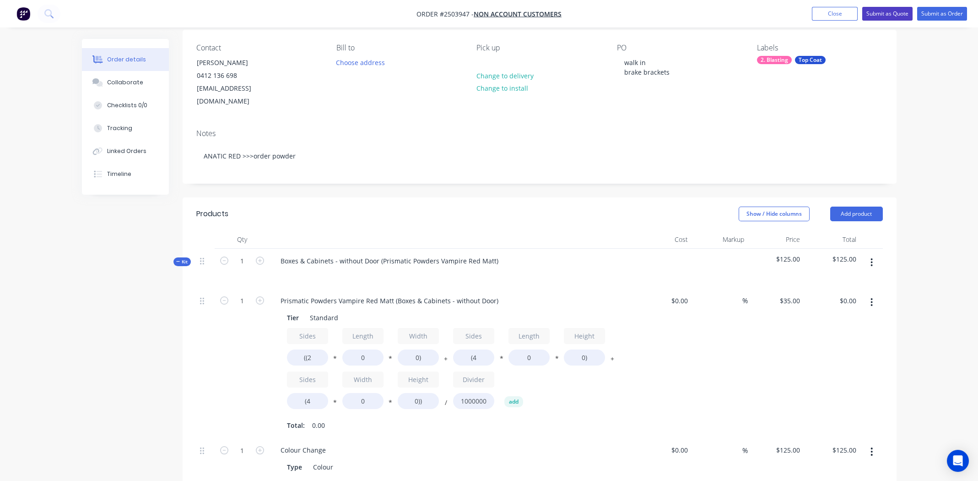
drag, startPoint x: 877, startPoint y: 10, endPoint x: 847, endPoint y: 0, distance: 31.4
click at [878, 10] on button "Submit as Quote" at bounding box center [887, 14] width 50 height 14
